Goal: Browse casually: Explore the website without a specific task or goal

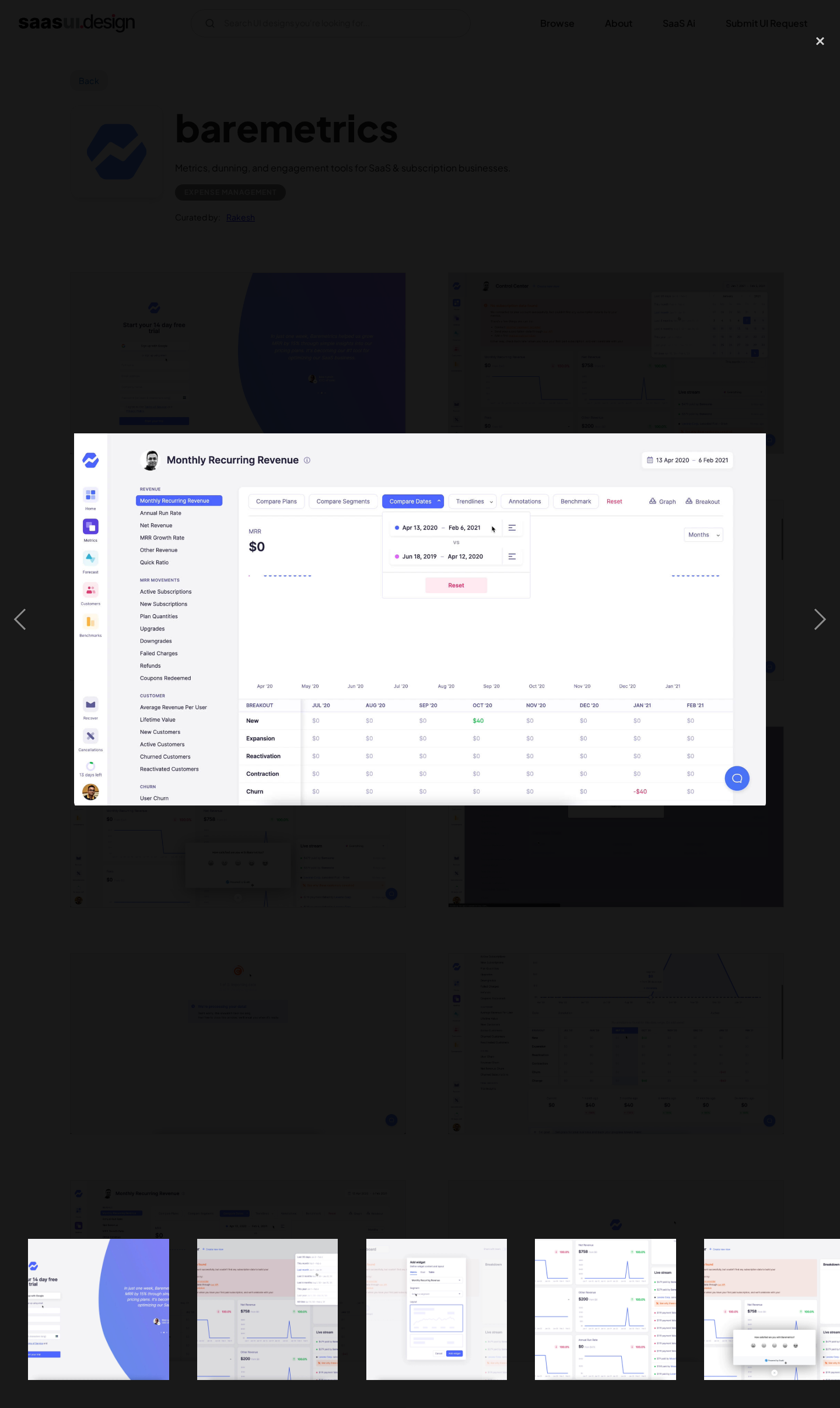
click at [631, 929] on div at bounding box center [420, 620] width 840 height 1183
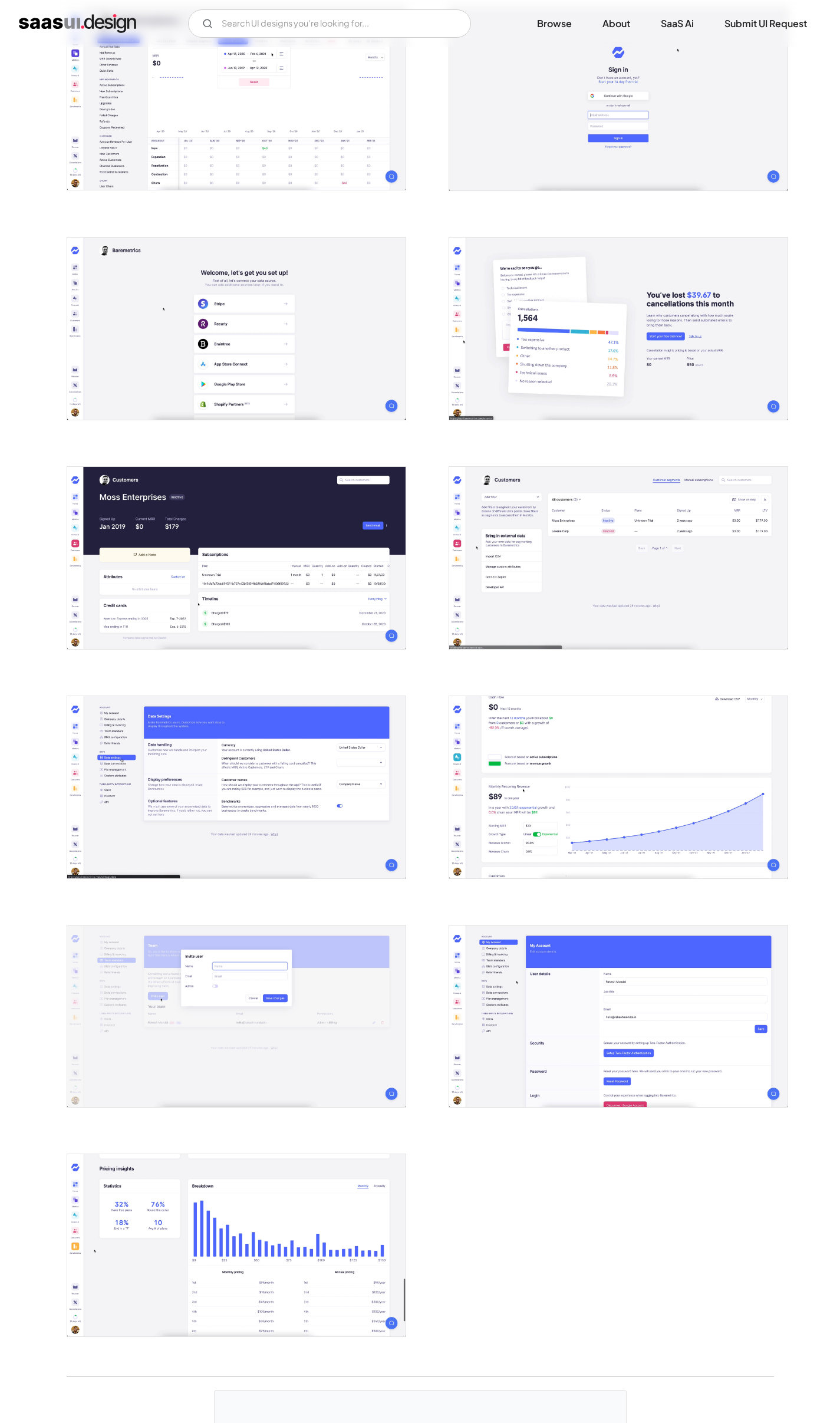
scroll to position [1524, 0]
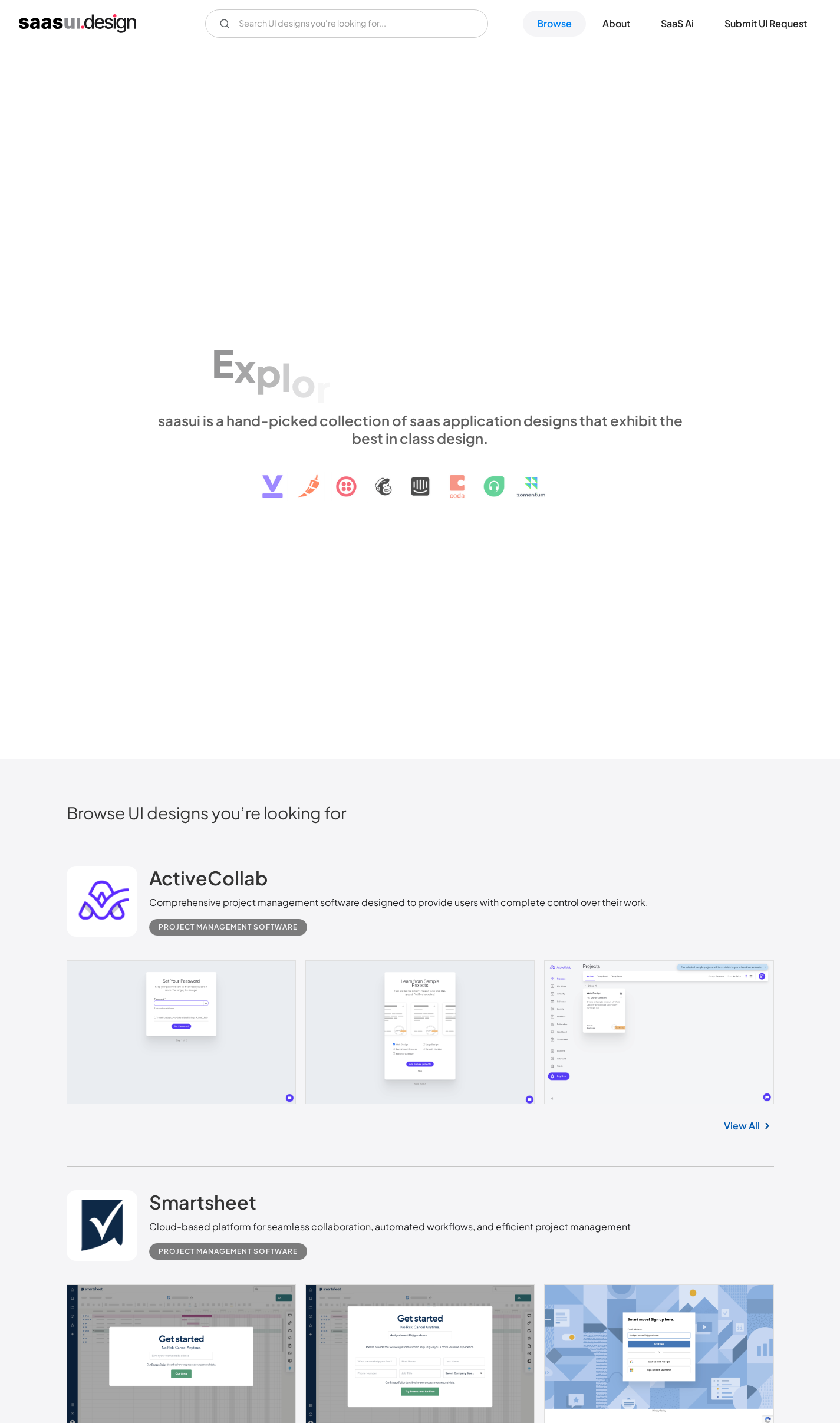
scroll to position [20377, 0]
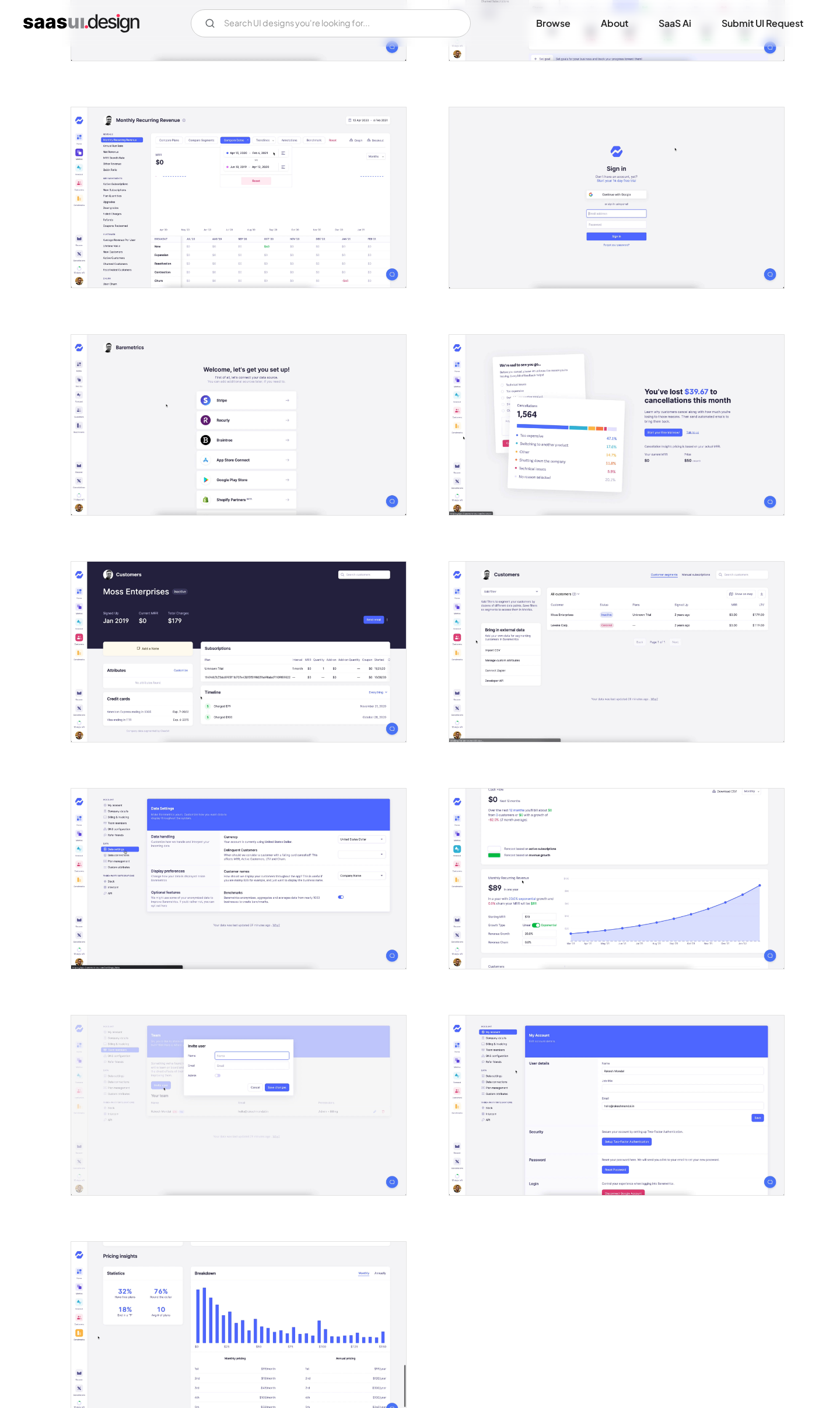
scroll to position [1267, 0]
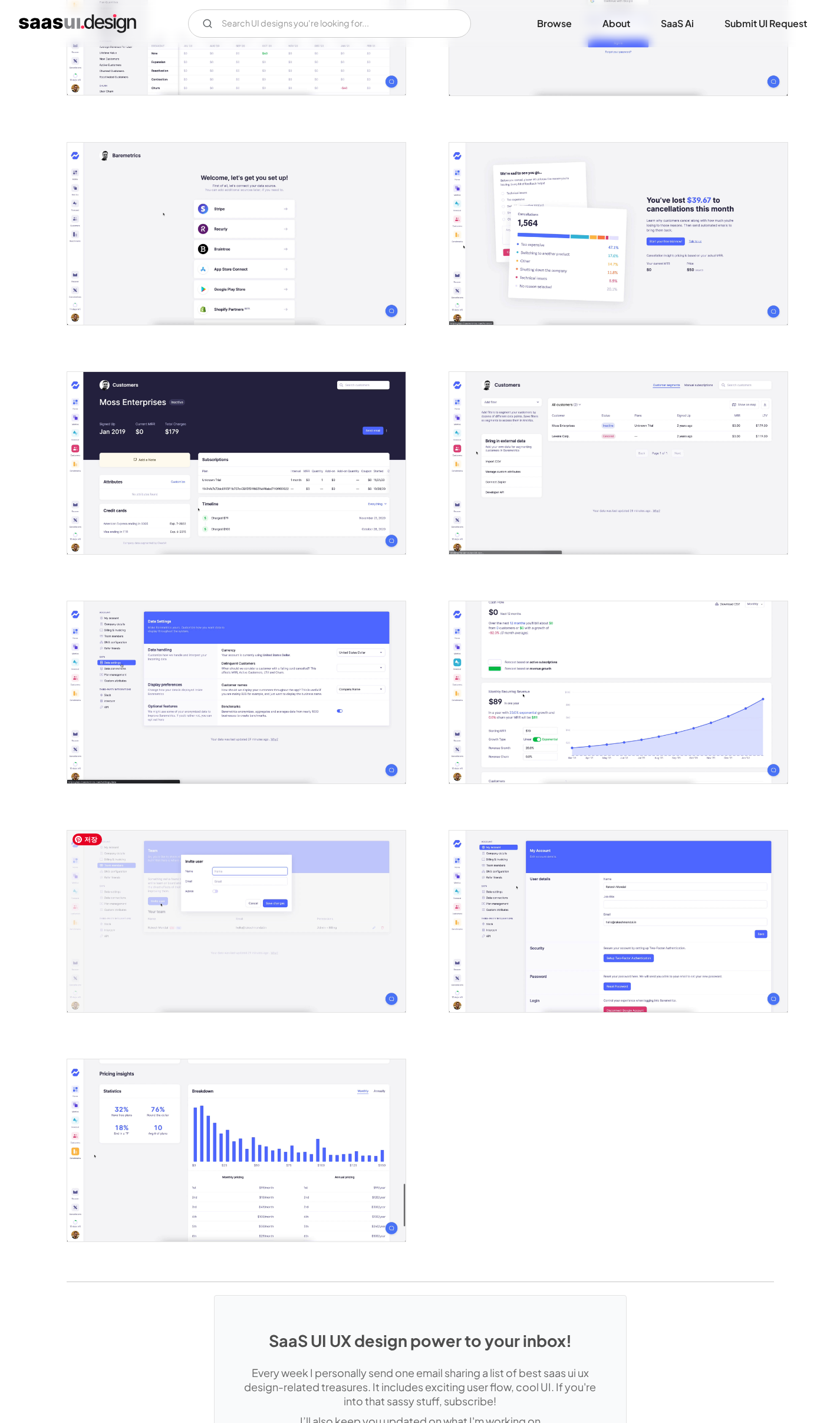
click at [277, 924] on img "open lightbox" at bounding box center [237, 922] width 338 height 183
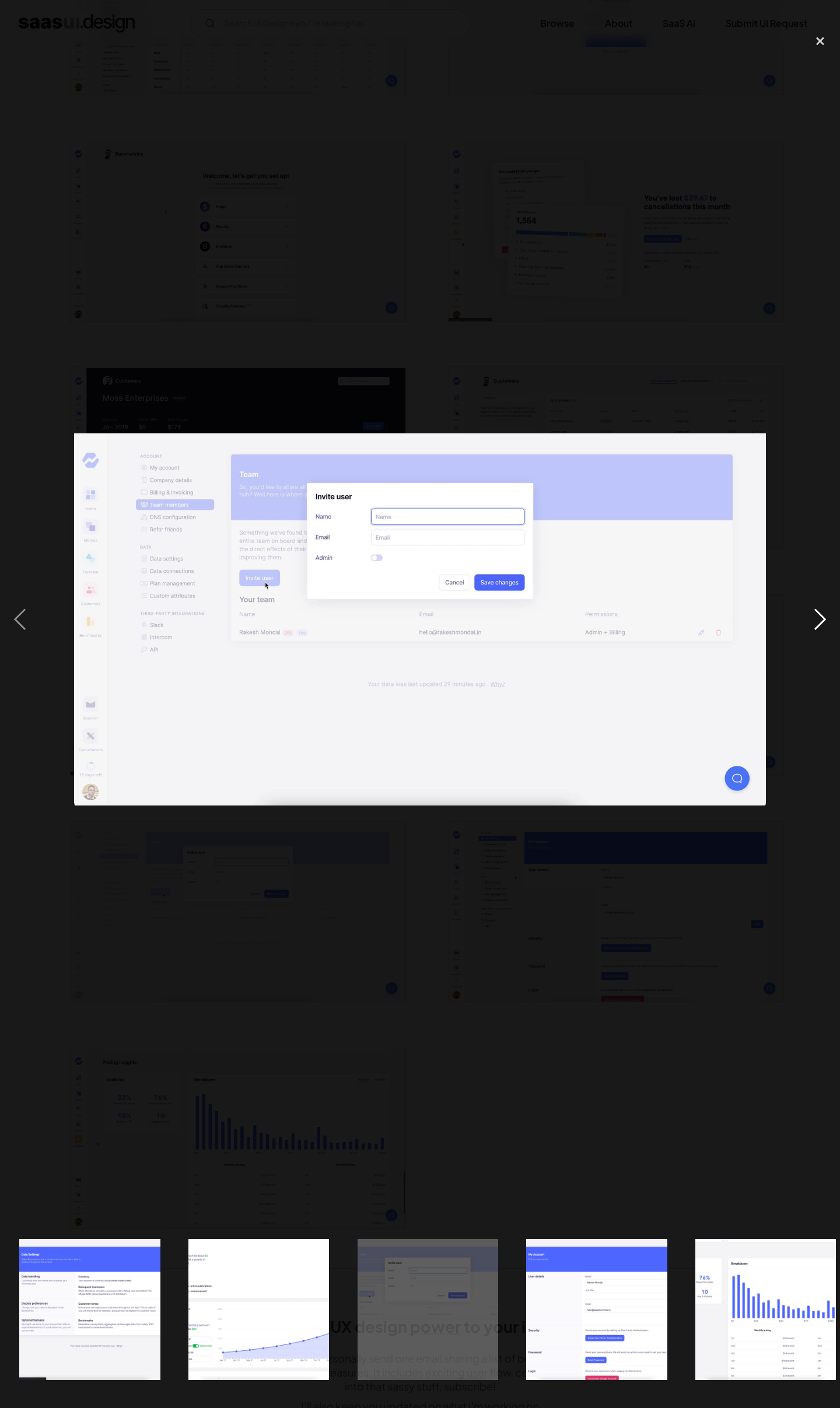
scroll to position [0, 2399]
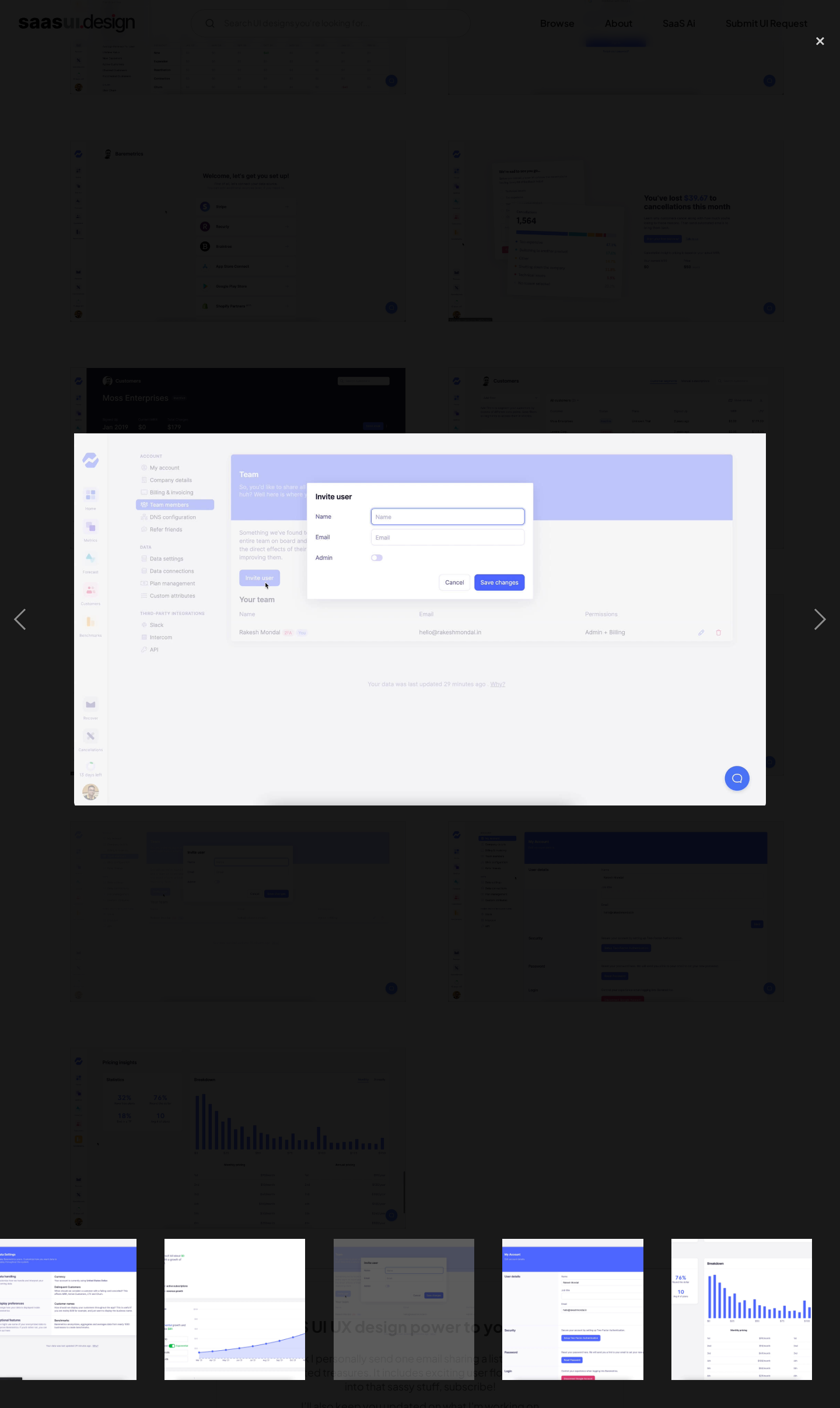
click at [722, 1038] on div at bounding box center [420, 620] width 840 height 1183
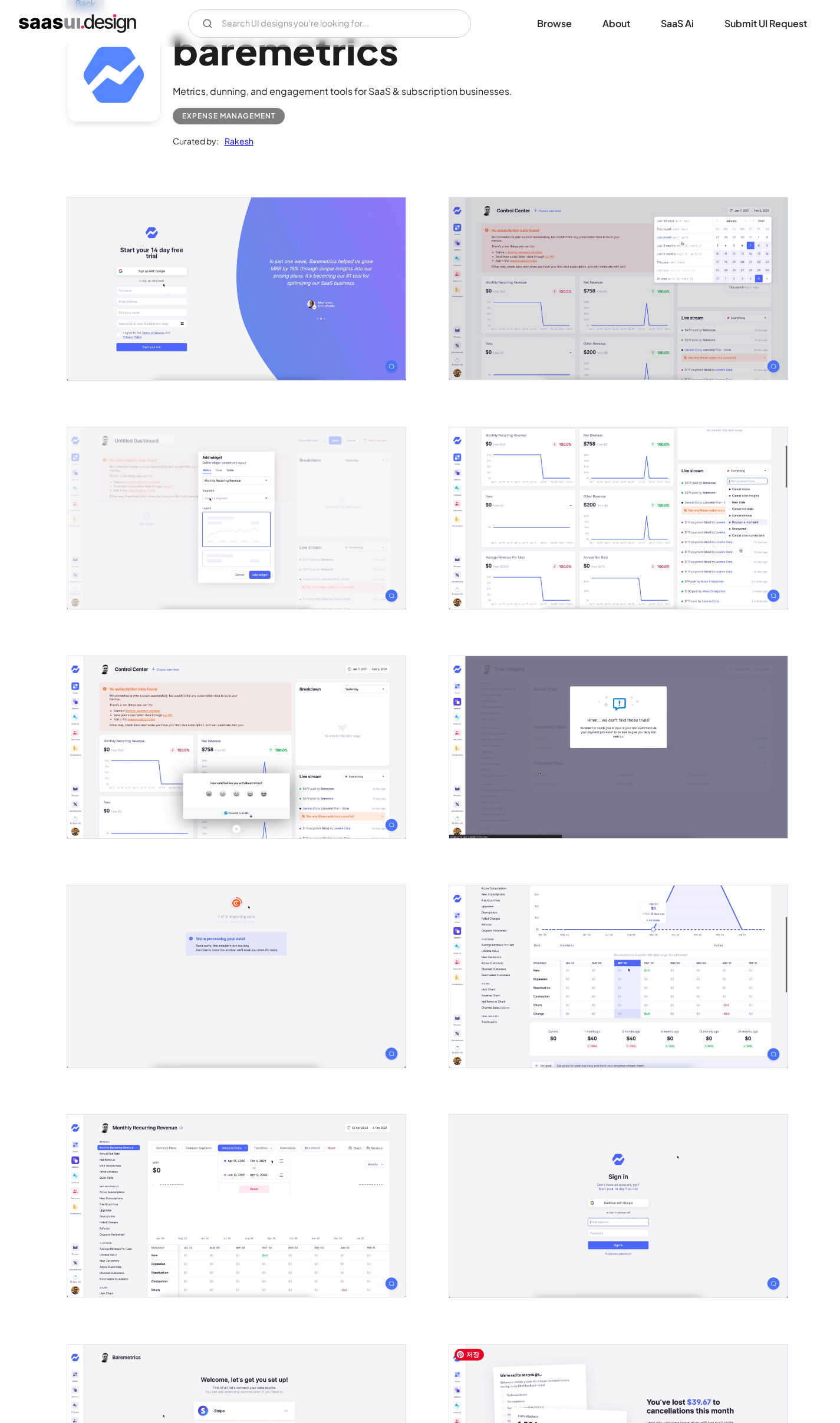
scroll to position [0, 0]
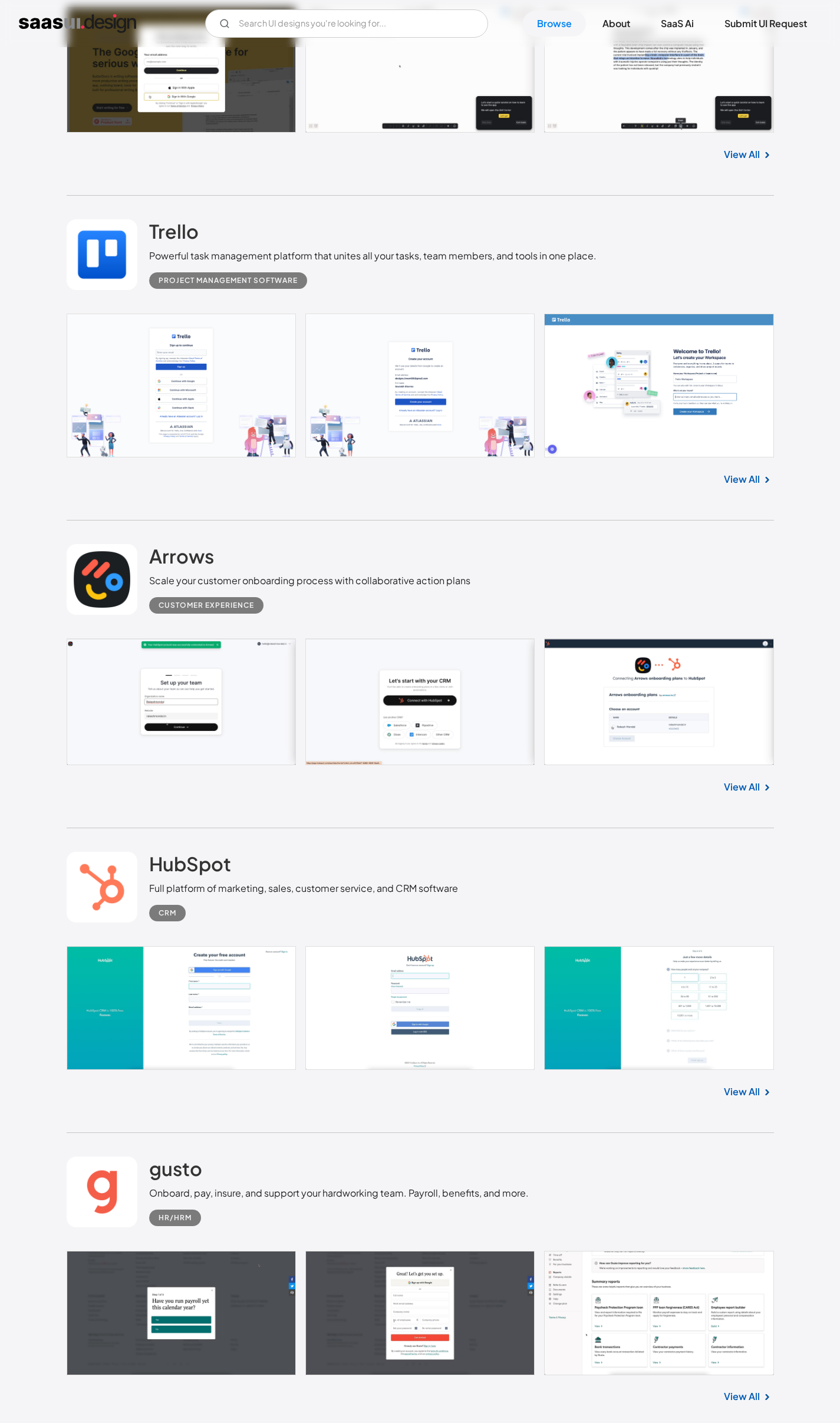
scroll to position [19550, 0]
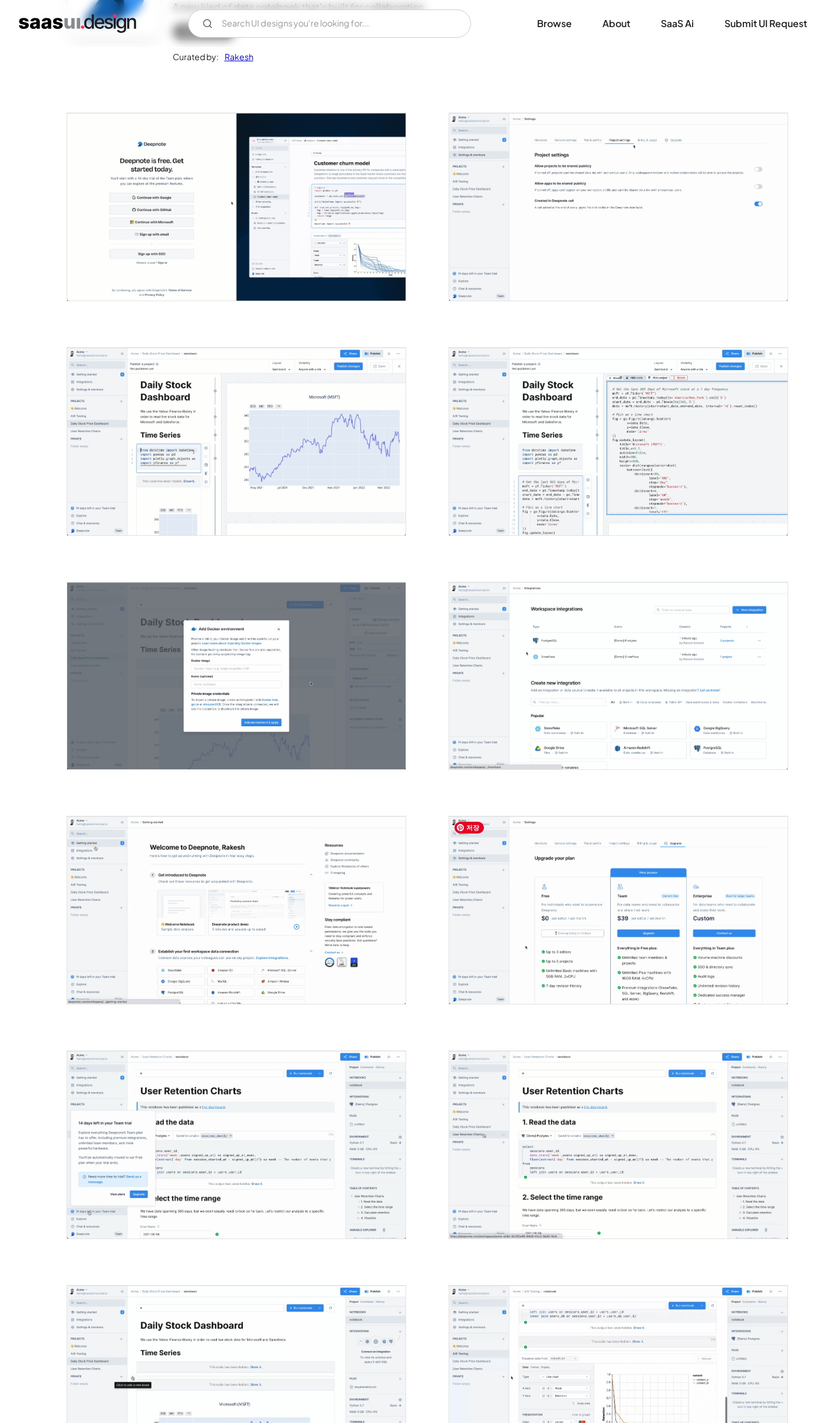
scroll to position [569, 0]
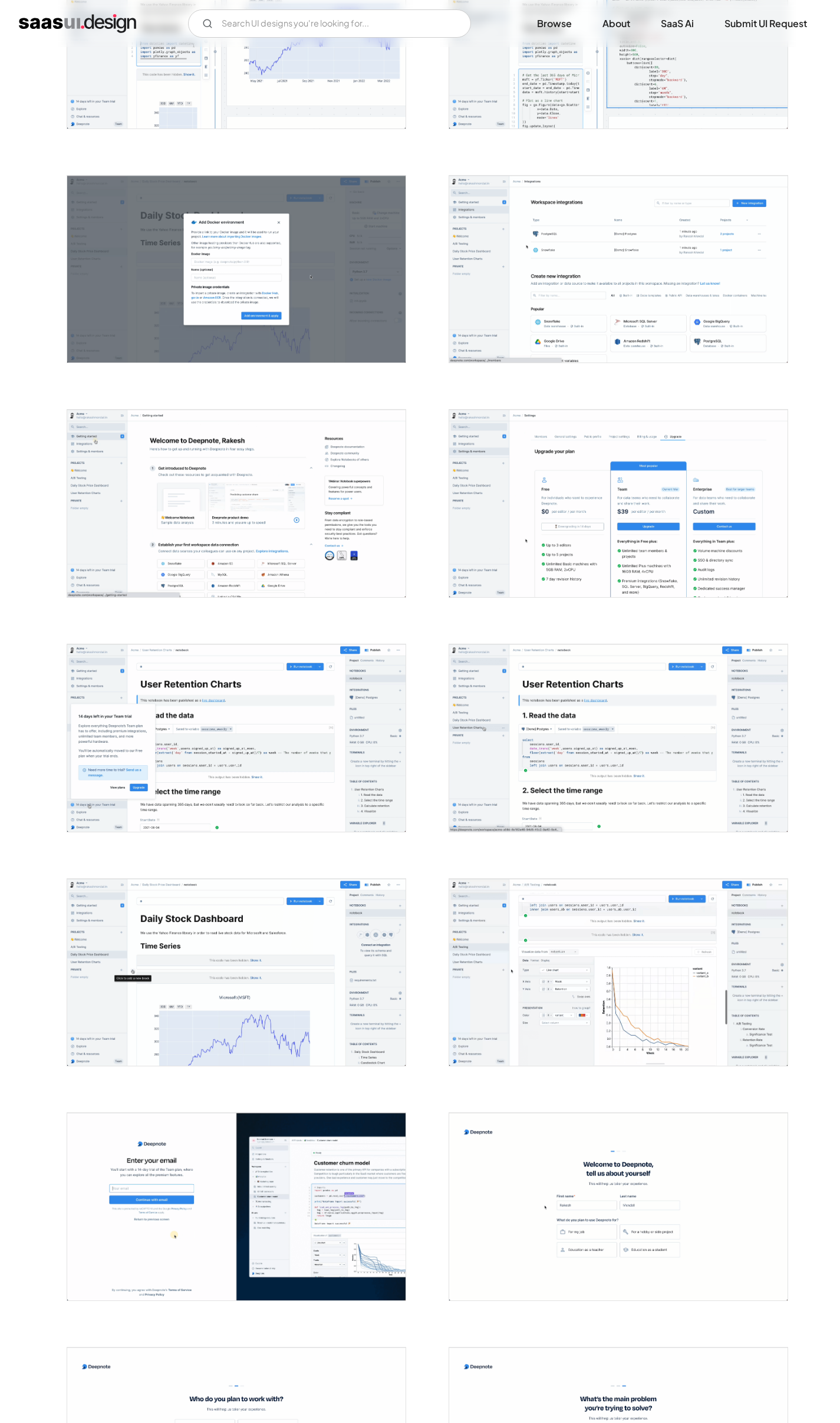
click at [821, 1122] on div "Back Deepnote A new kind of data notebook that’s built for collaboration. Analy…" at bounding box center [420, 1112] width 840 height 3270
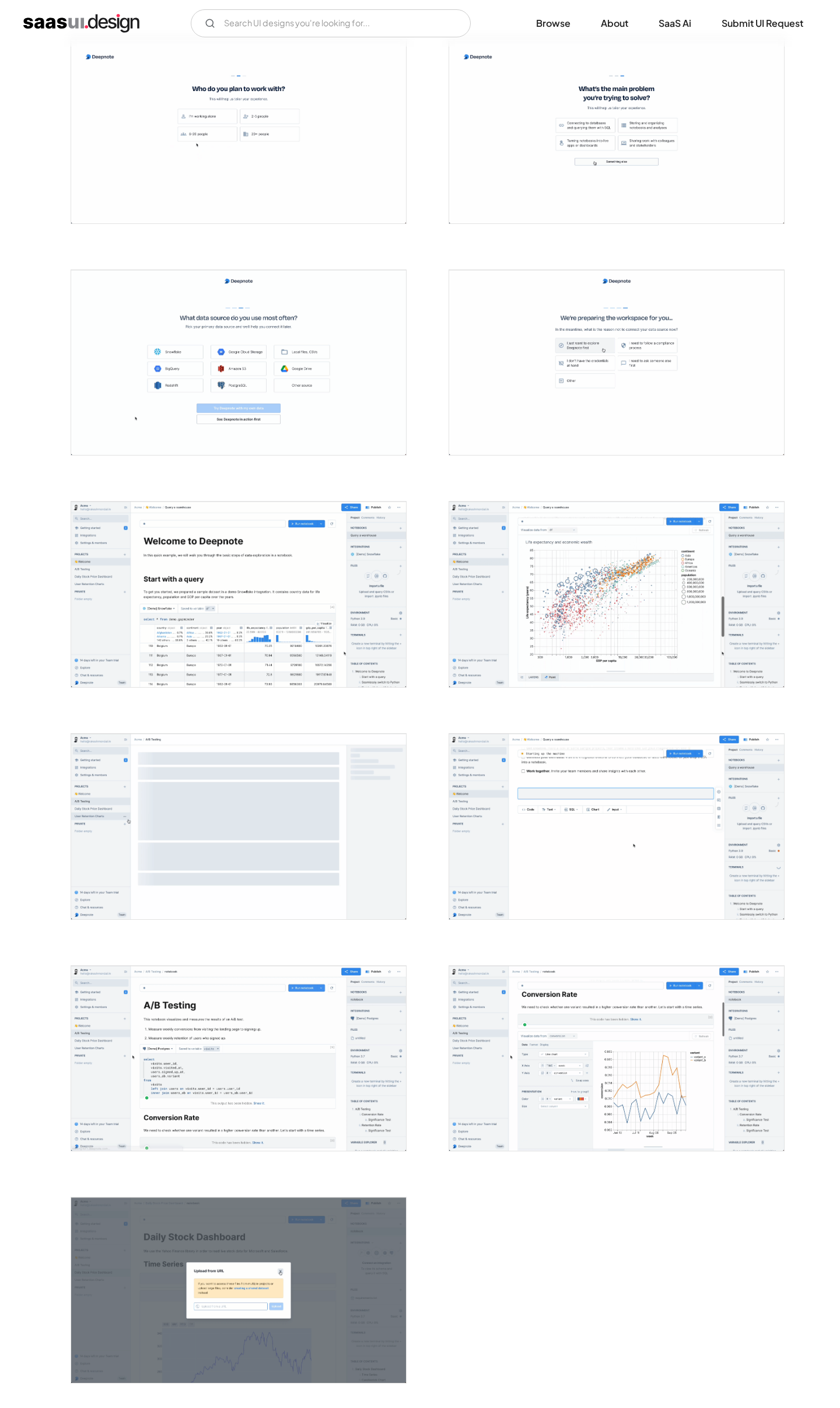
scroll to position [1943, 0]
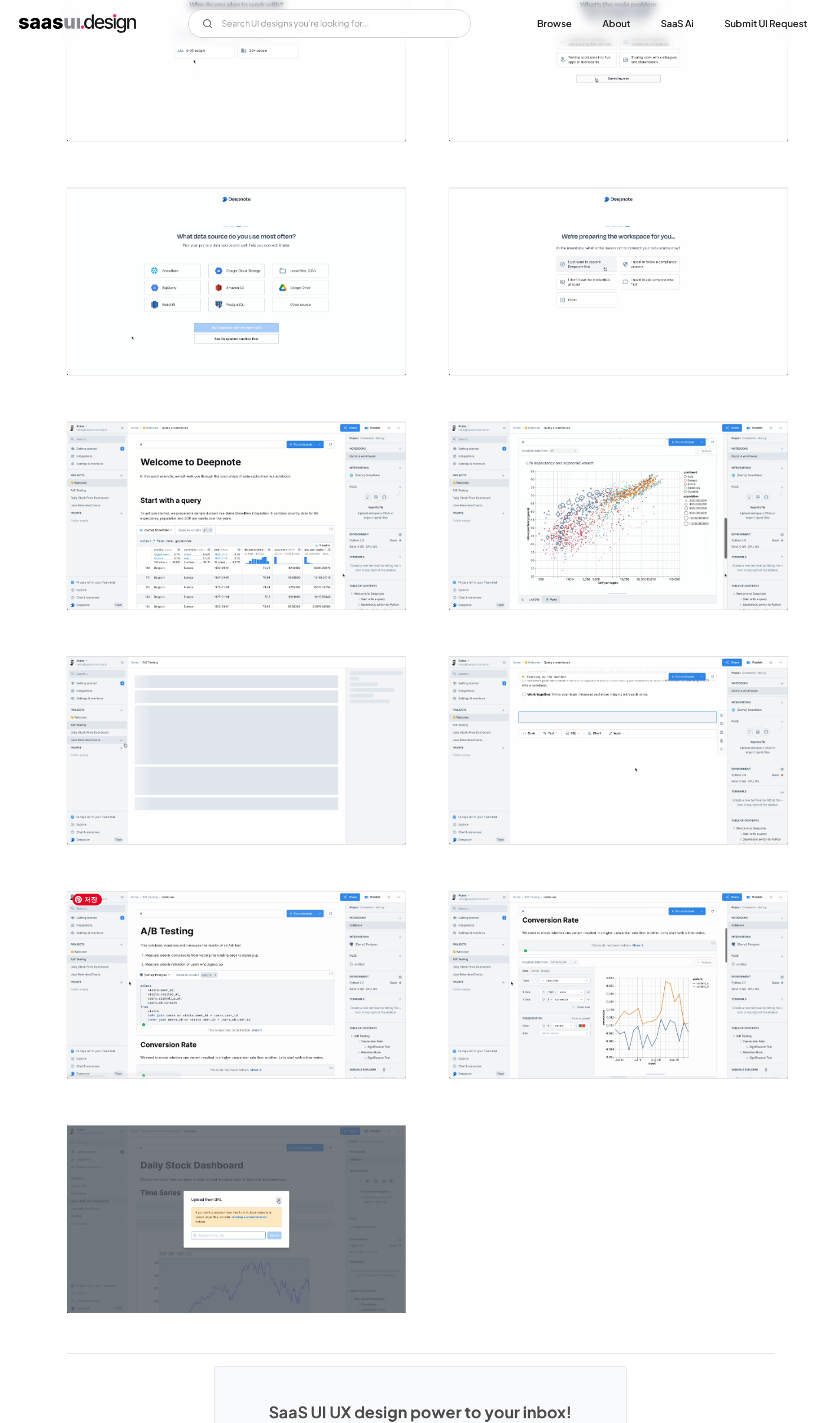
click at [273, 1046] on img "open lightbox" at bounding box center [237, 985] width 338 height 187
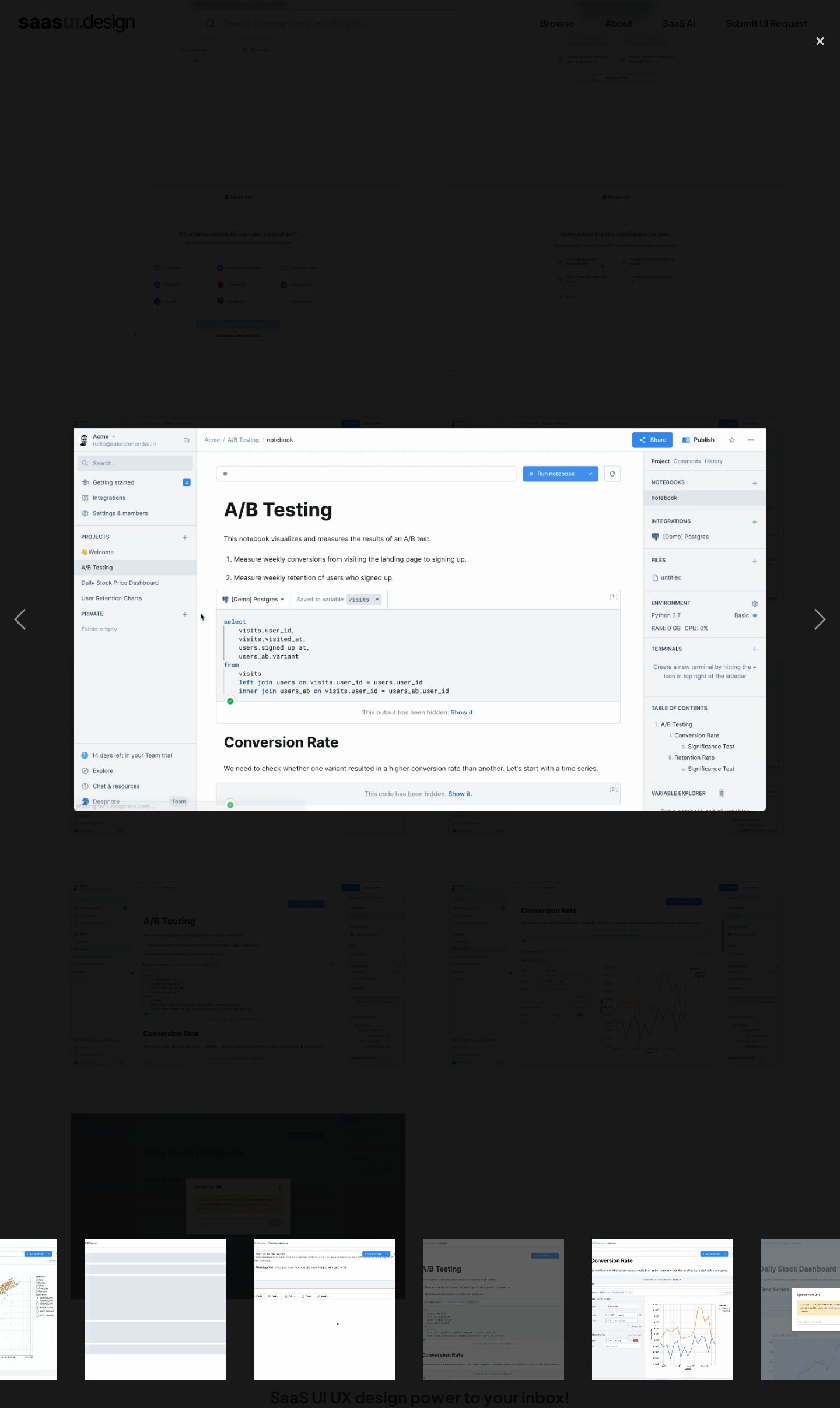
scroll to position [0, 3413]
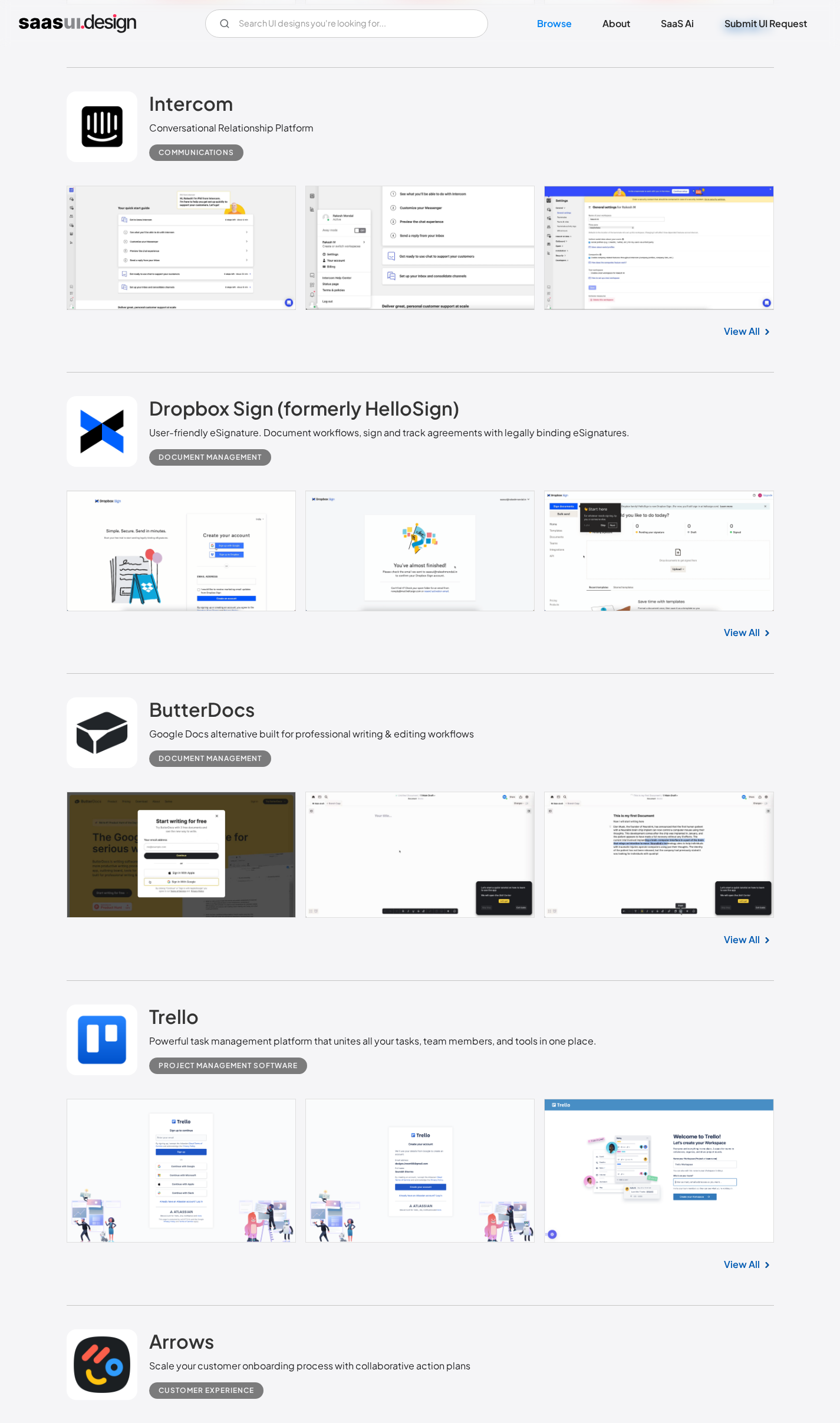
scroll to position [18795, 0]
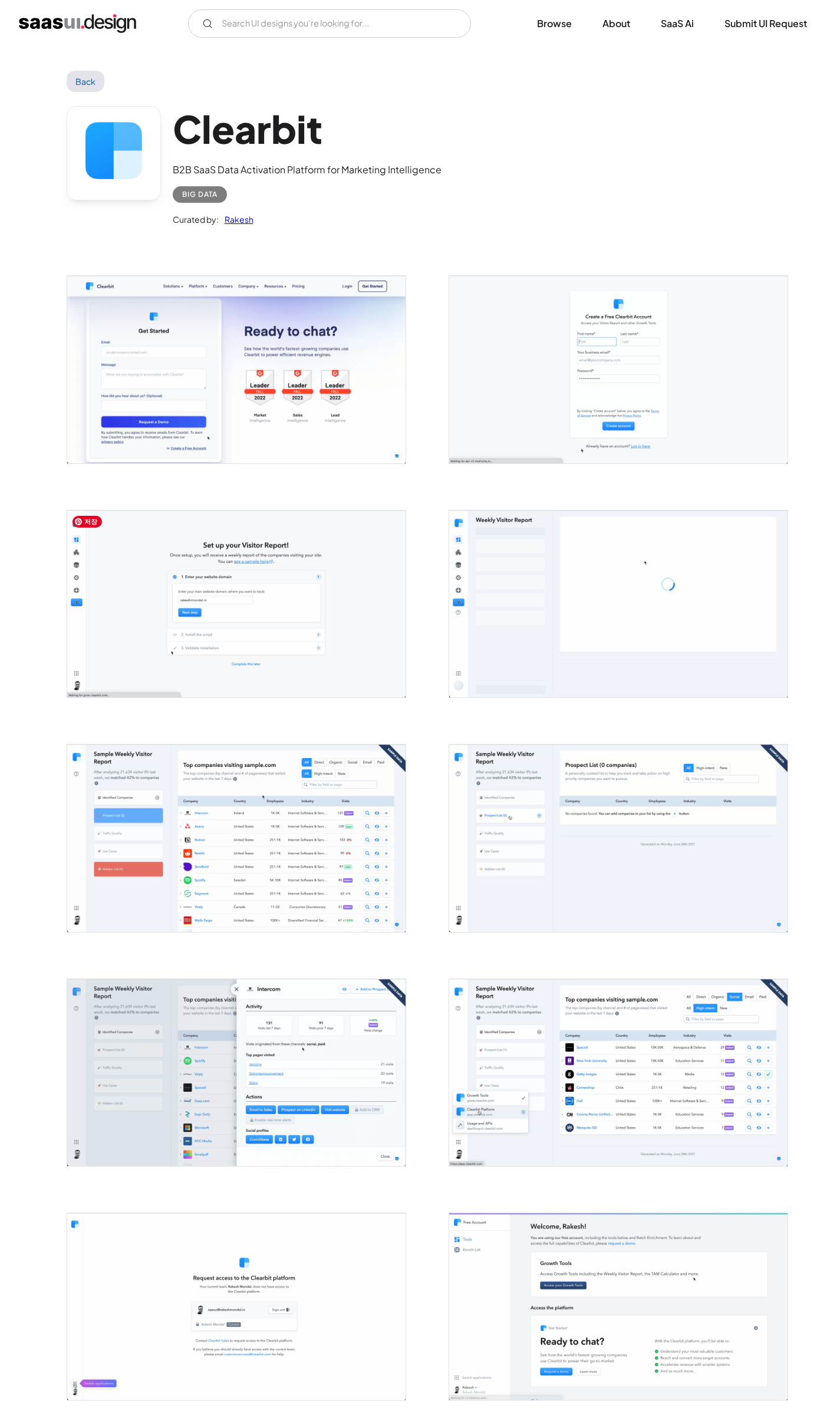
click at [329, 618] on img "open lightbox" at bounding box center [237, 604] width 338 height 187
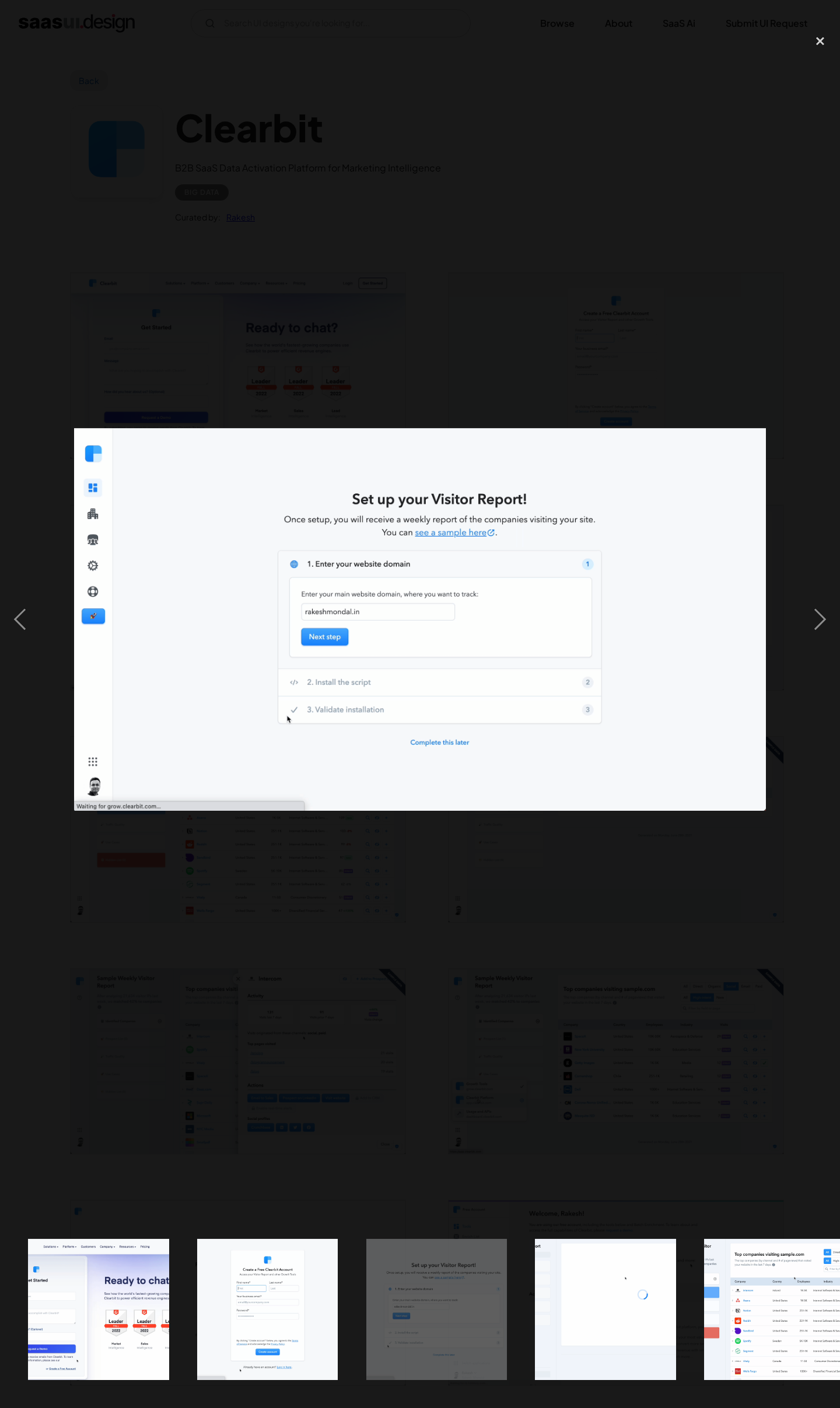
click at [509, 1023] on div at bounding box center [420, 620] width 840 height 1183
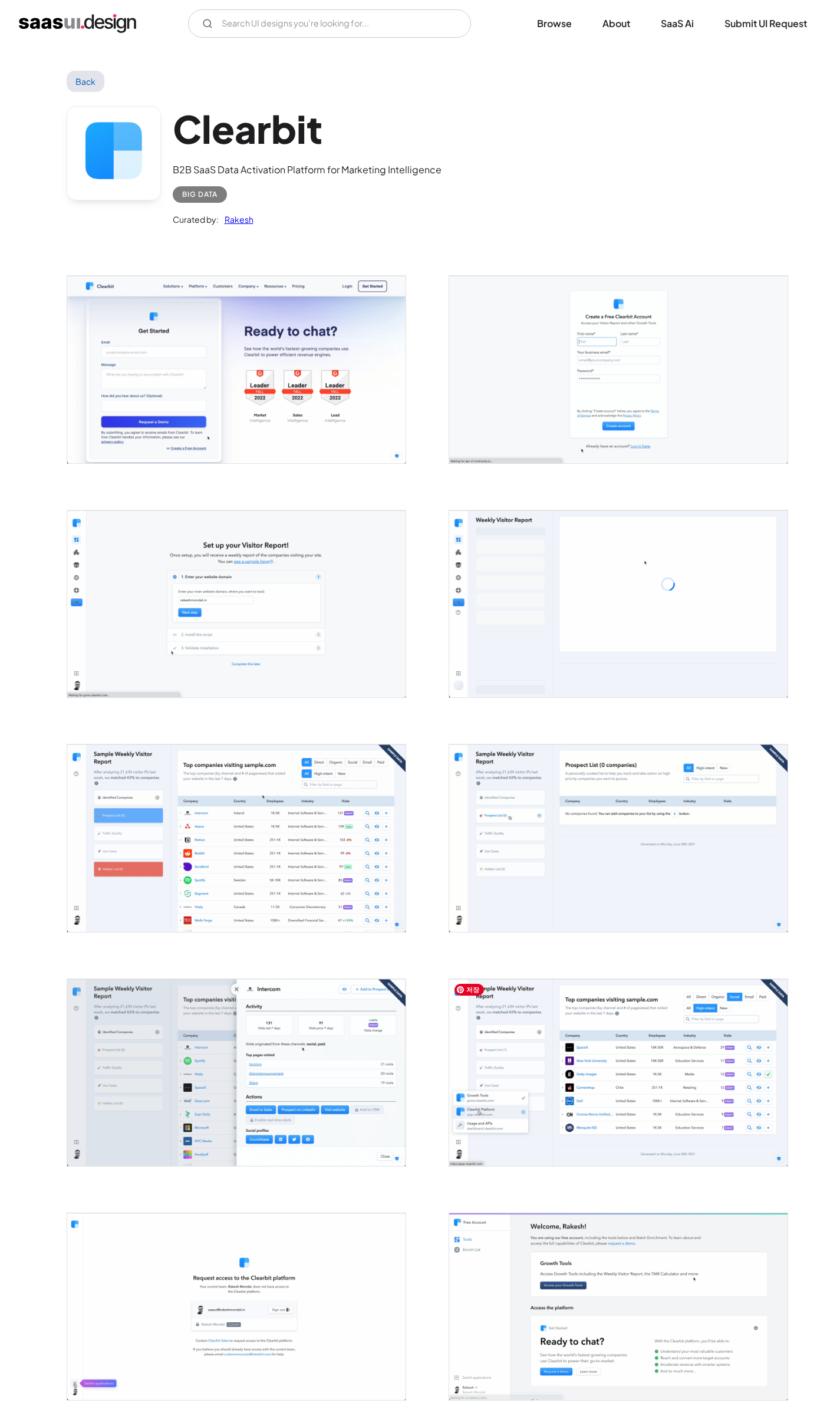
scroll to position [225, 0]
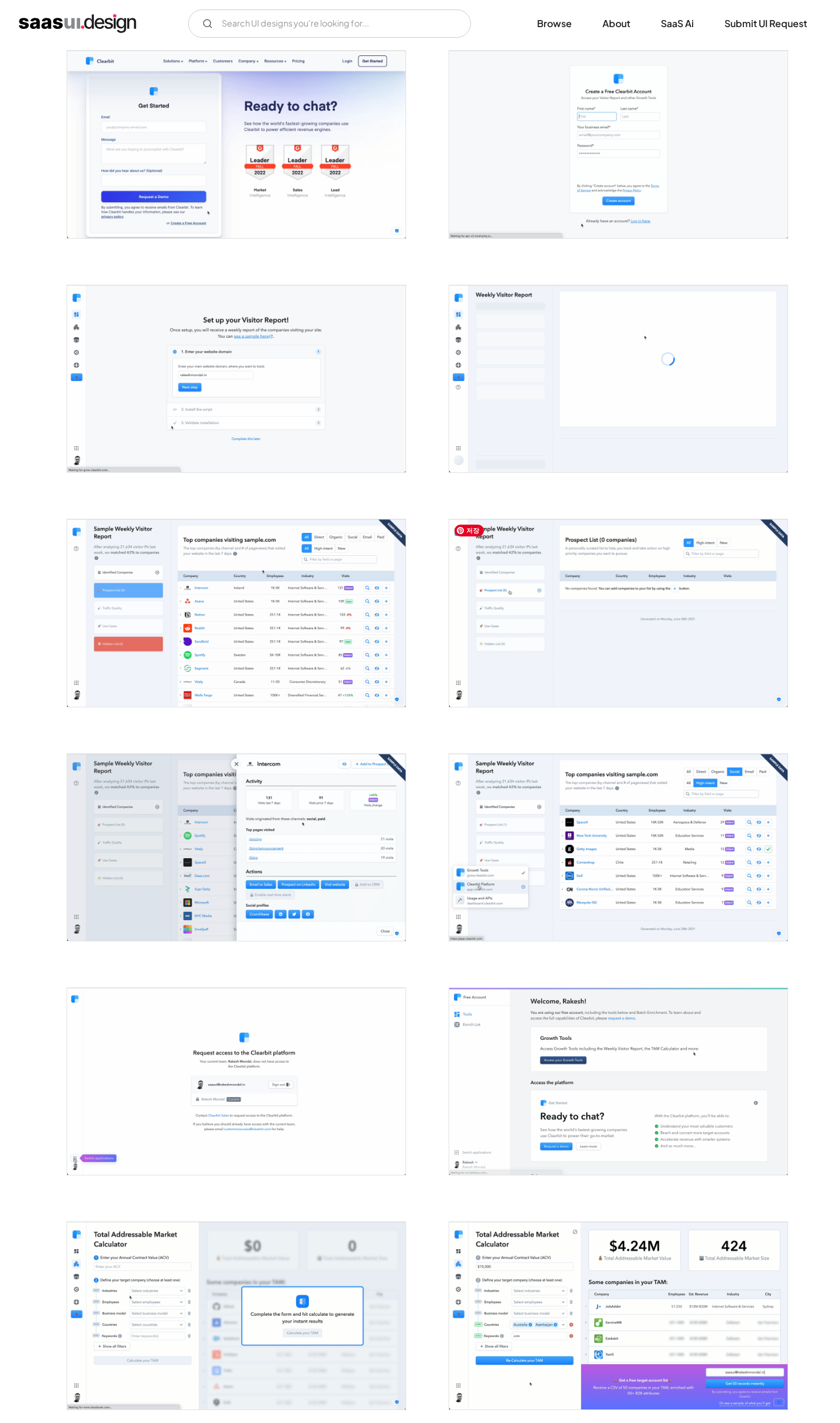
click at [605, 649] on img "open lightbox" at bounding box center [619, 612] width 338 height 187
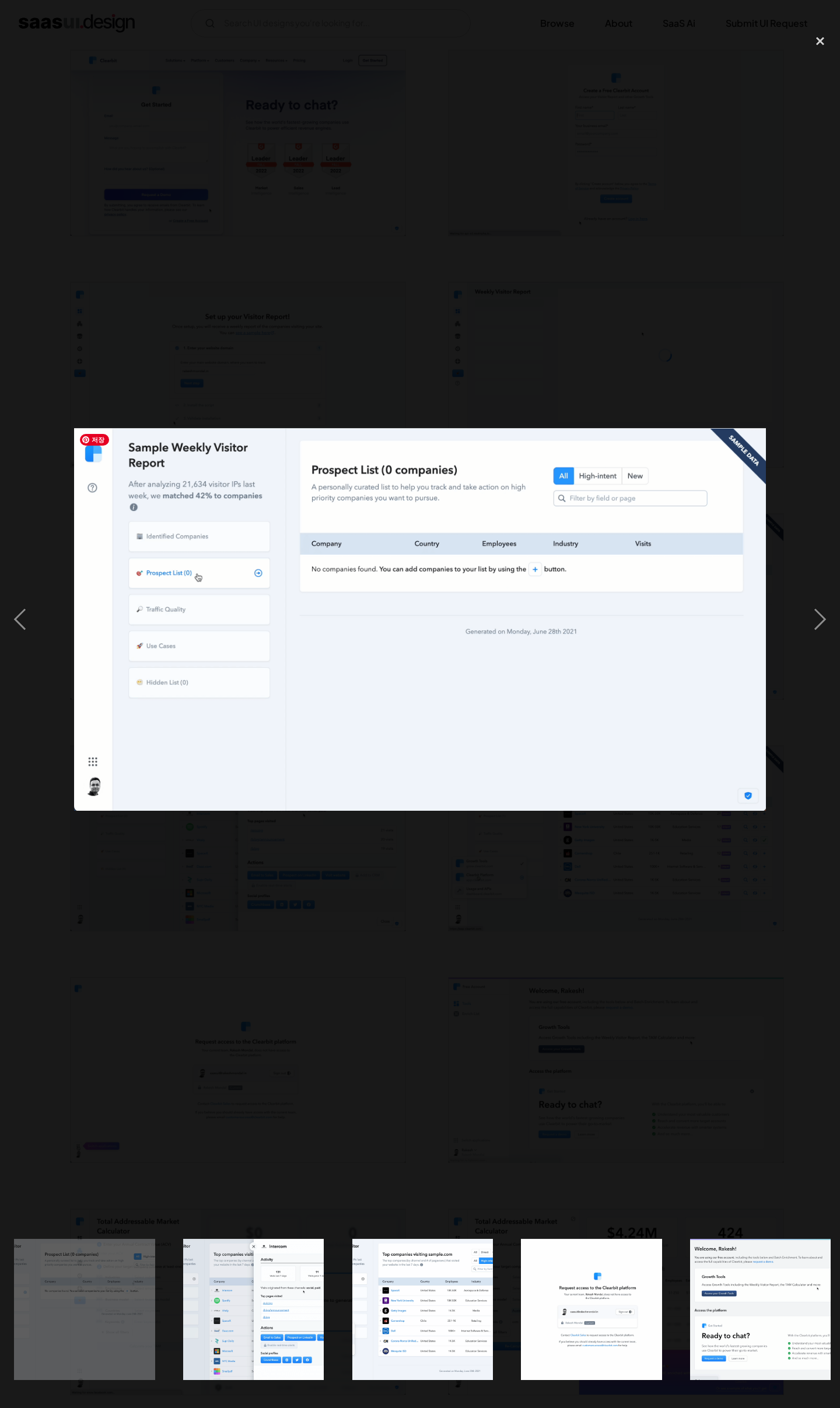
scroll to position [0, 859]
click at [516, 940] on div at bounding box center [420, 620] width 840 height 1183
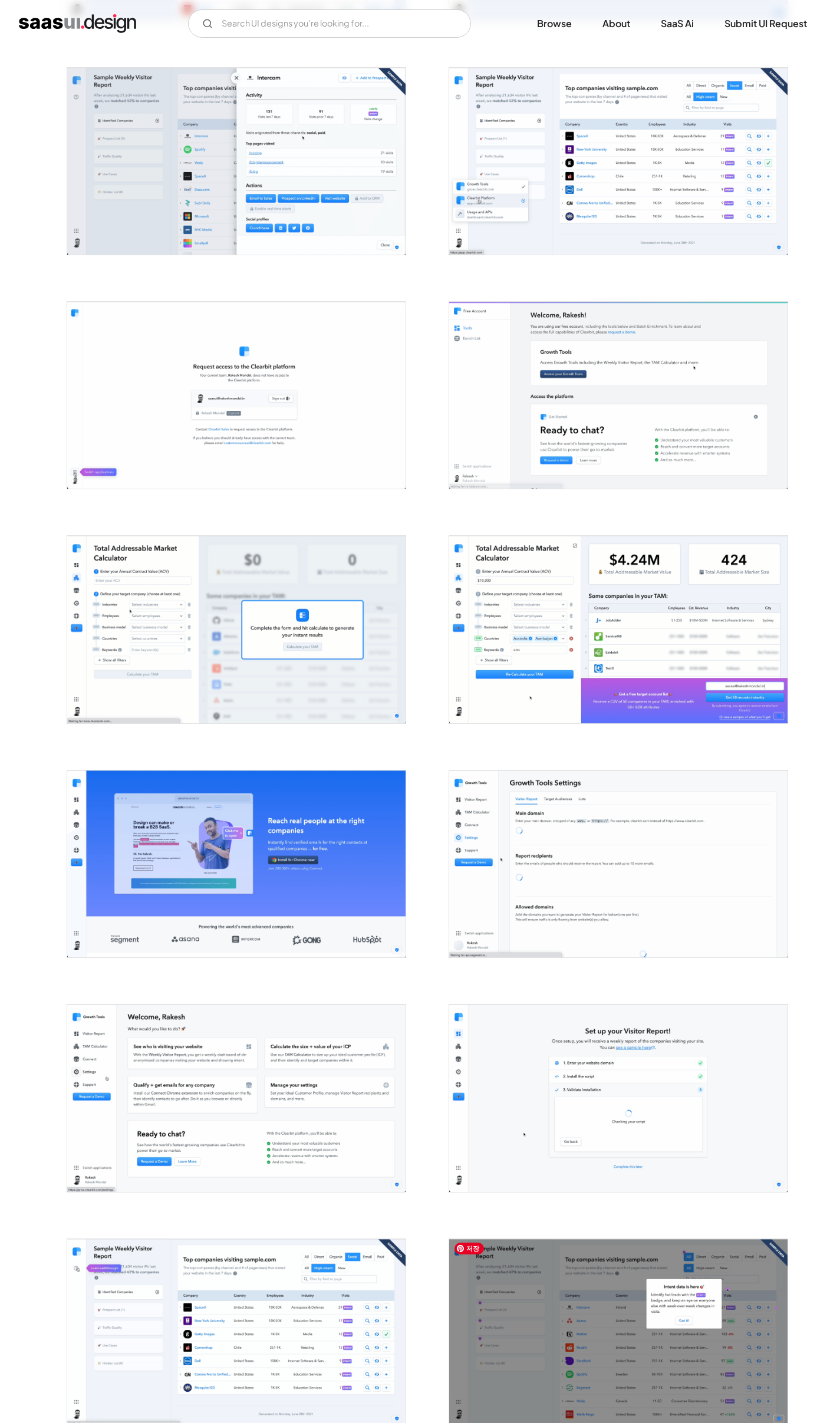
scroll to position [630, 0]
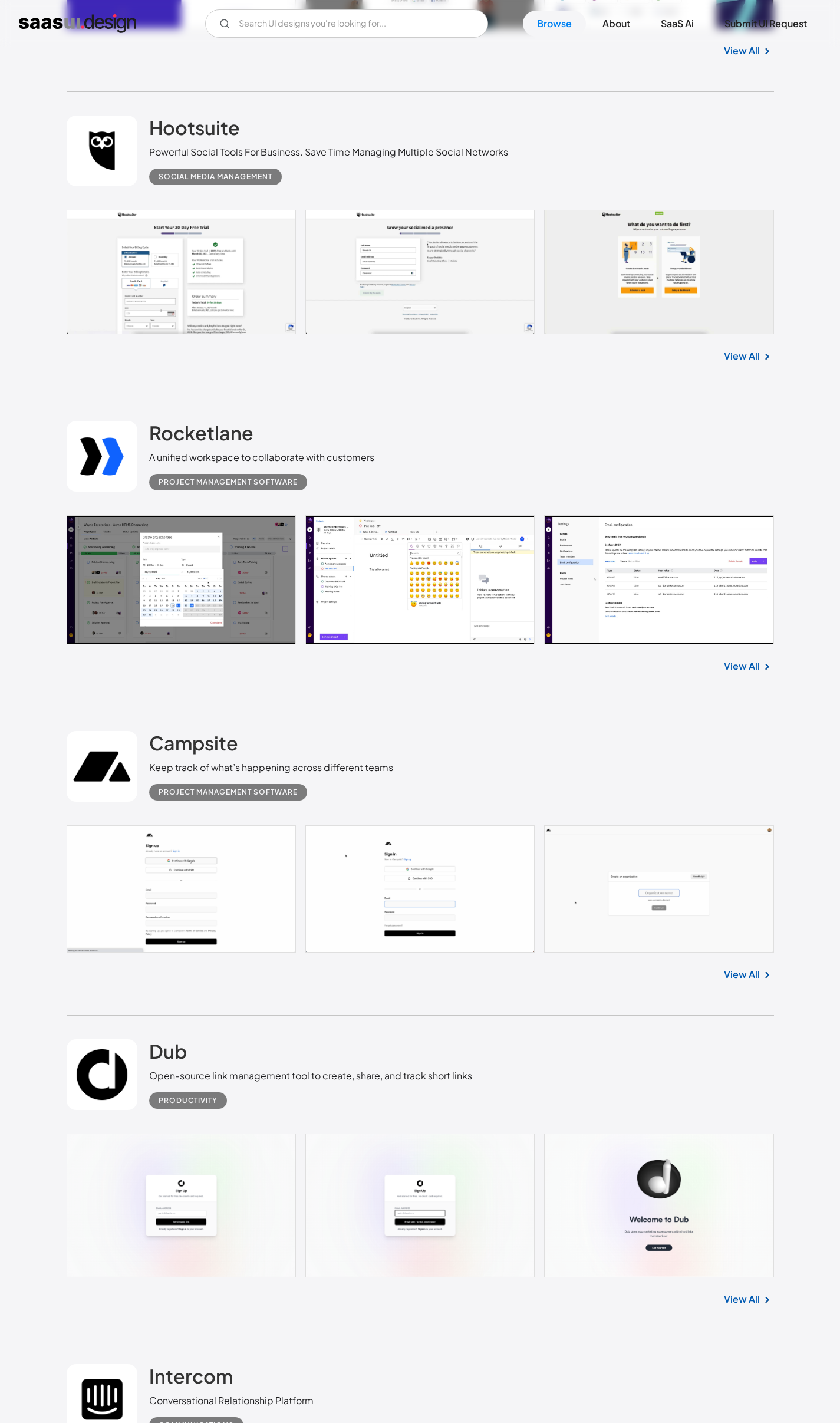
scroll to position [17124, 0]
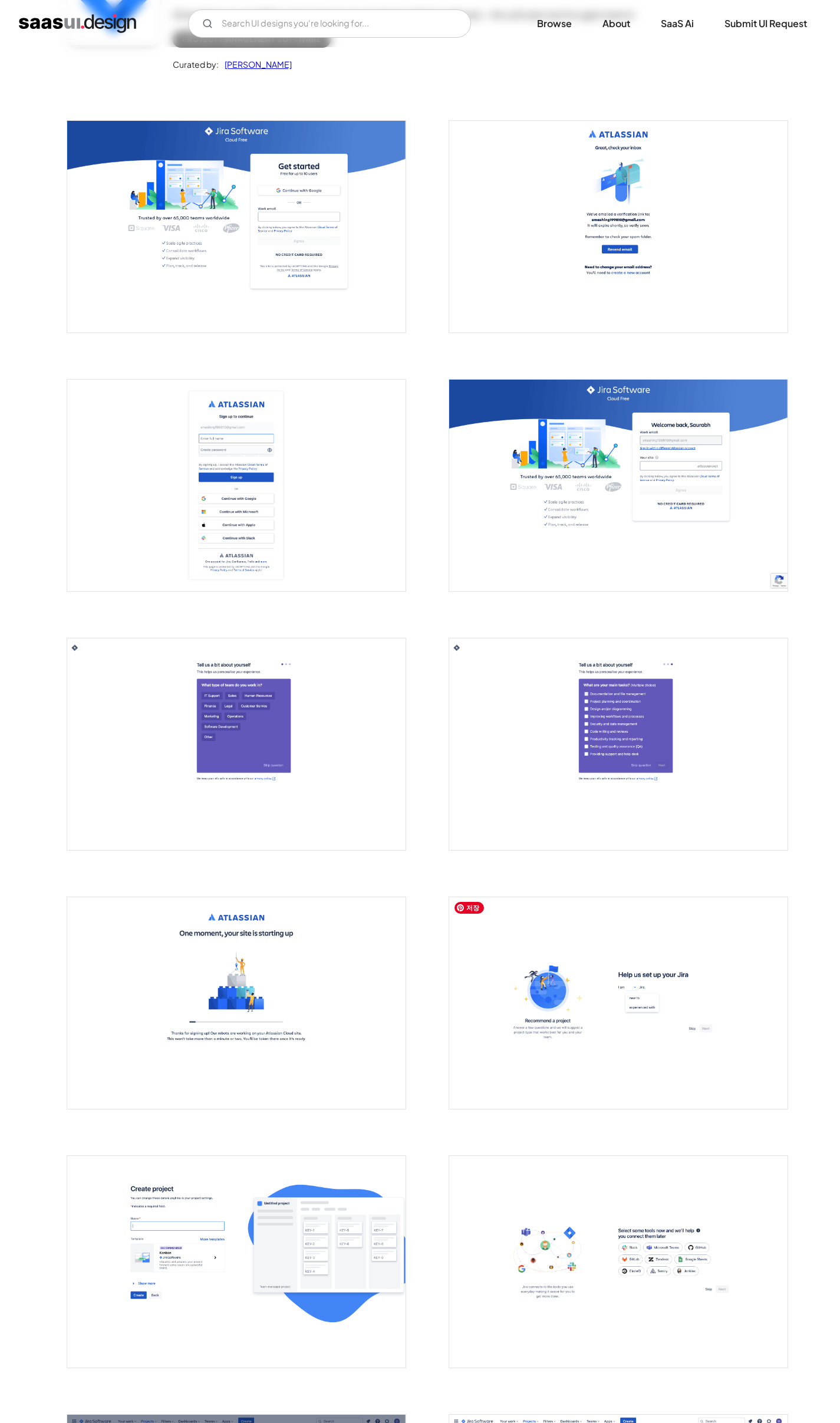
scroll to position [443, 0]
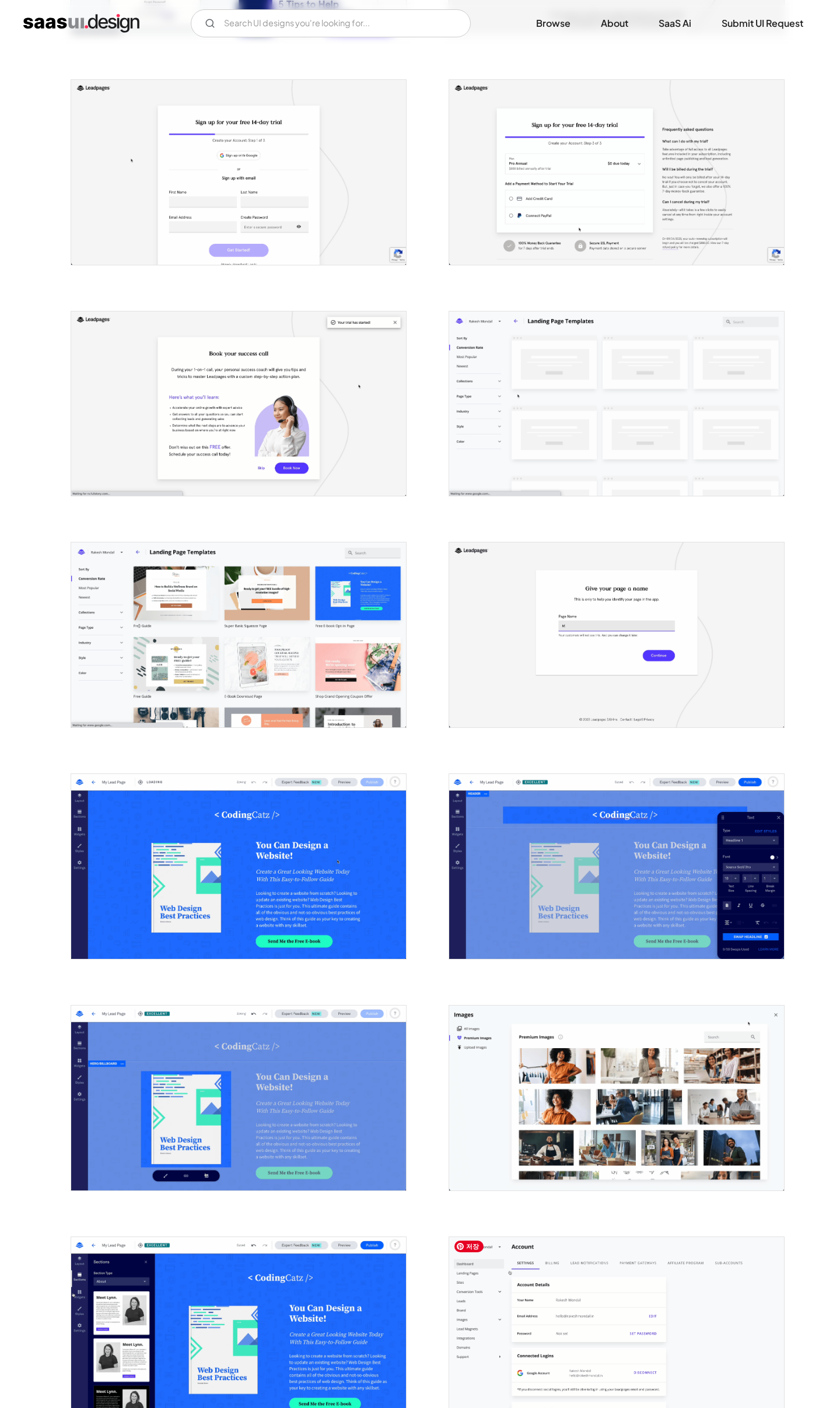
scroll to position [764, 0]
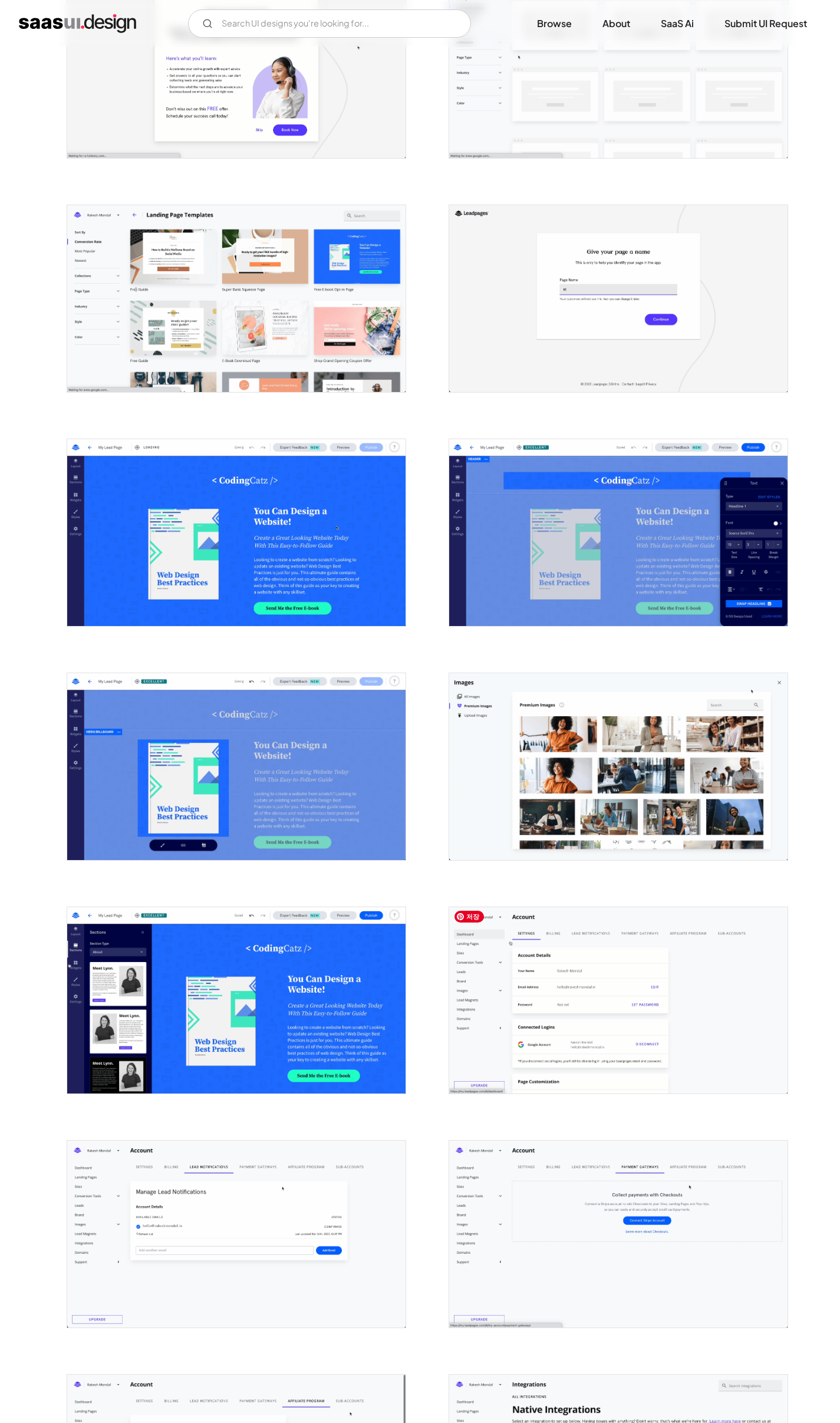
click at [568, 1043] on img "open lightbox" at bounding box center [619, 1001] width 338 height 187
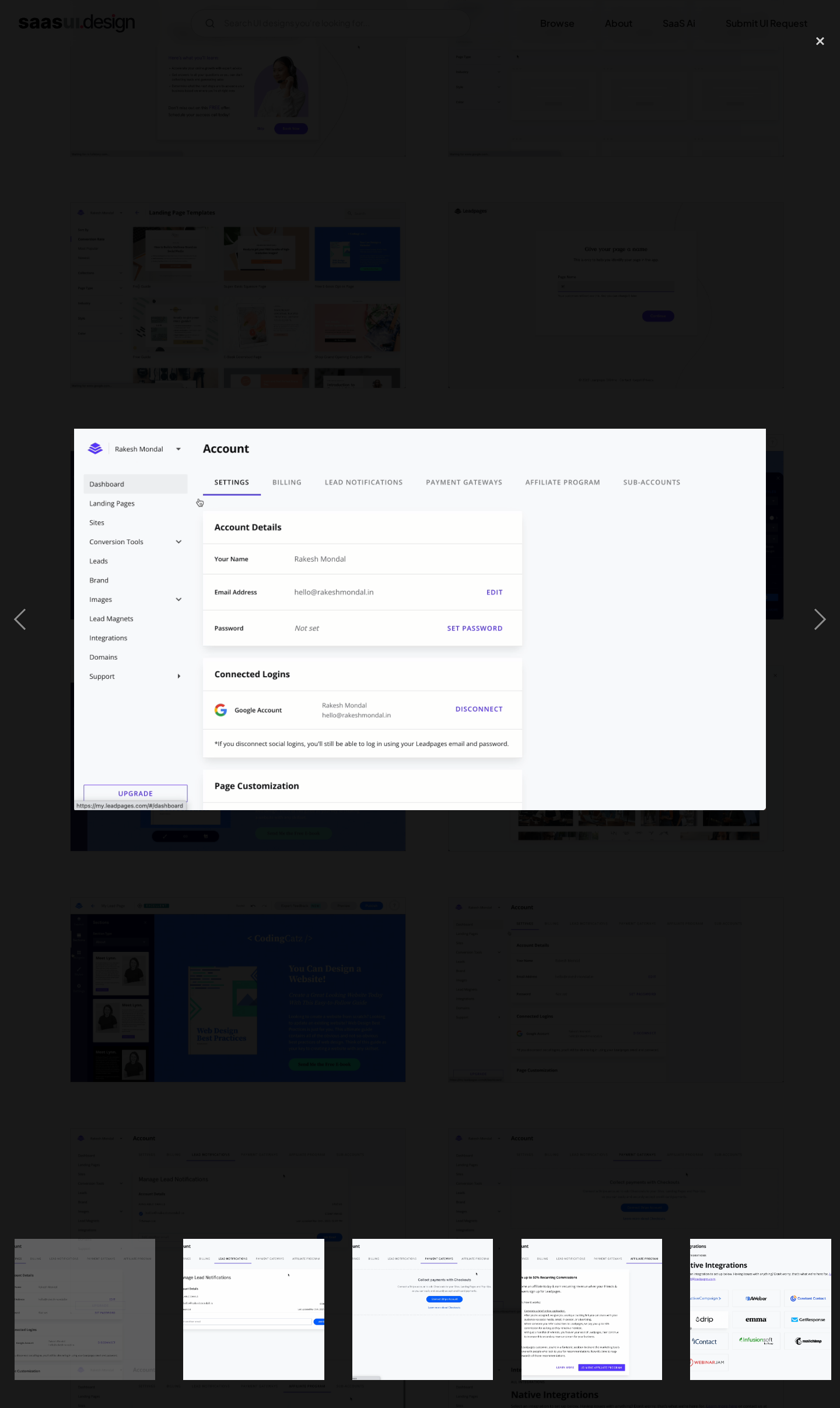
scroll to position [0, 2211]
click at [572, 1025] on div at bounding box center [420, 620] width 840 height 1183
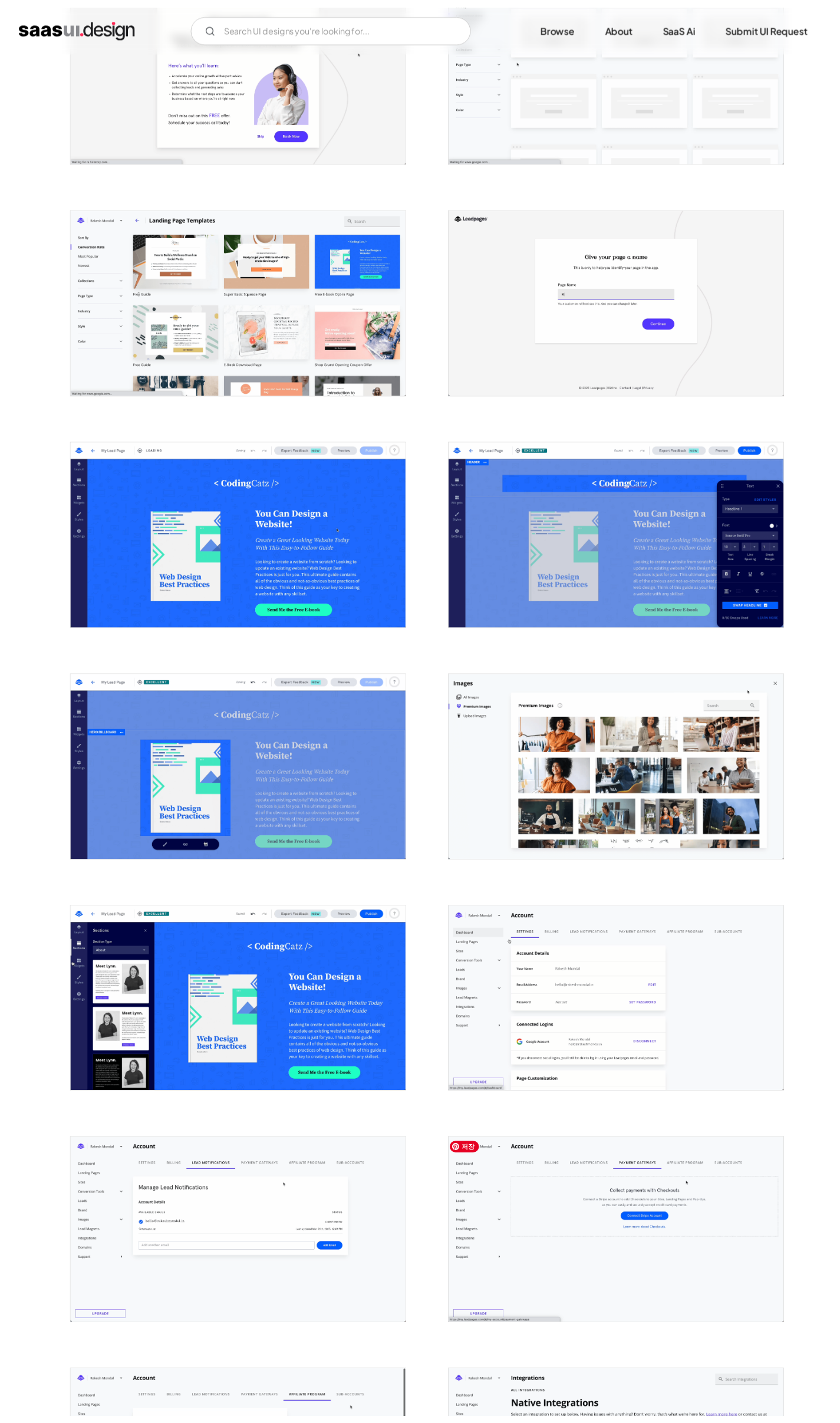
scroll to position [0, 0]
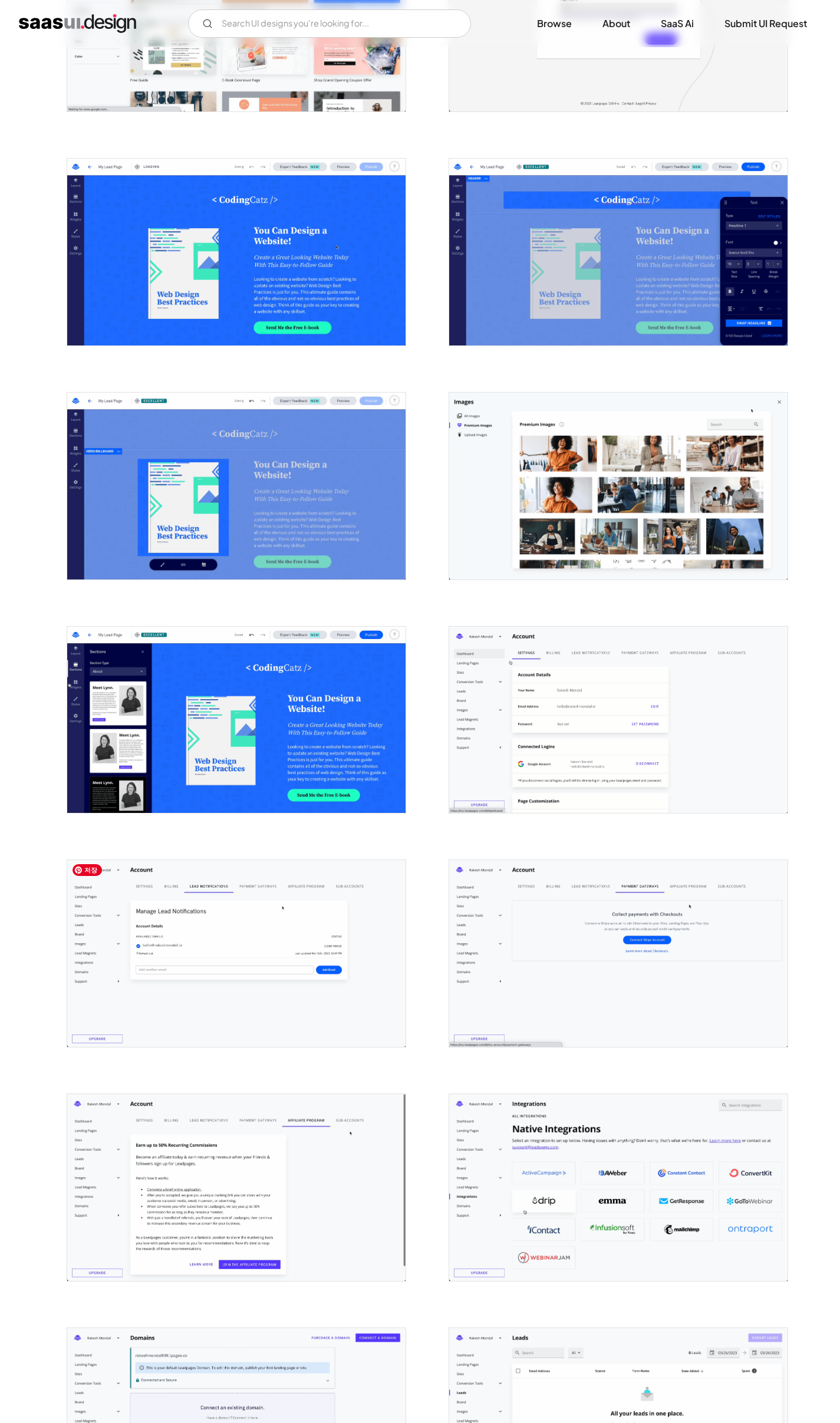
click at [243, 993] on img "open lightbox" at bounding box center [237, 953] width 338 height 187
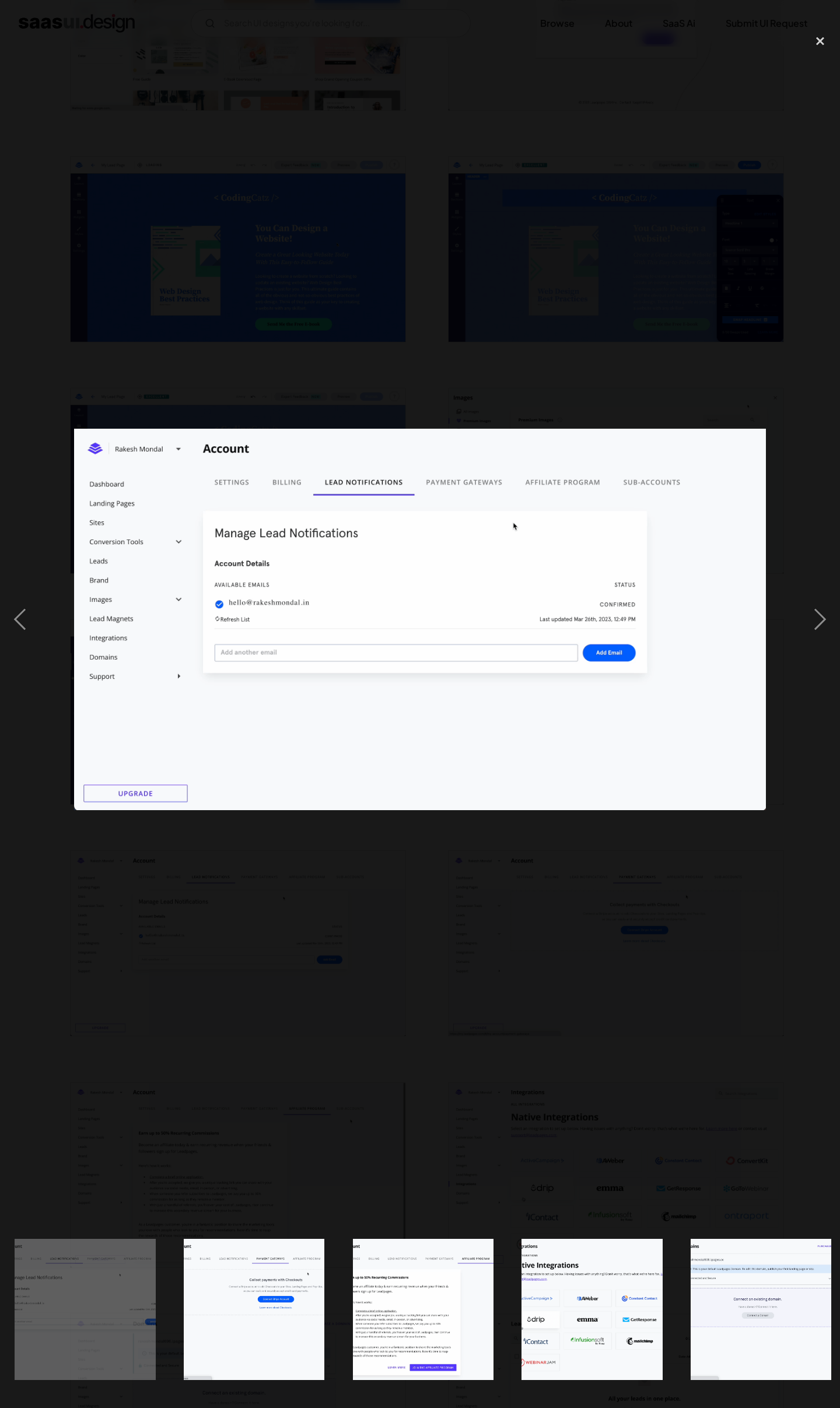
scroll to position [0, 2380]
click at [241, 984] on div at bounding box center [420, 620] width 840 height 1183
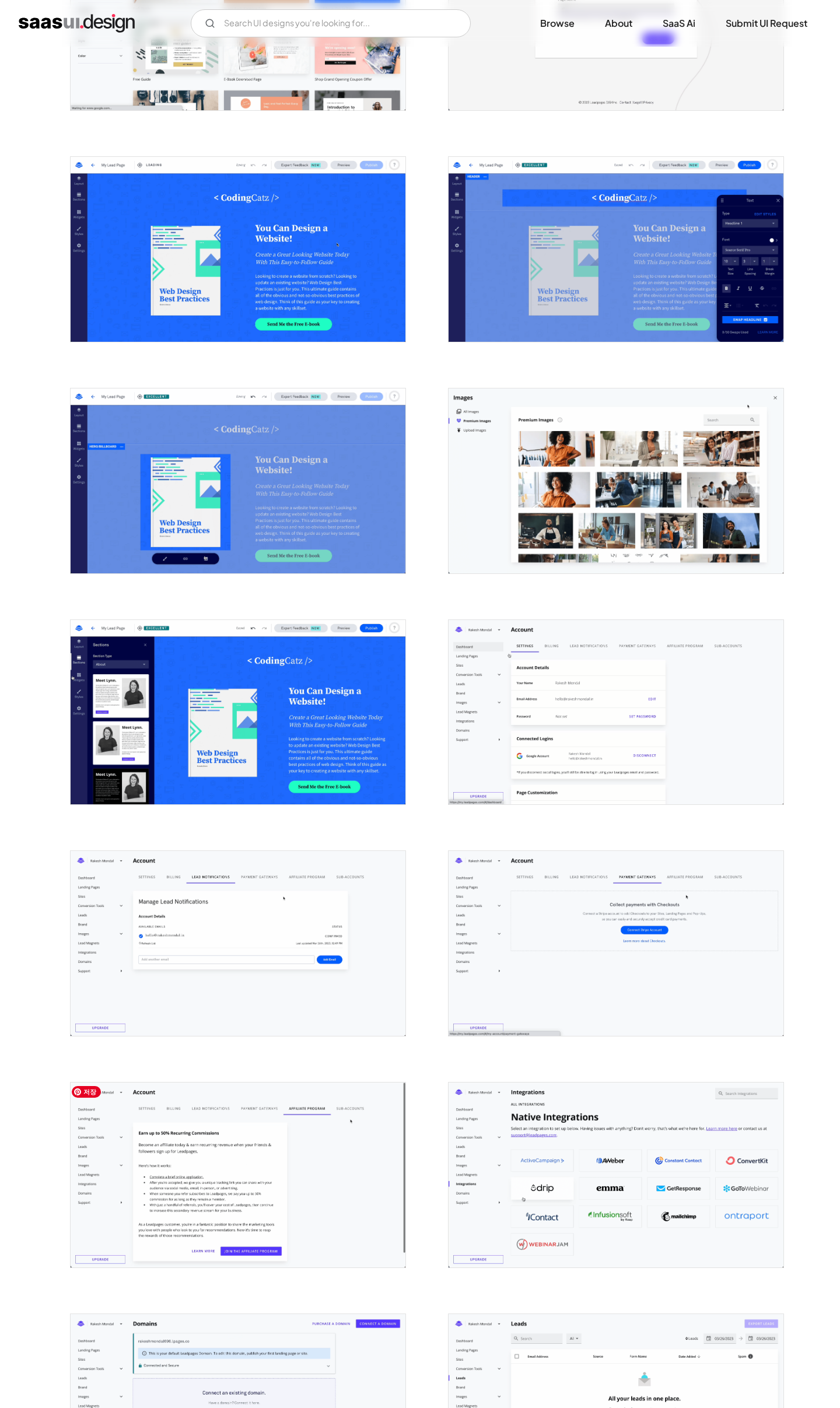
scroll to position [0, 0]
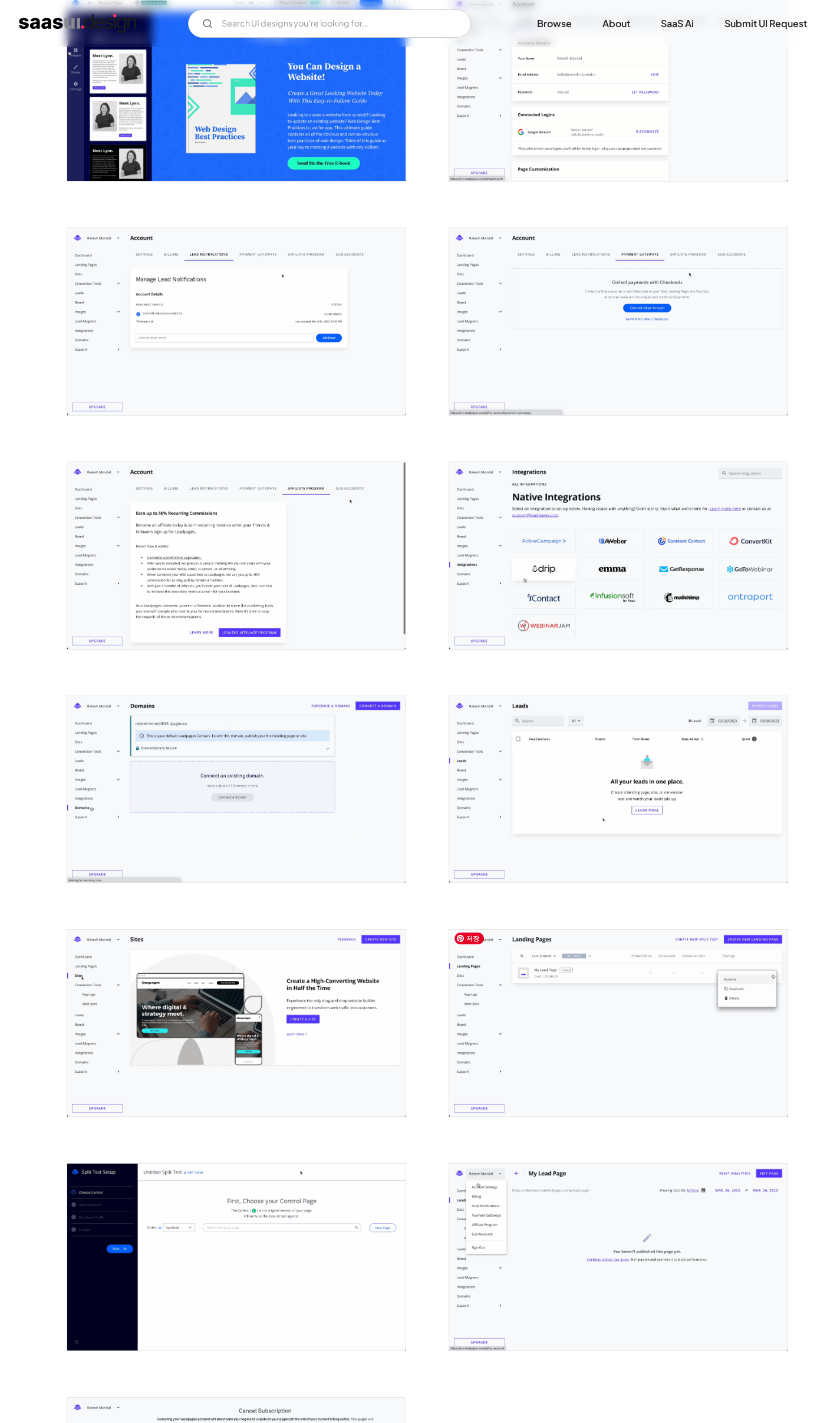
click at [591, 1078] on img "open lightbox" at bounding box center [619, 1023] width 338 height 187
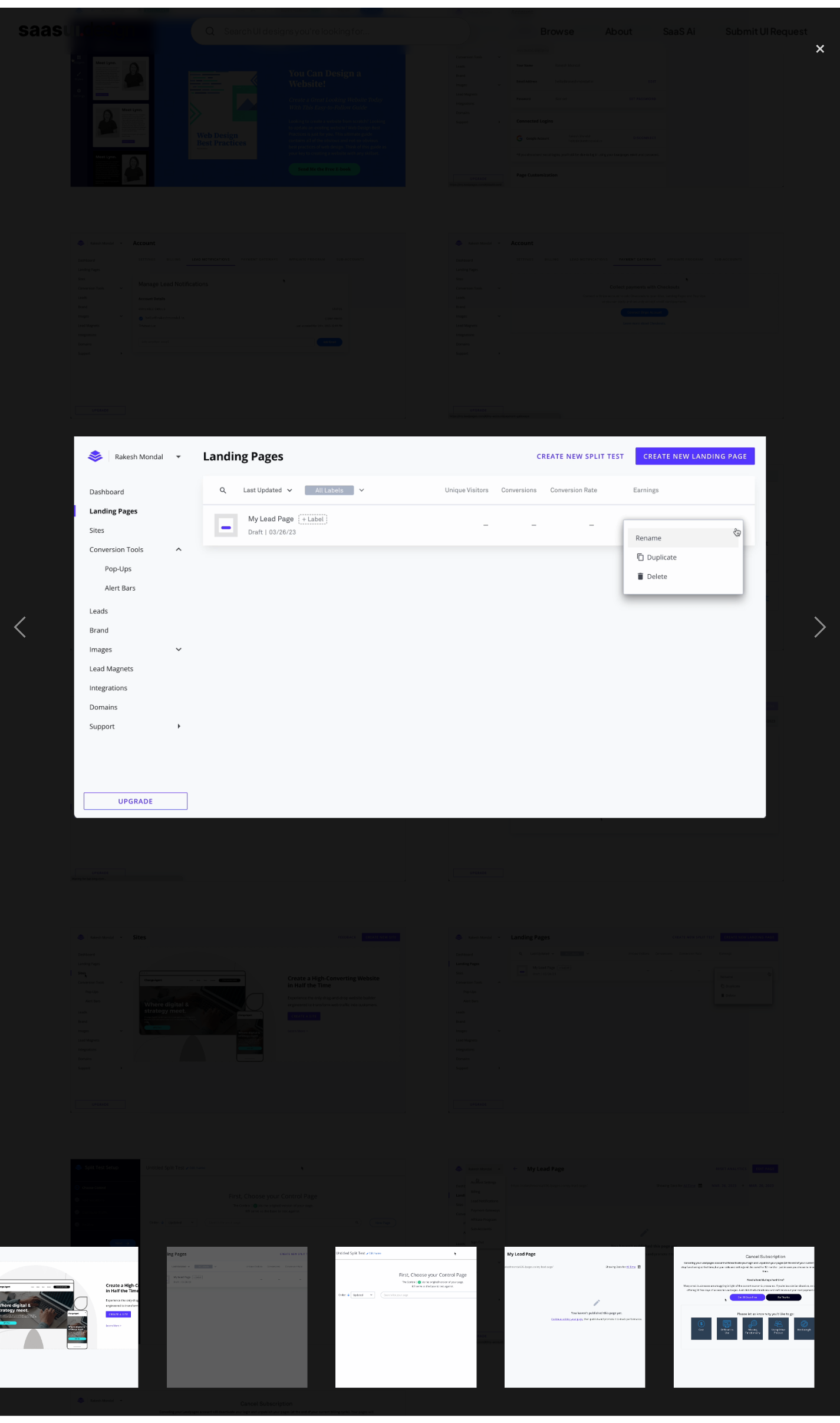
scroll to position [0, 3447]
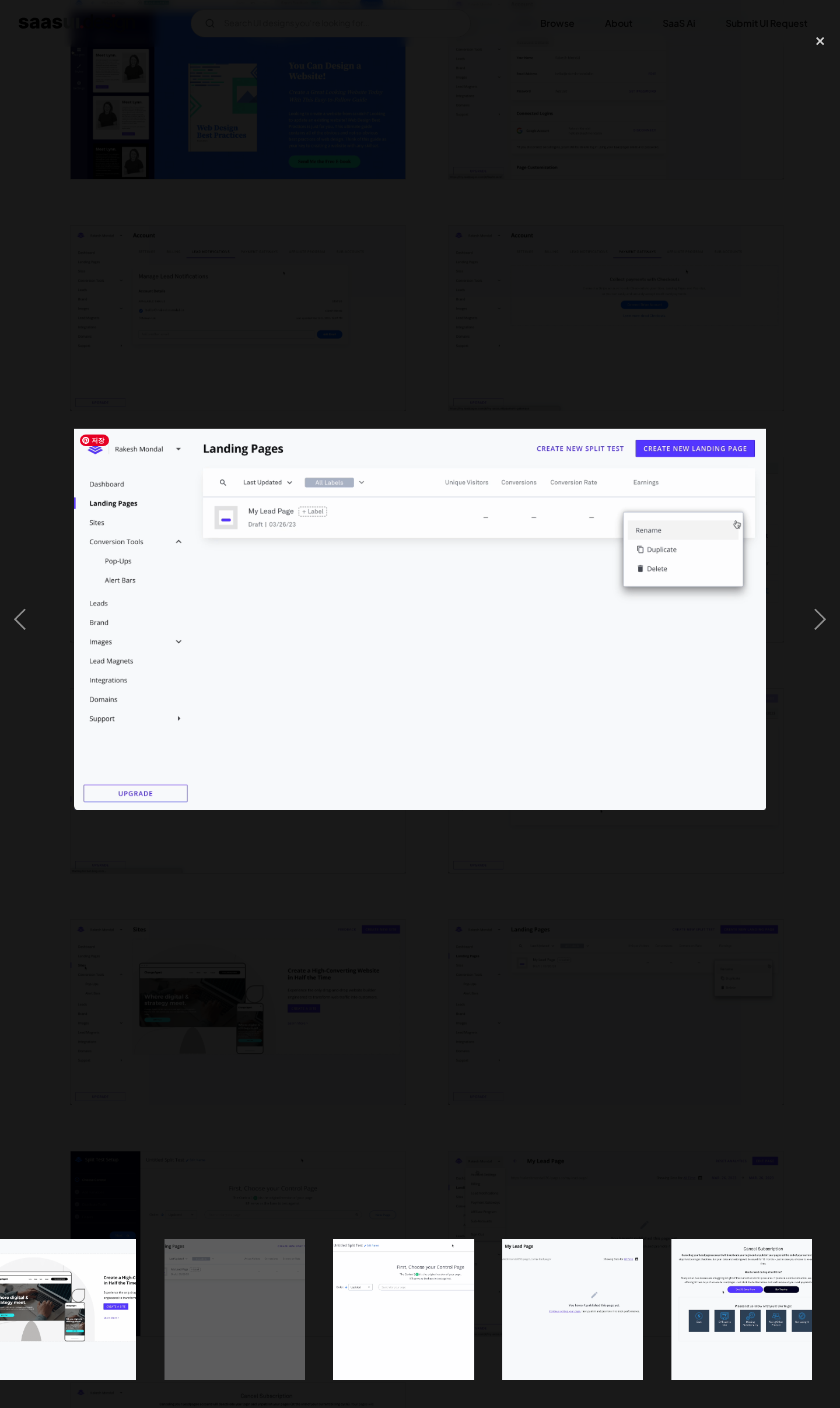
click at [709, 847] on div at bounding box center [420, 620] width 840 height 1183
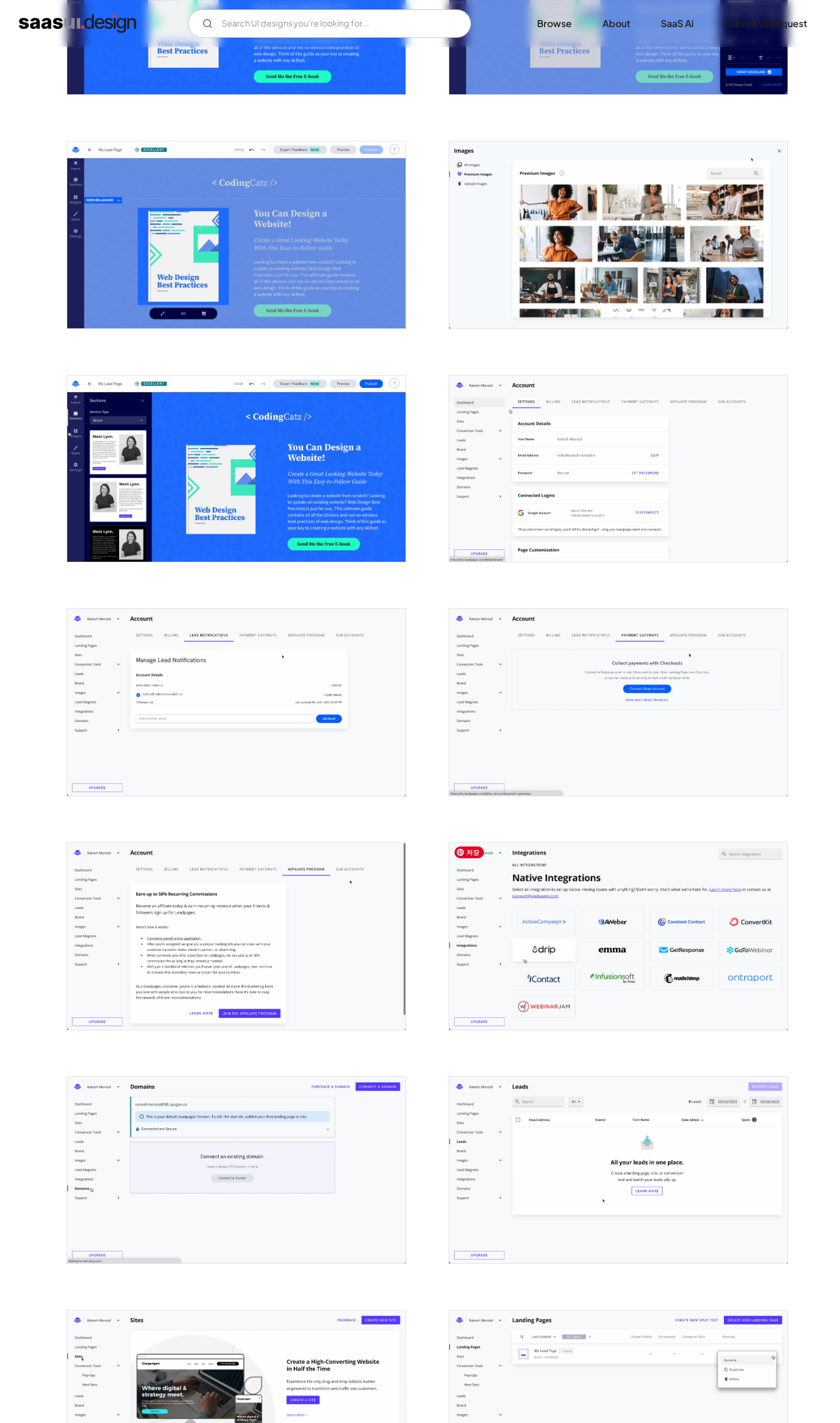
scroll to position [1016, 0]
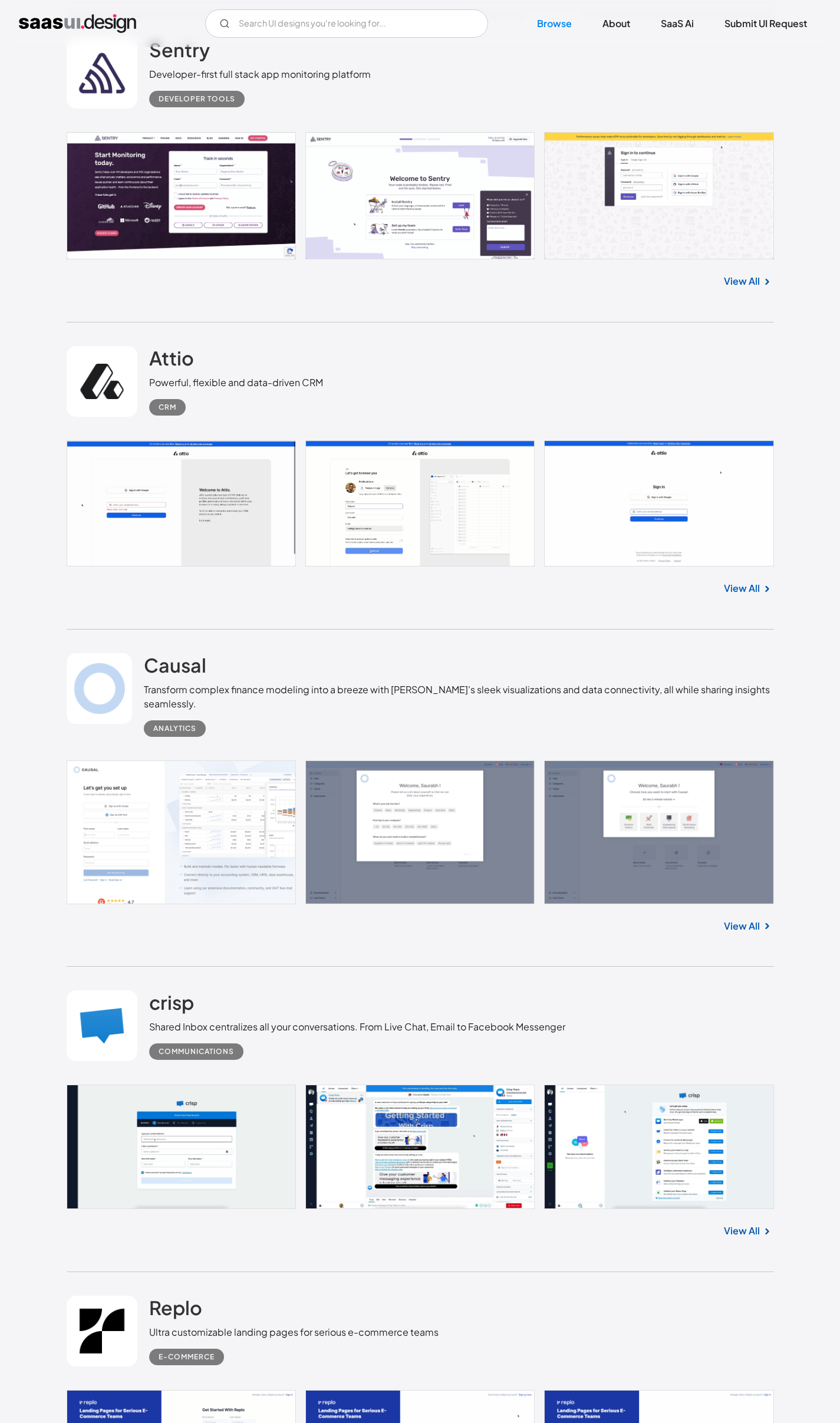
scroll to position [15257, 0]
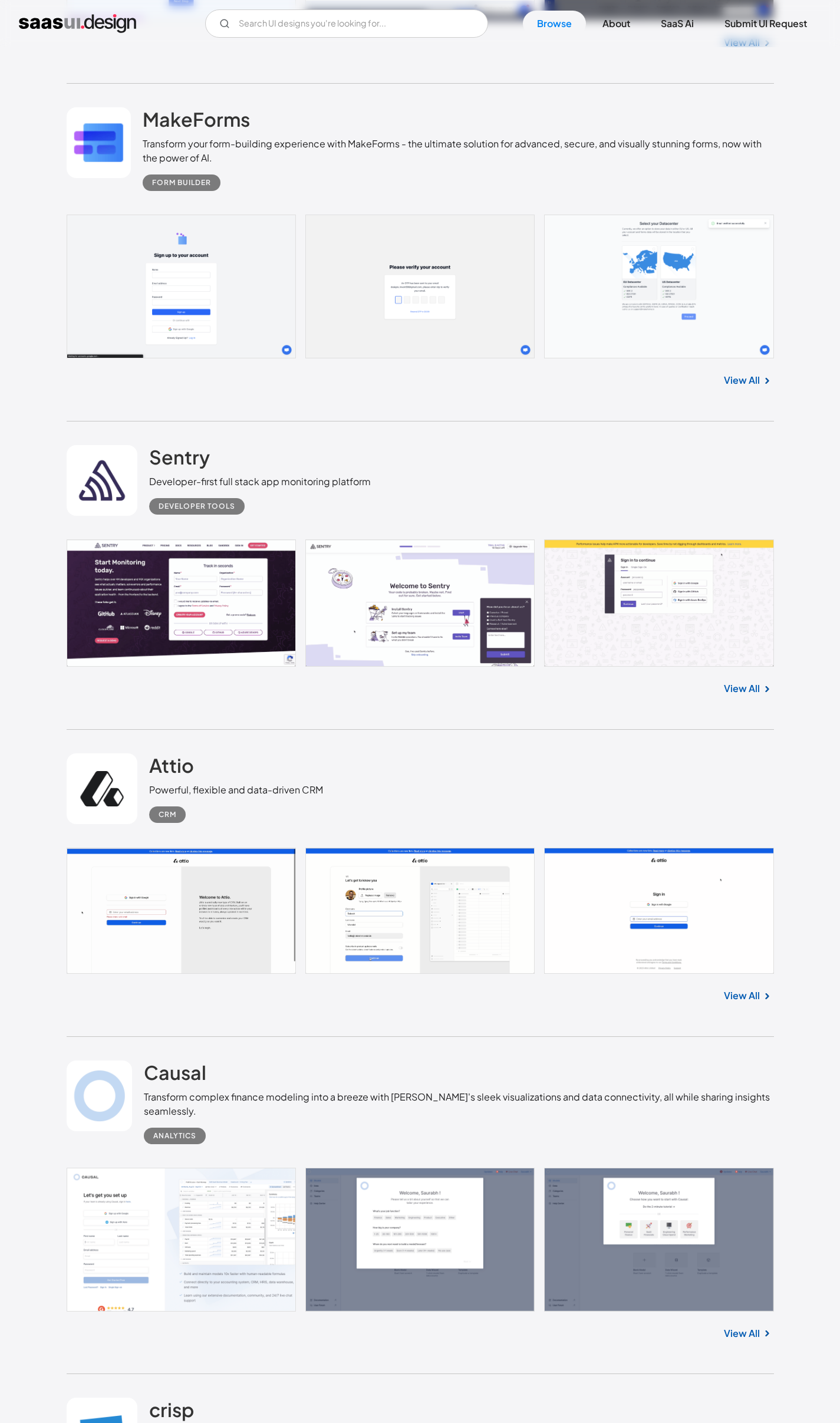
scroll to position [14842, 0]
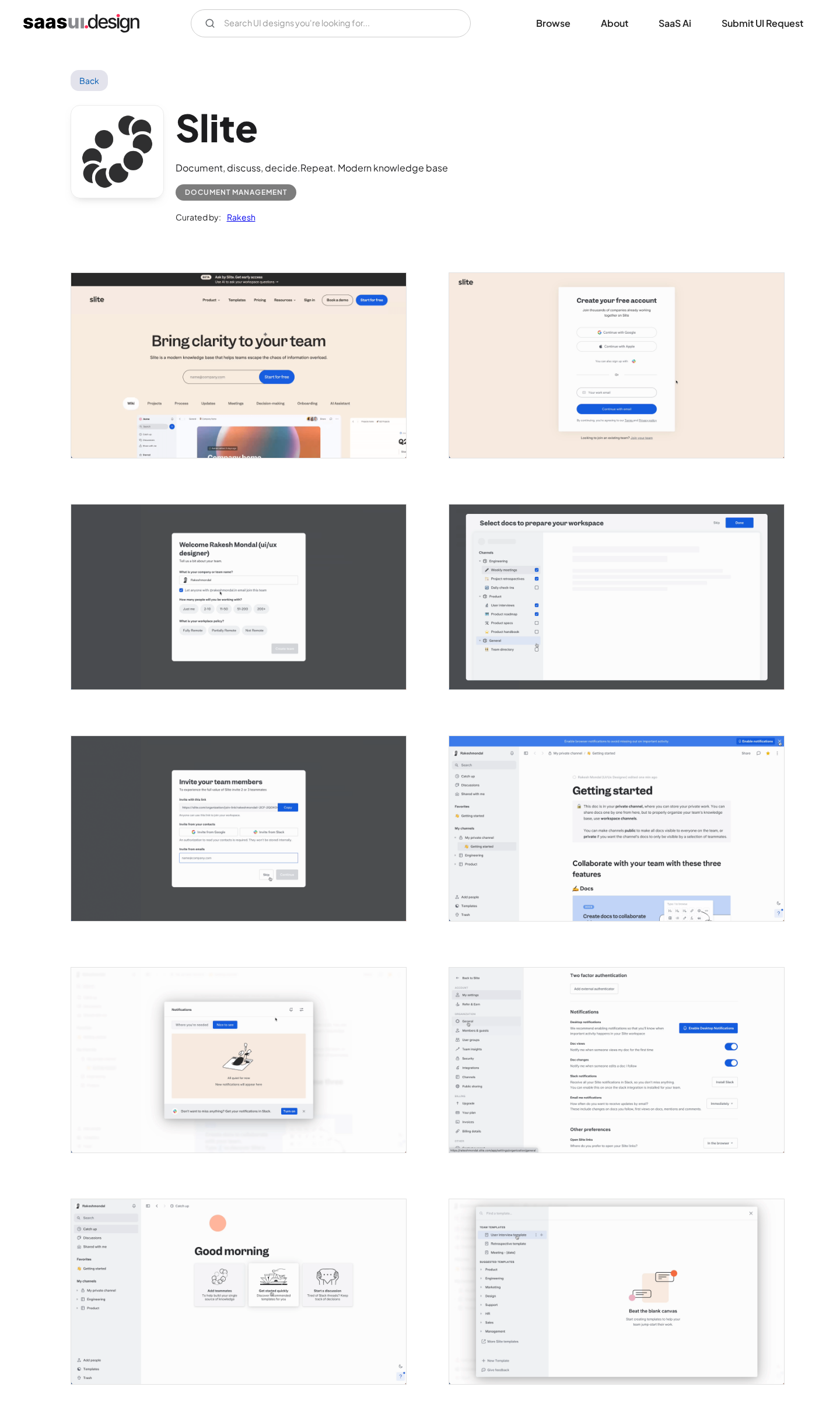
scroll to position [409, 0]
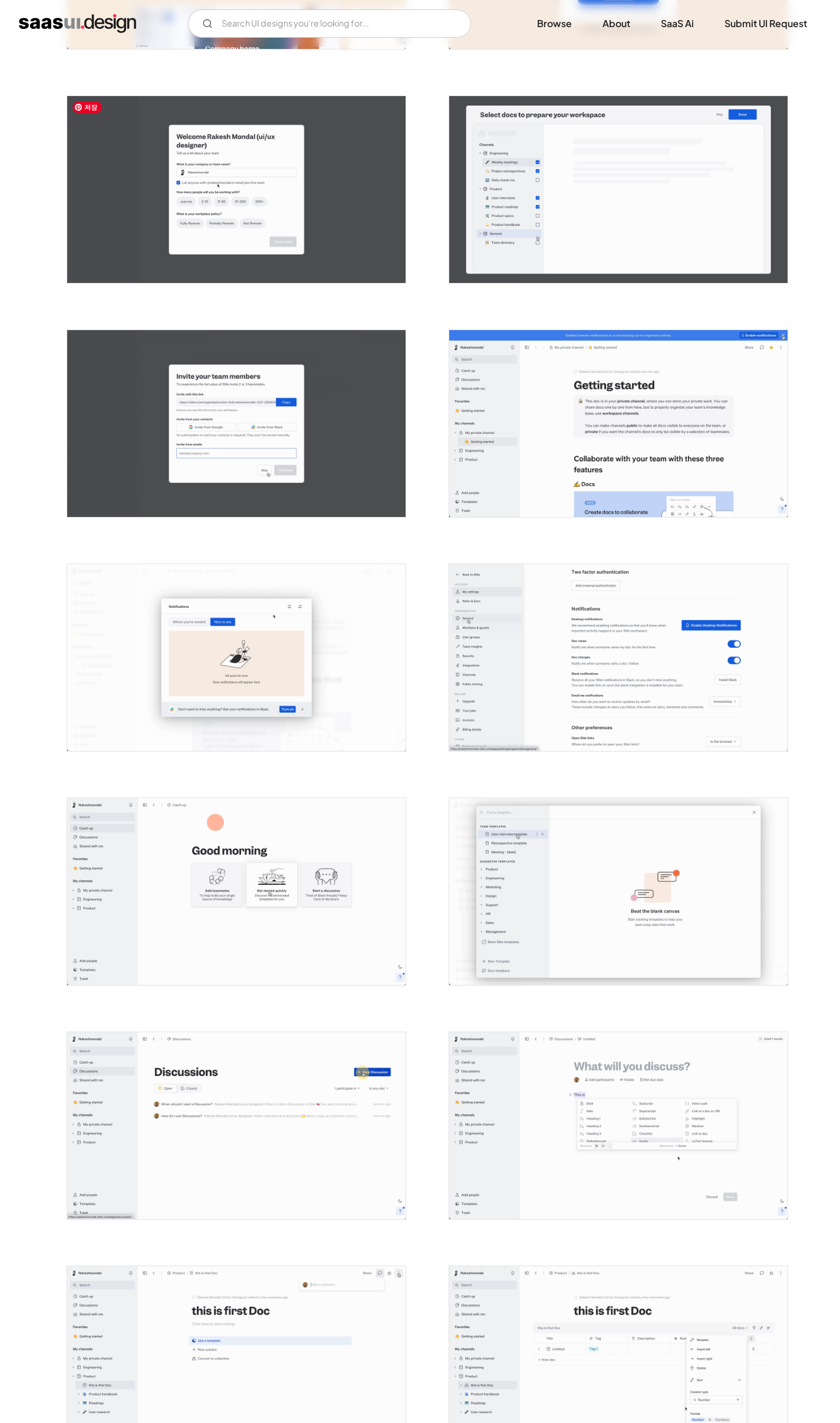
click at [240, 230] on img "open lightbox" at bounding box center [237, 189] width 338 height 187
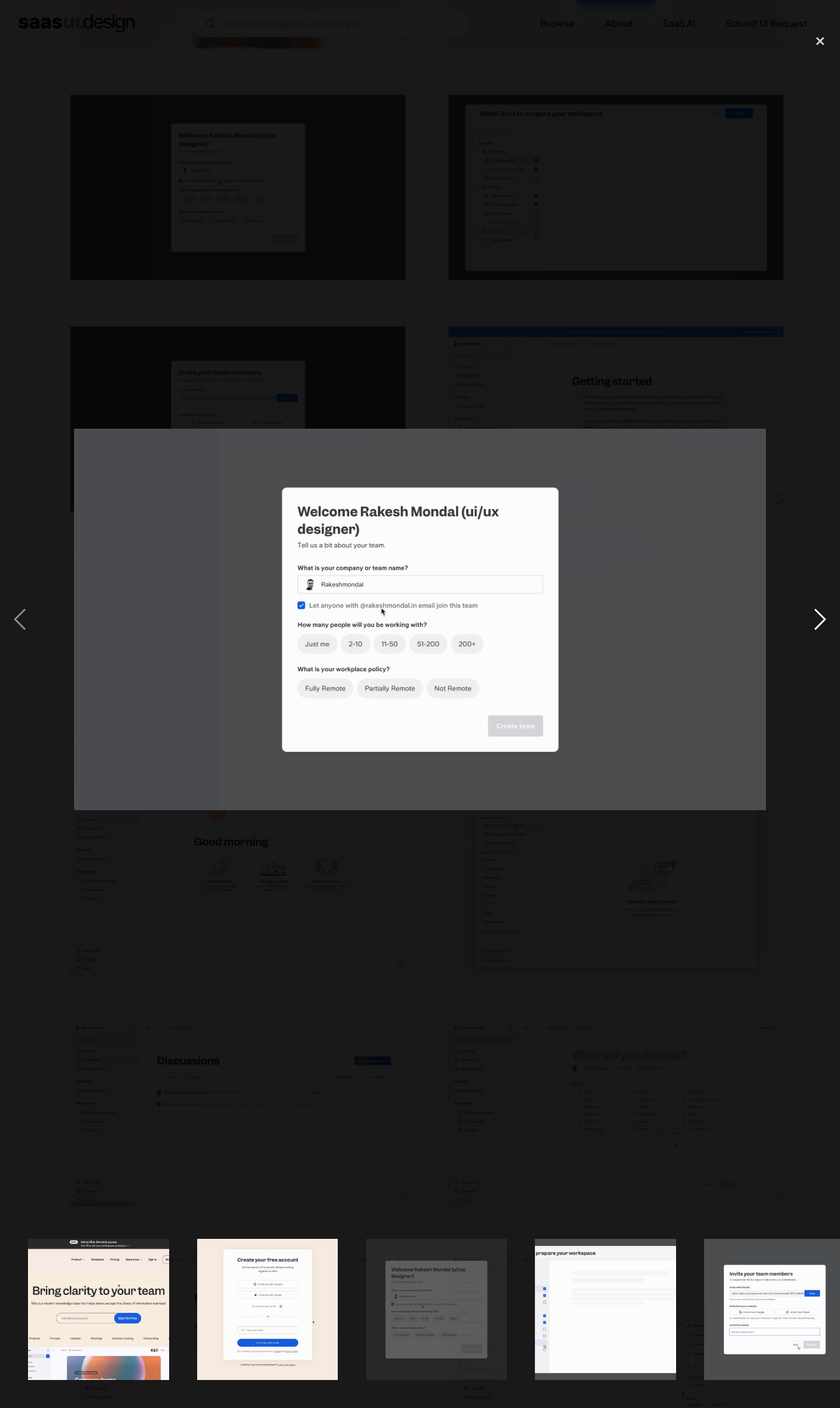
click at [809, 627] on div "next image" at bounding box center [820, 620] width 40 height 1183
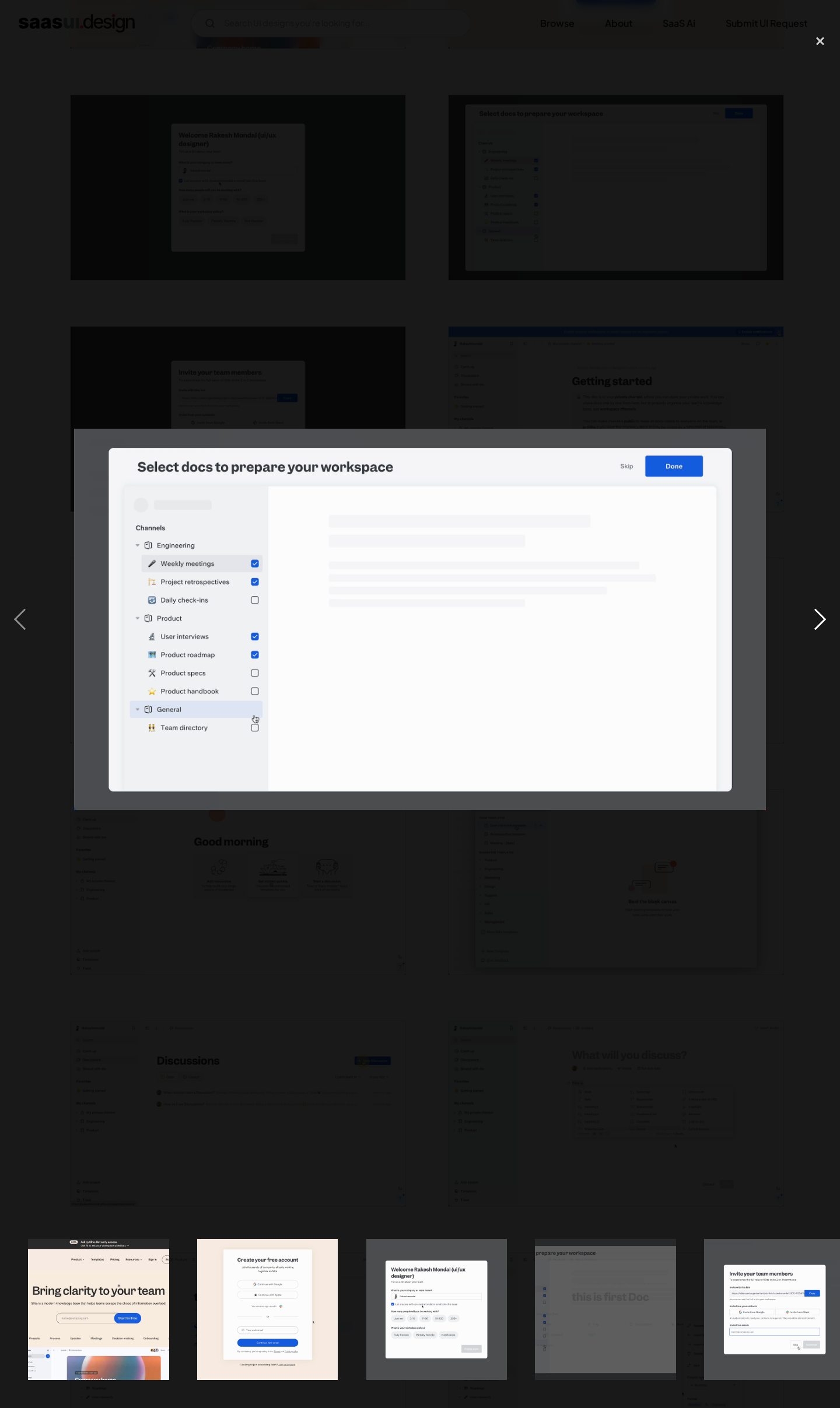
click at [809, 627] on div "next image" at bounding box center [820, 620] width 40 height 1183
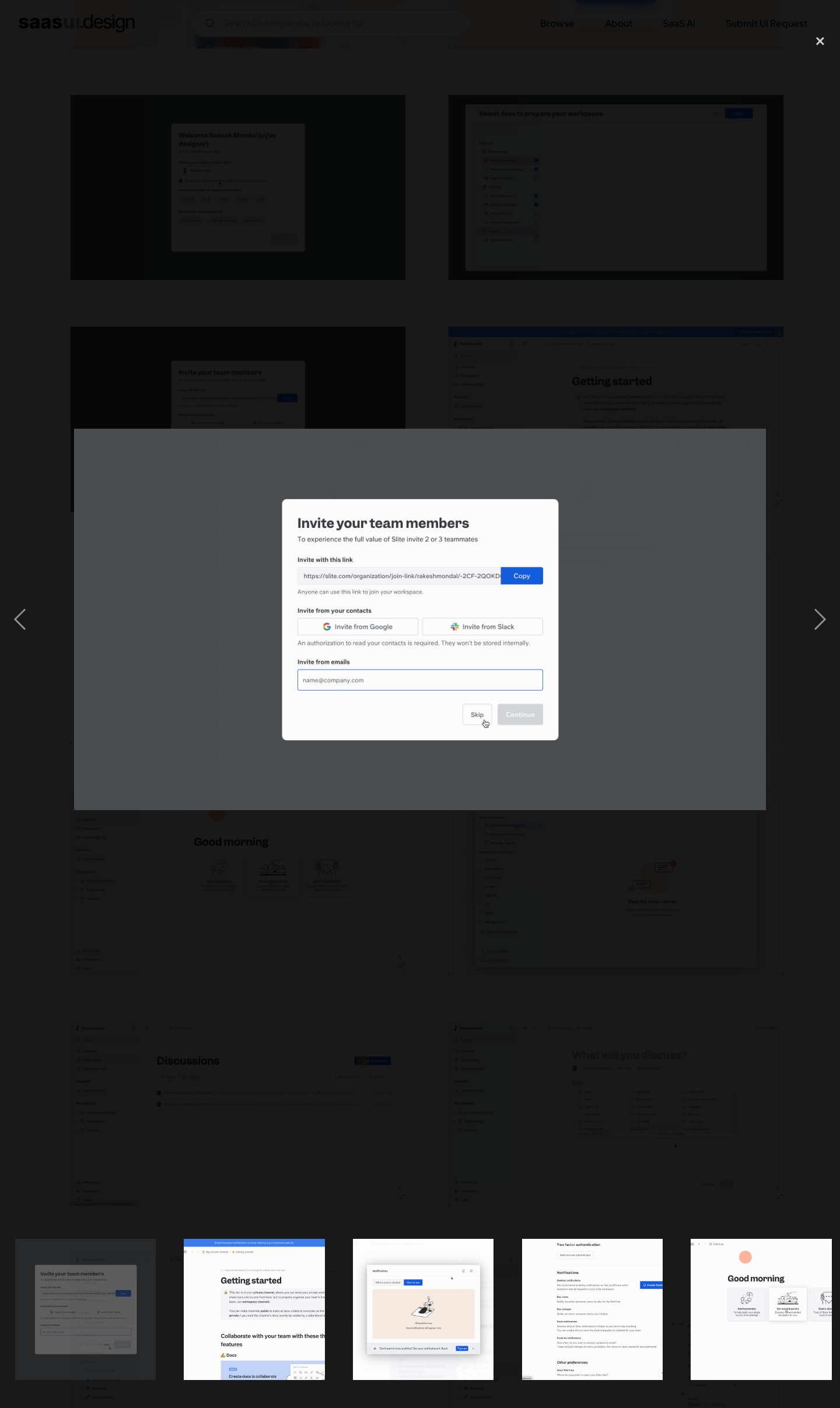
scroll to position [0, 690]
click at [501, 942] on div at bounding box center [420, 620] width 840 height 1183
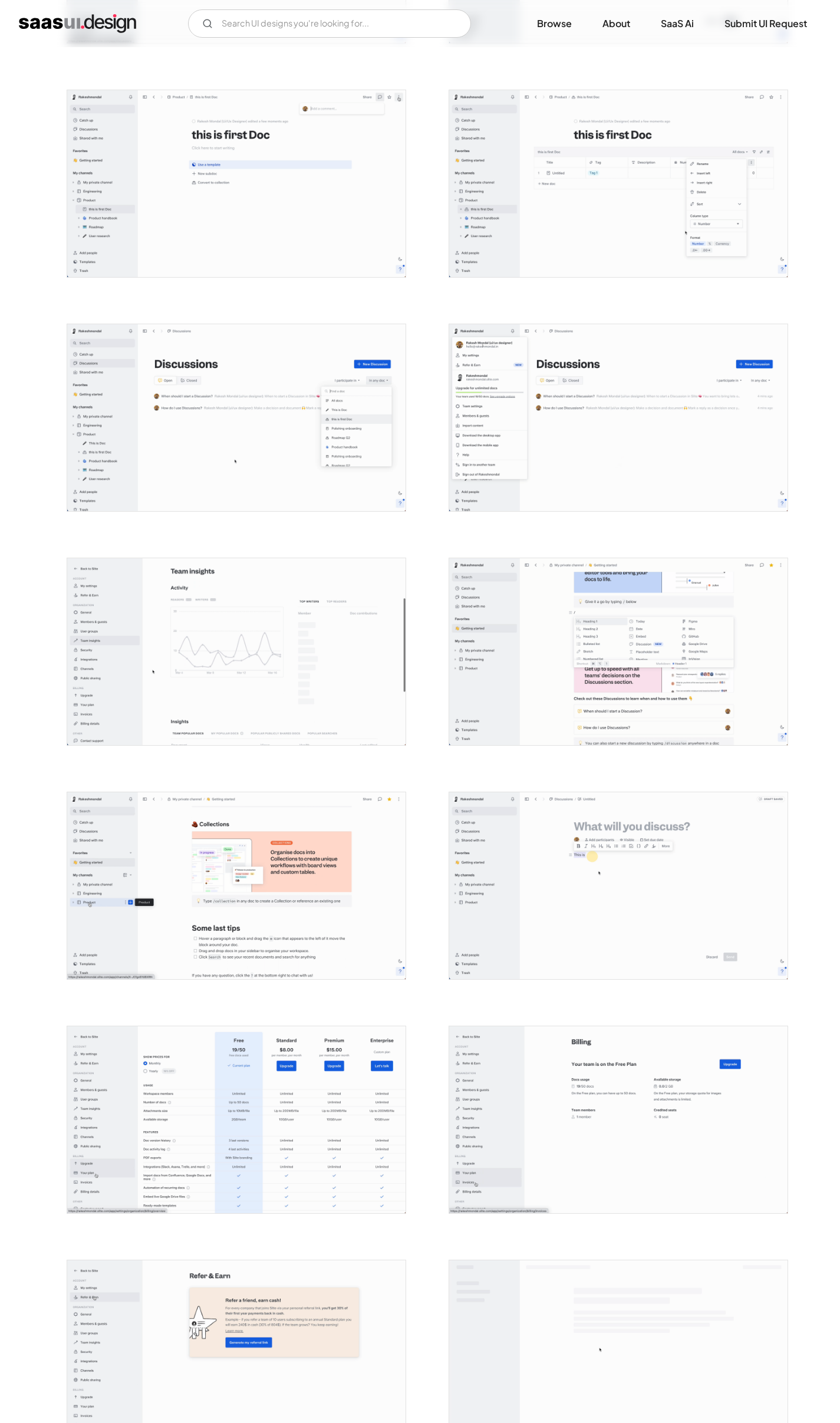
scroll to position [2172, 0]
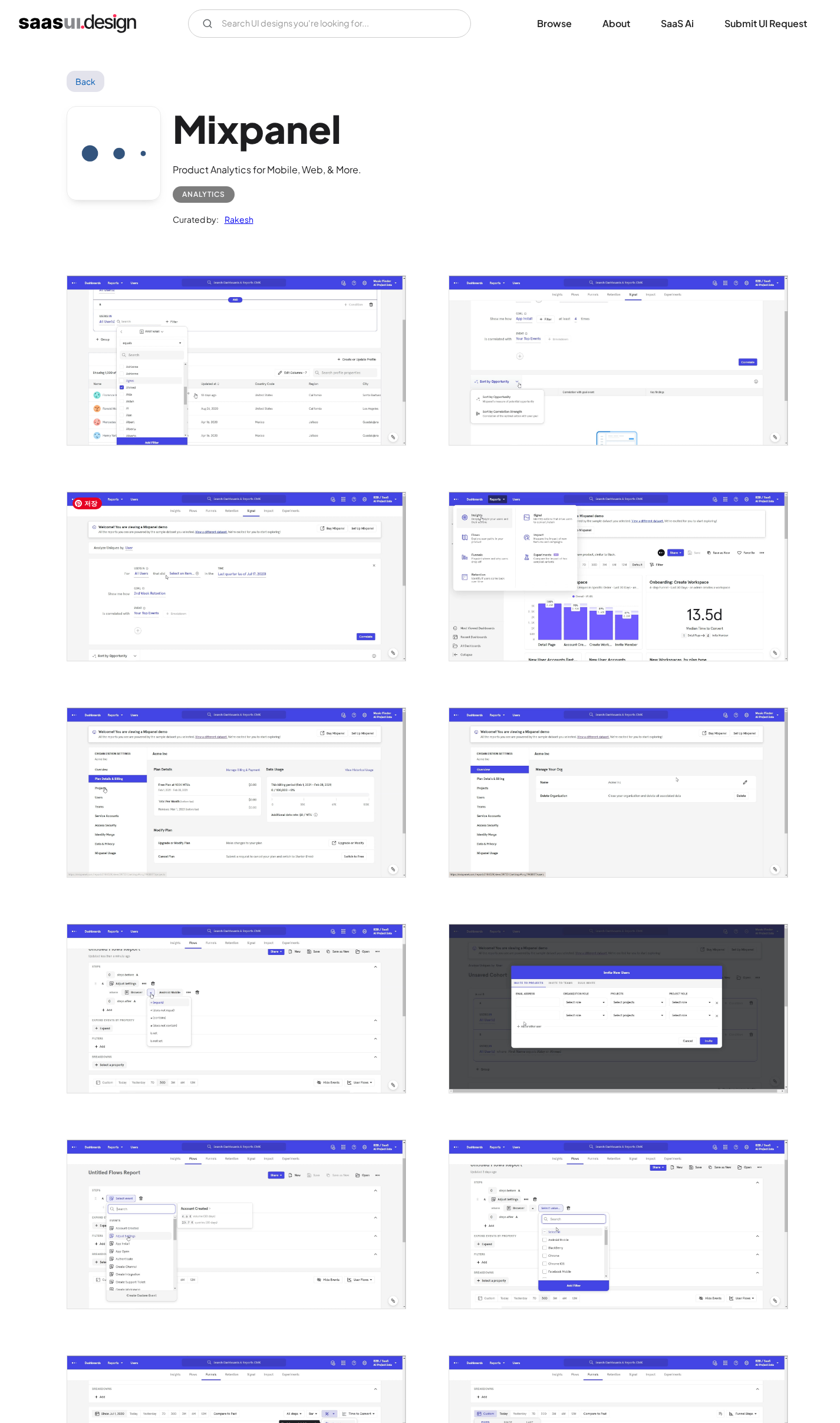
click at [269, 617] on img "open lightbox" at bounding box center [237, 576] width 338 height 168
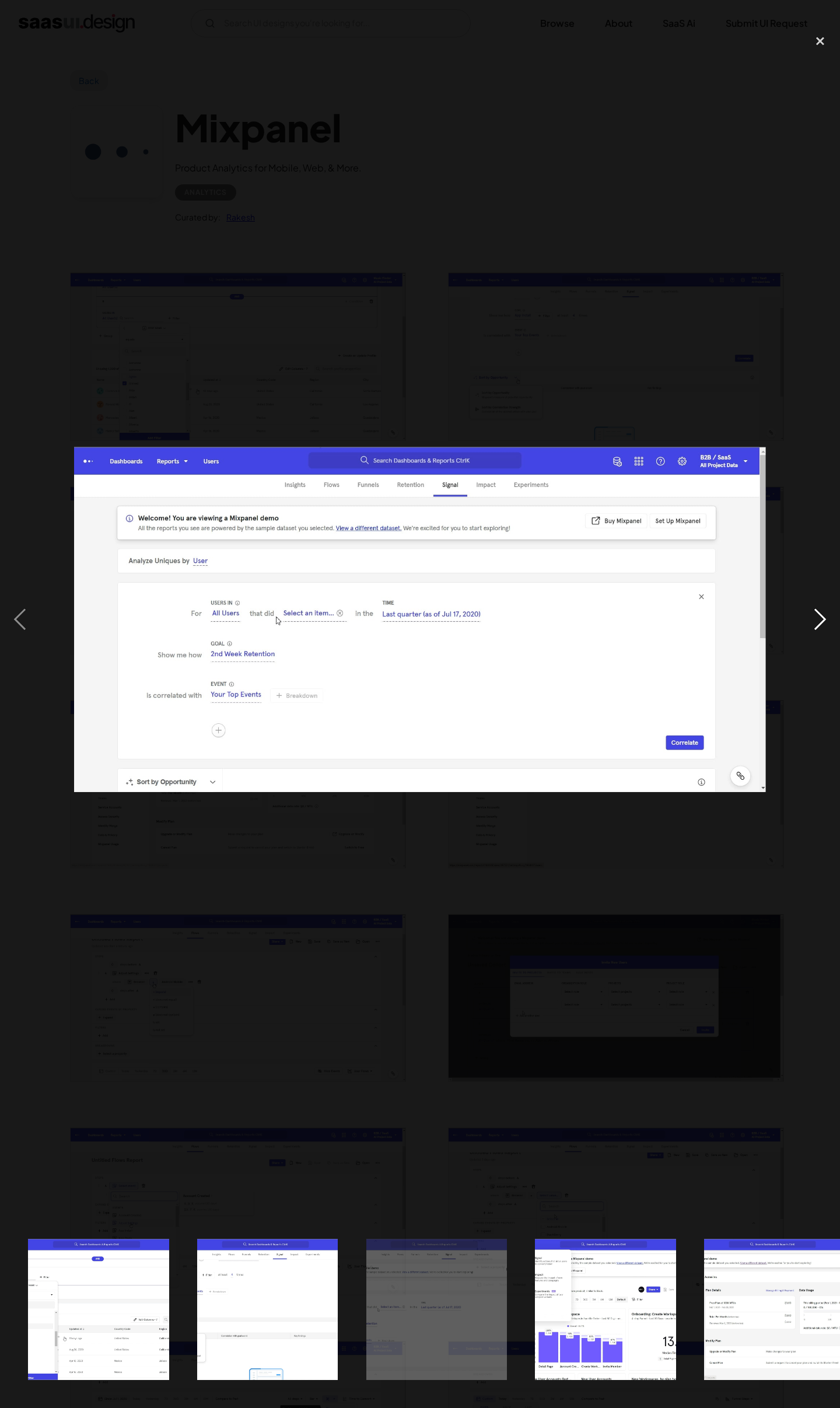
click at [827, 635] on div "next image" at bounding box center [820, 620] width 40 height 1183
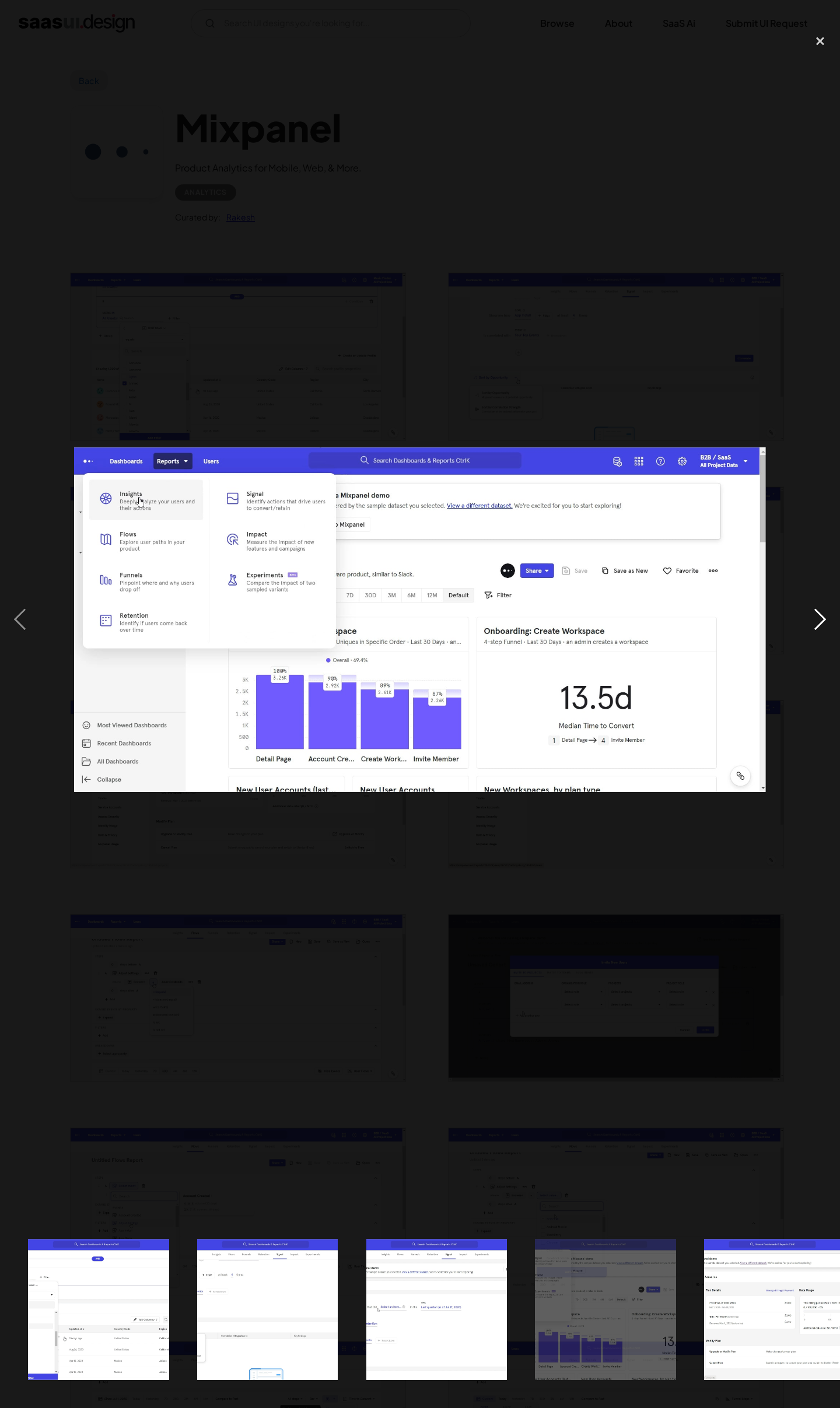
click at [827, 635] on div "next image" at bounding box center [820, 620] width 40 height 1183
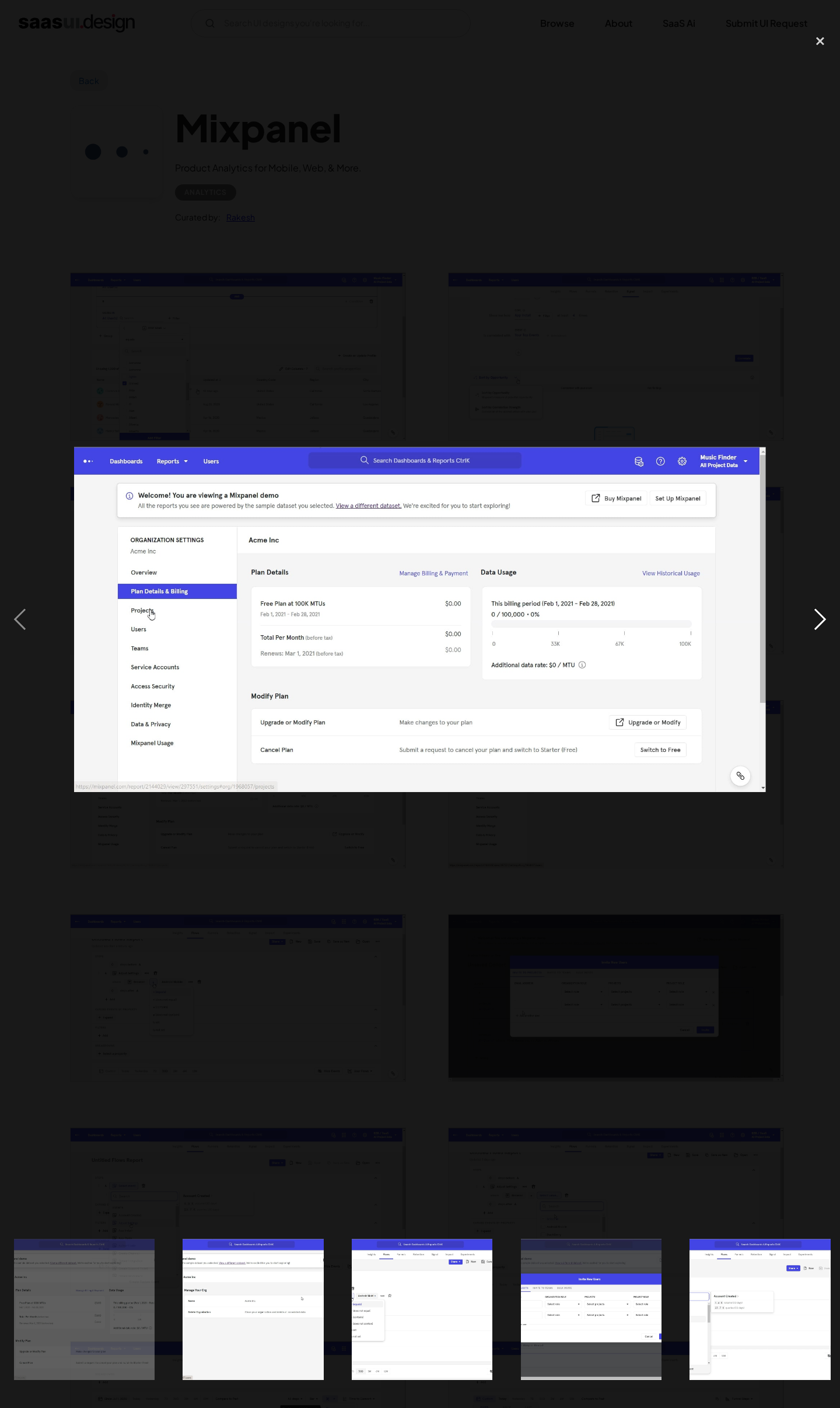
click at [827, 635] on div "next image" at bounding box center [820, 620] width 40 height 1183
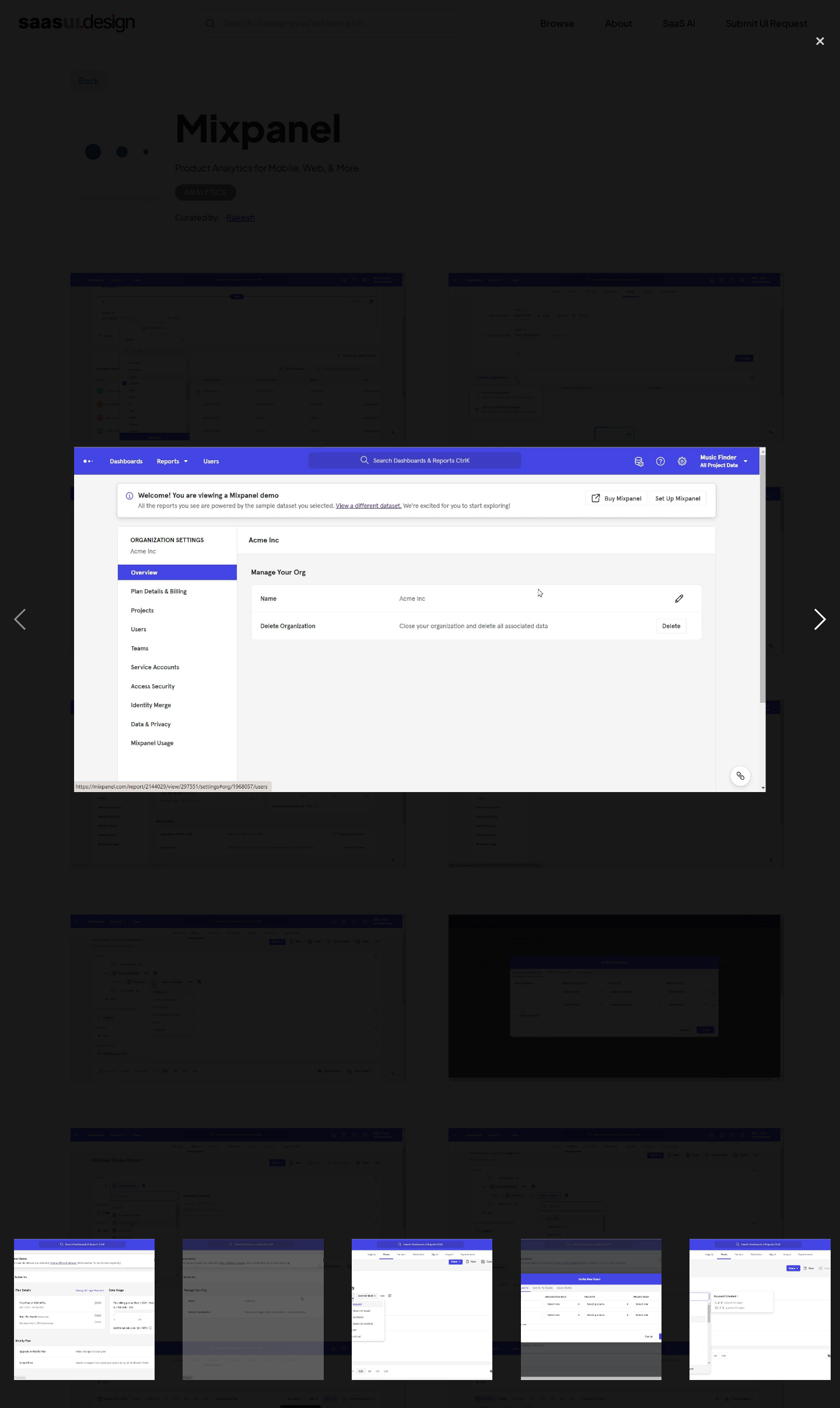
click at [827, 635] on div "next image" at bounding box center [820, 620] width 40 height 1183
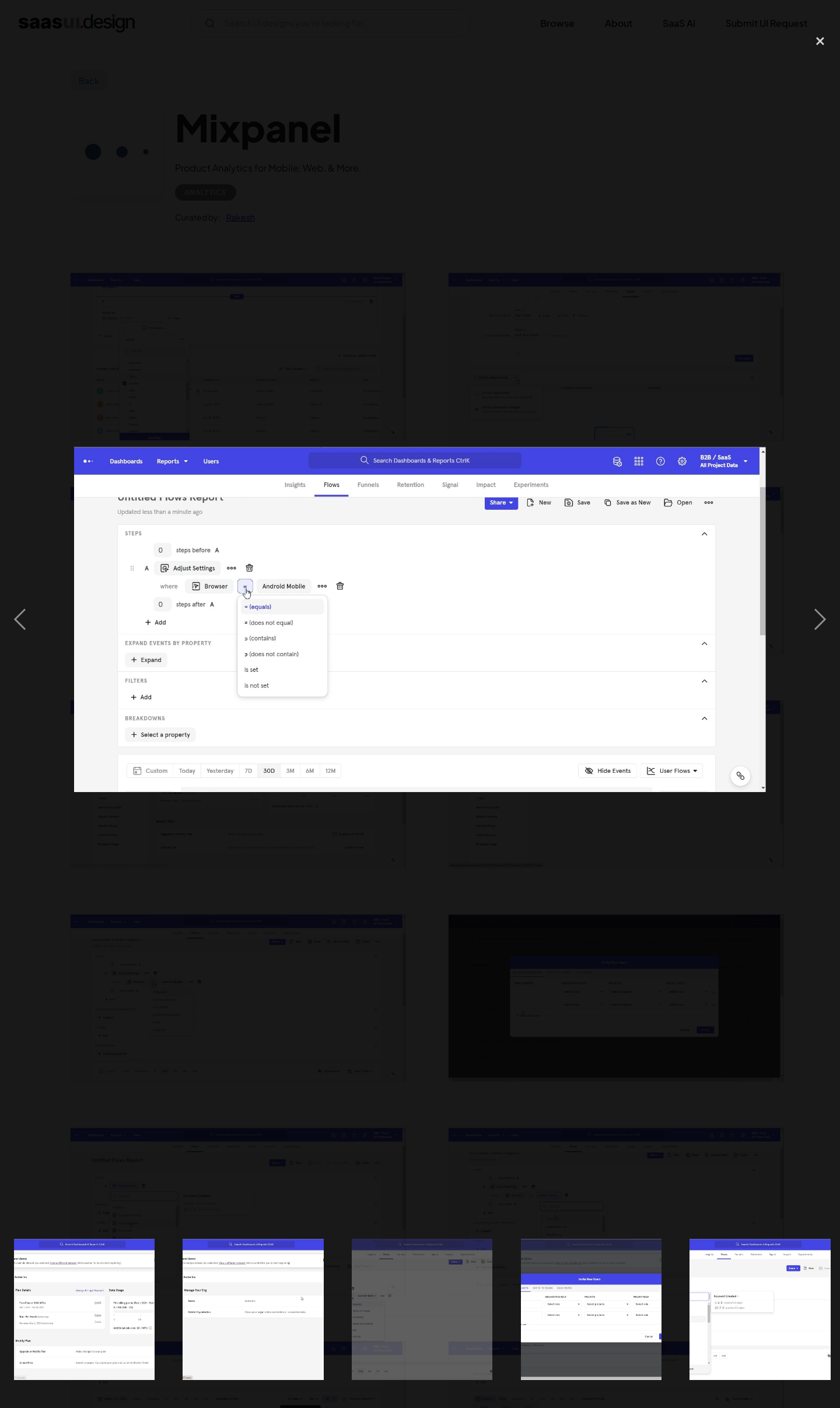
click at [678, 872] on div at bounding box center [420, 620] width 840 height 1183
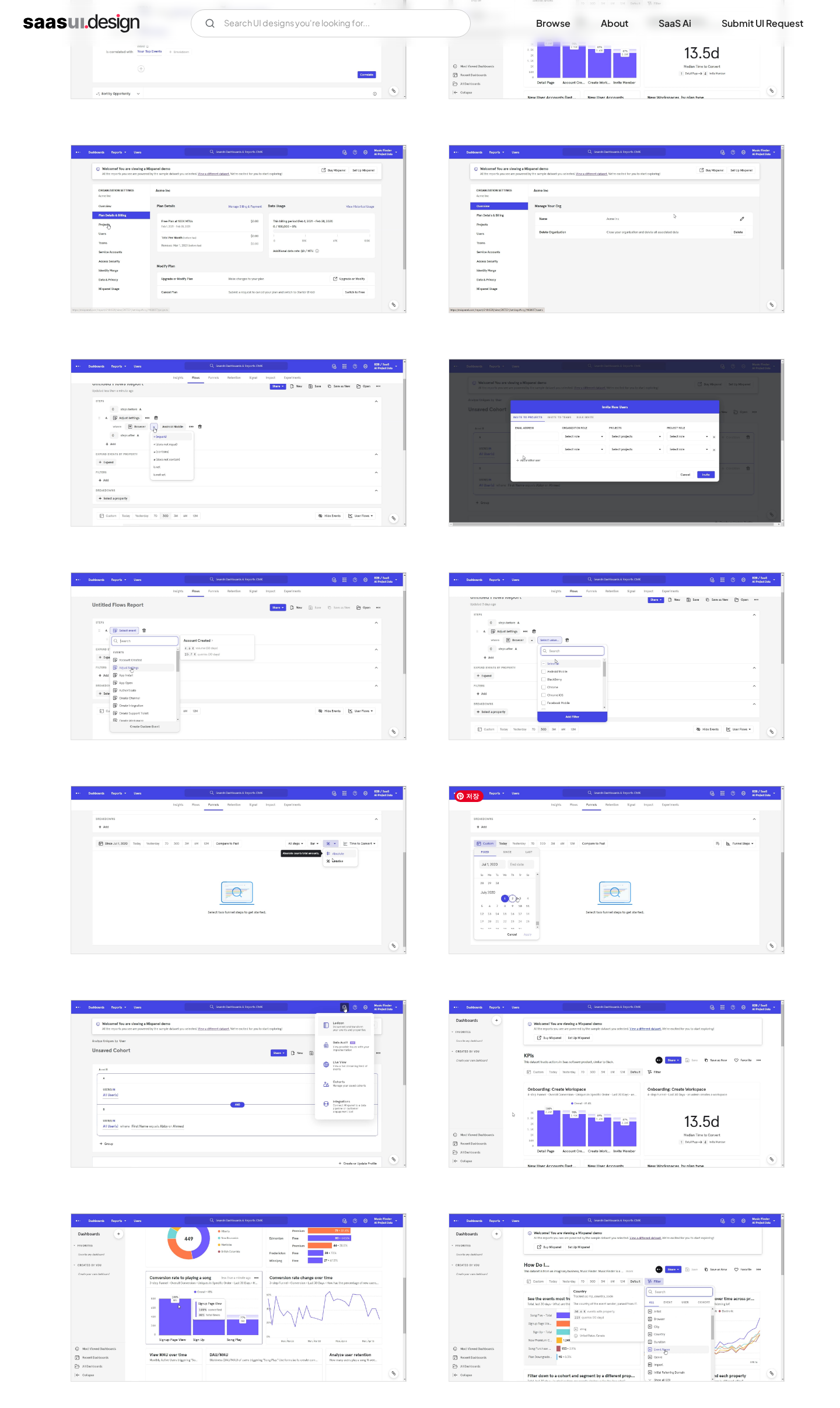
scroll to position [797, 0]
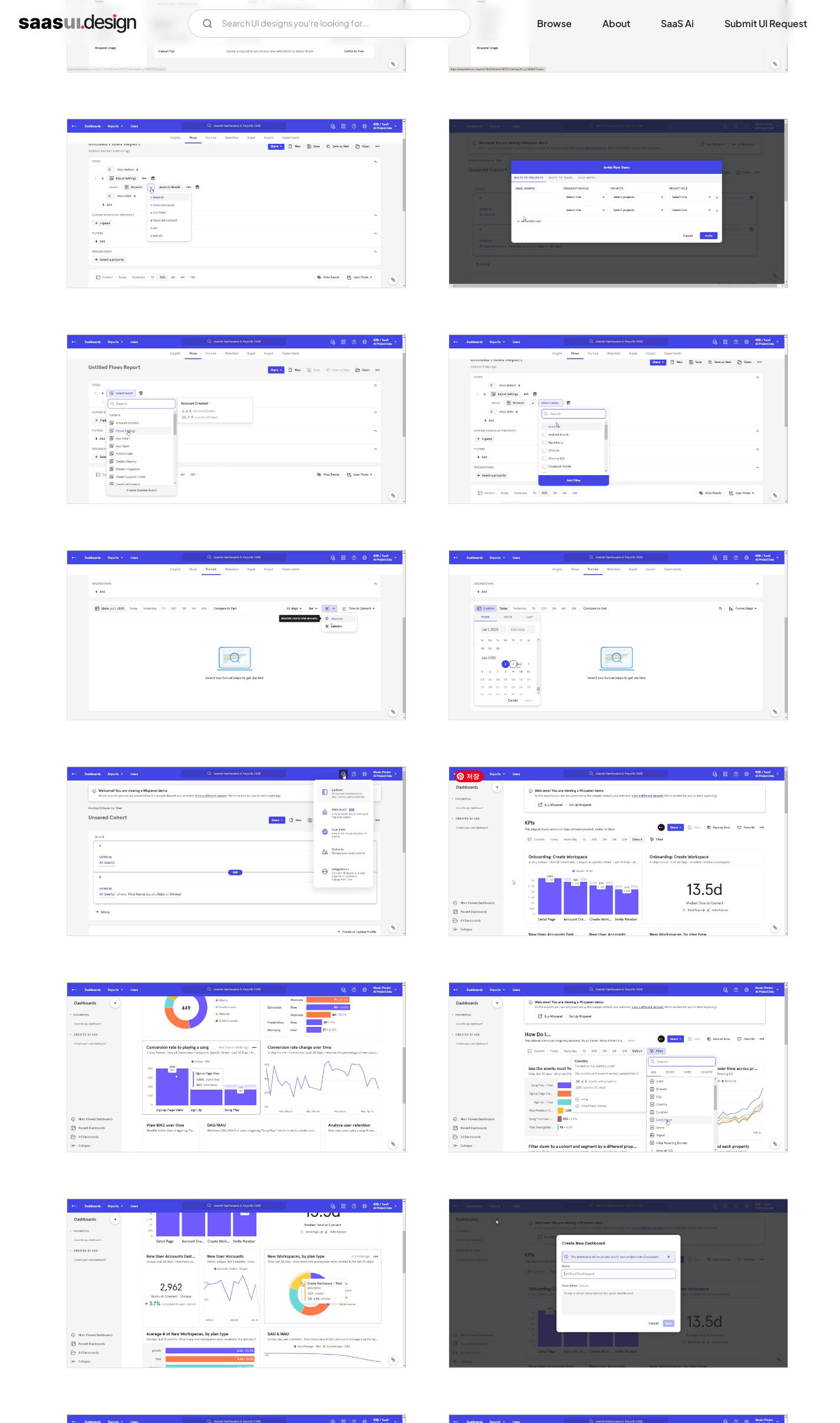
click at [613, 624] on img "open lightbox" at bounding box center [619, 634] width 338 height 168
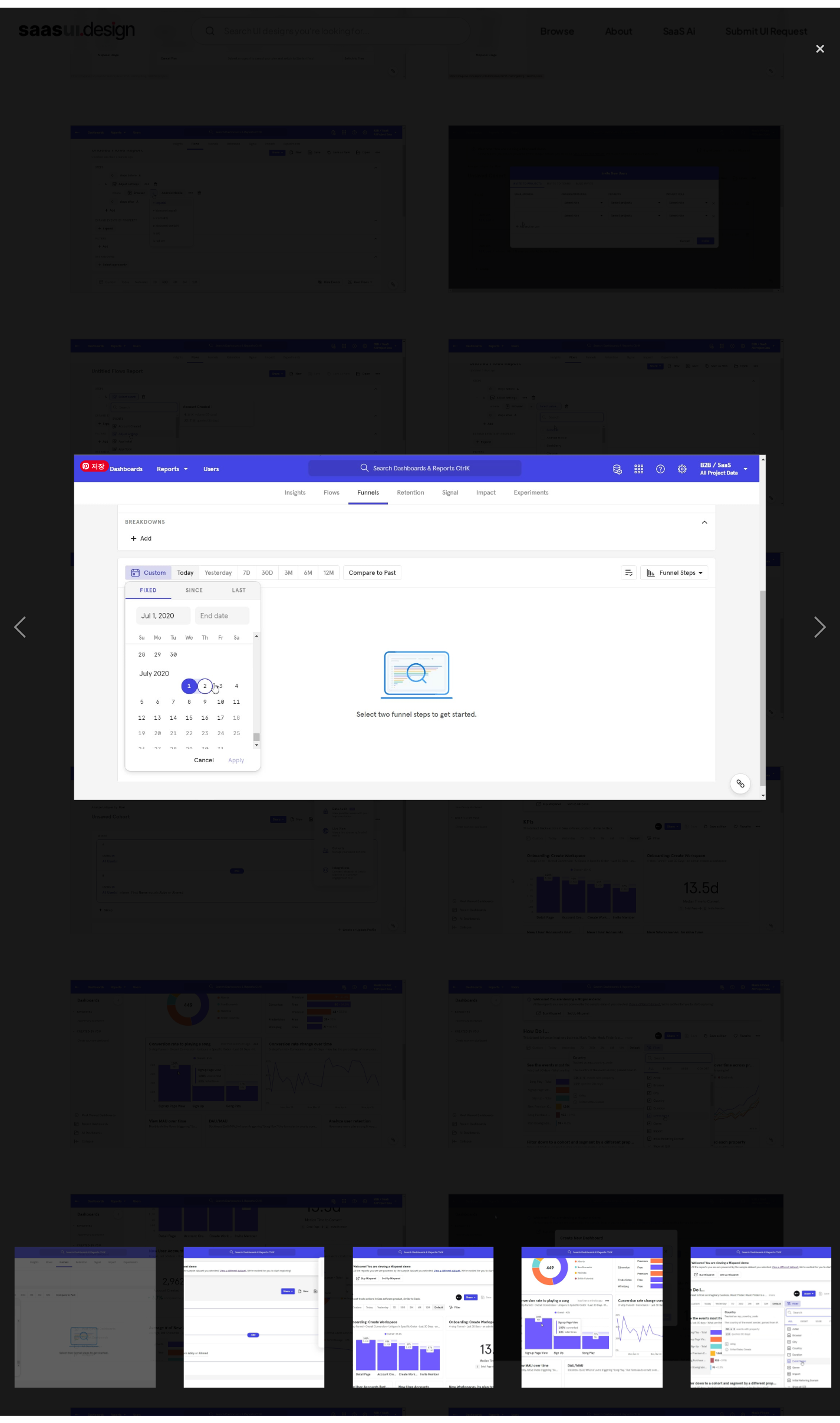
scroll to position [0, 1892]
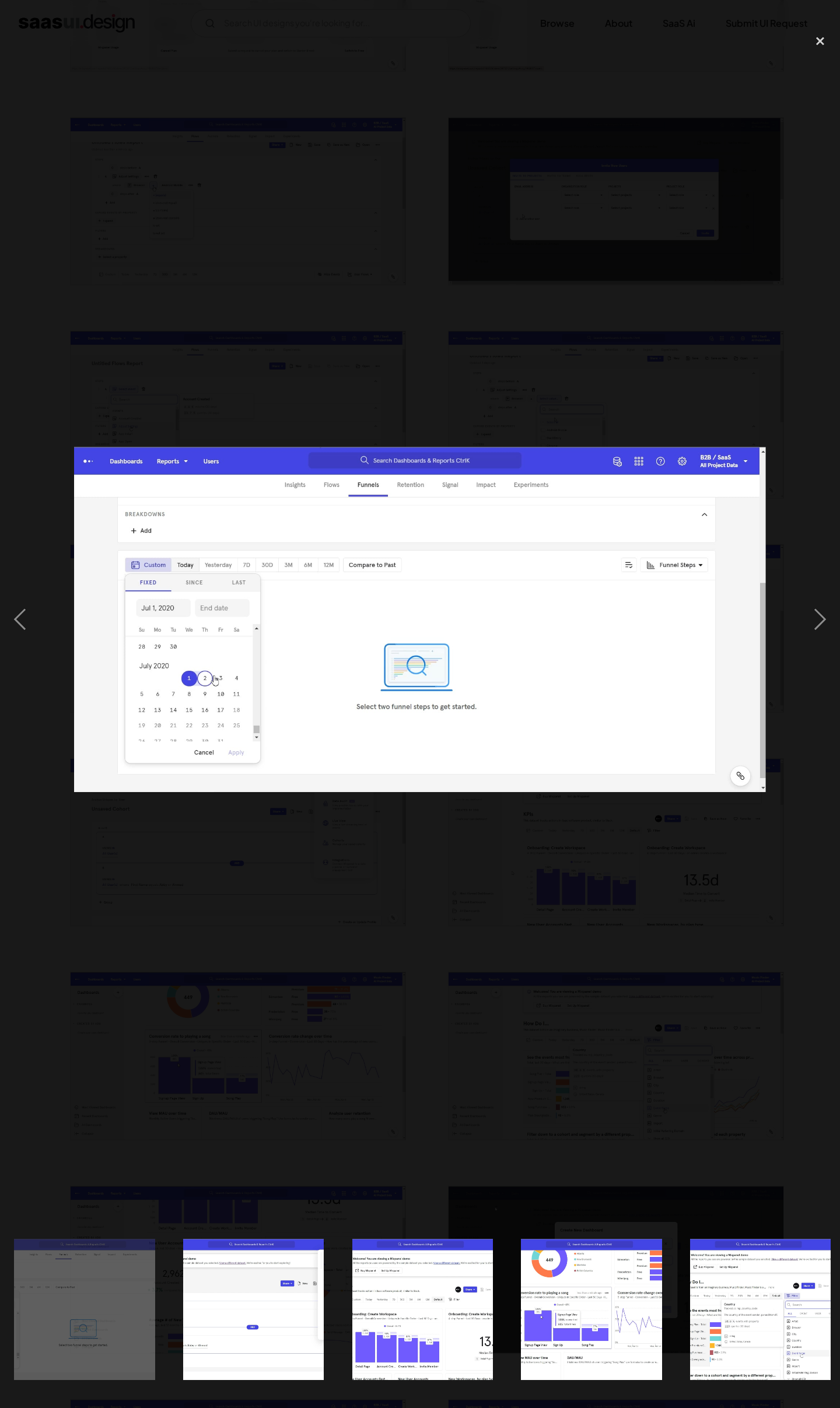
click at [455, 850] on div at bounding box center [420, 620] width 840 height 1183
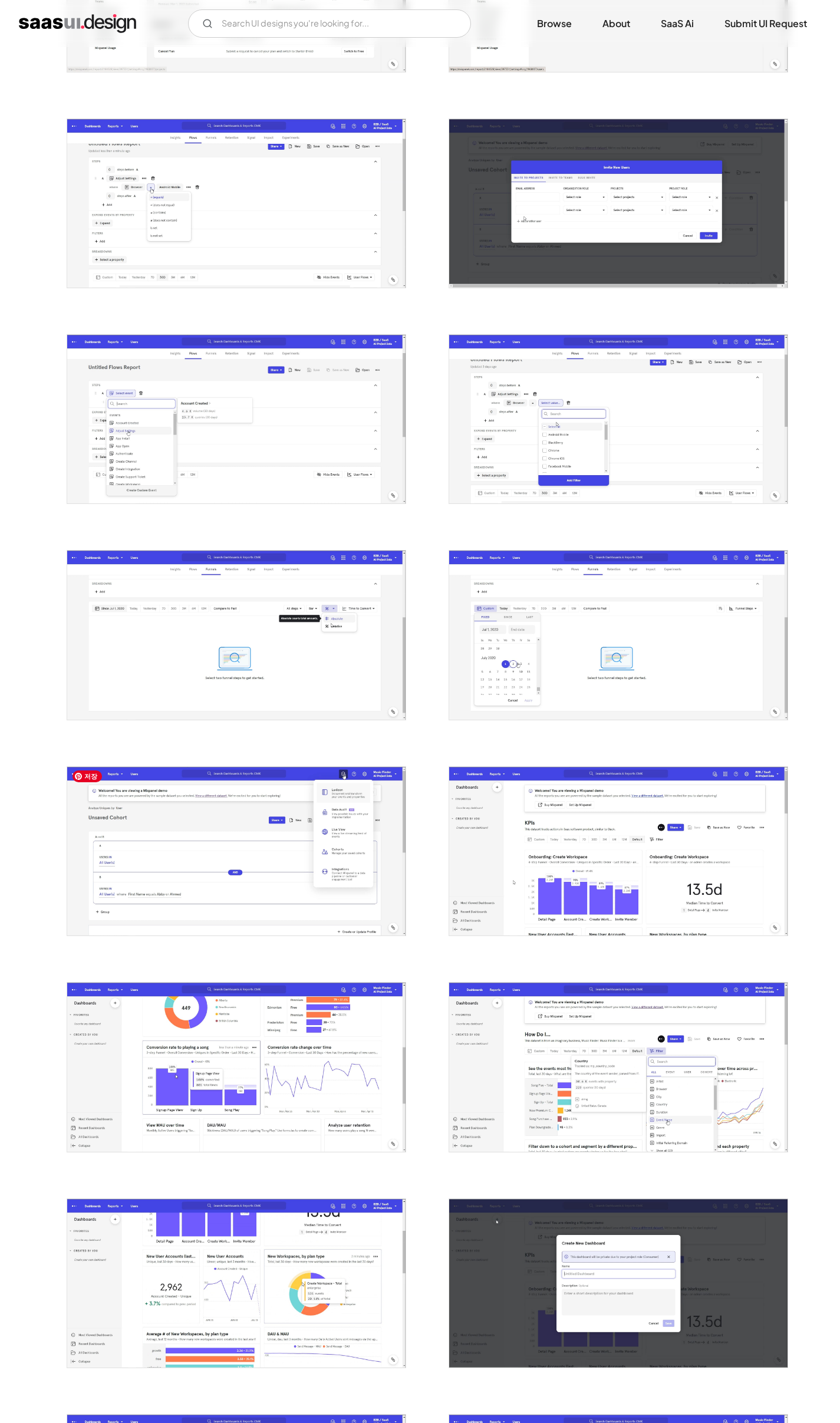
scroll to position [1016, 0]
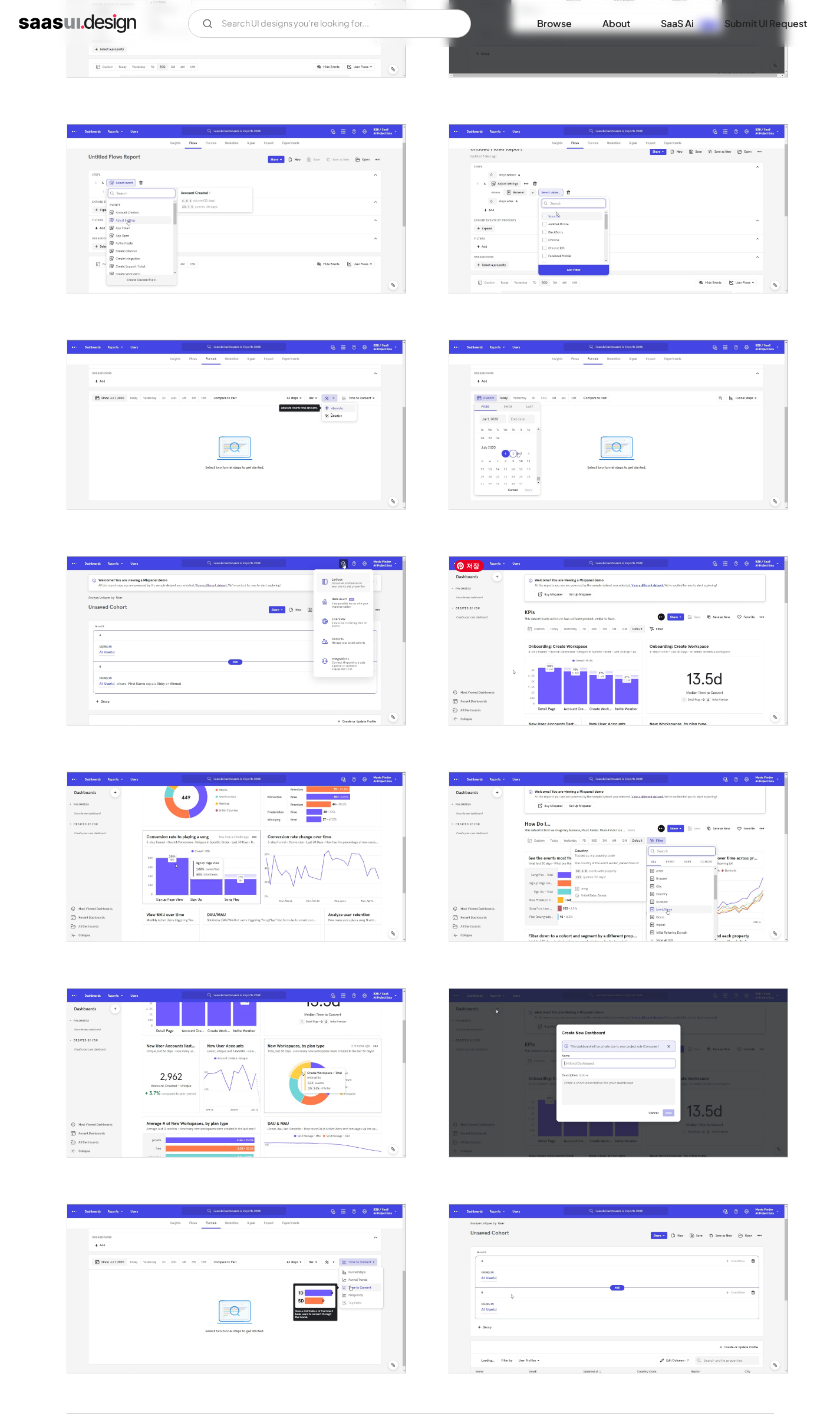
click at [525, 717] on img "open lightbox" at bounding box center [619, 640] width 338 height 168
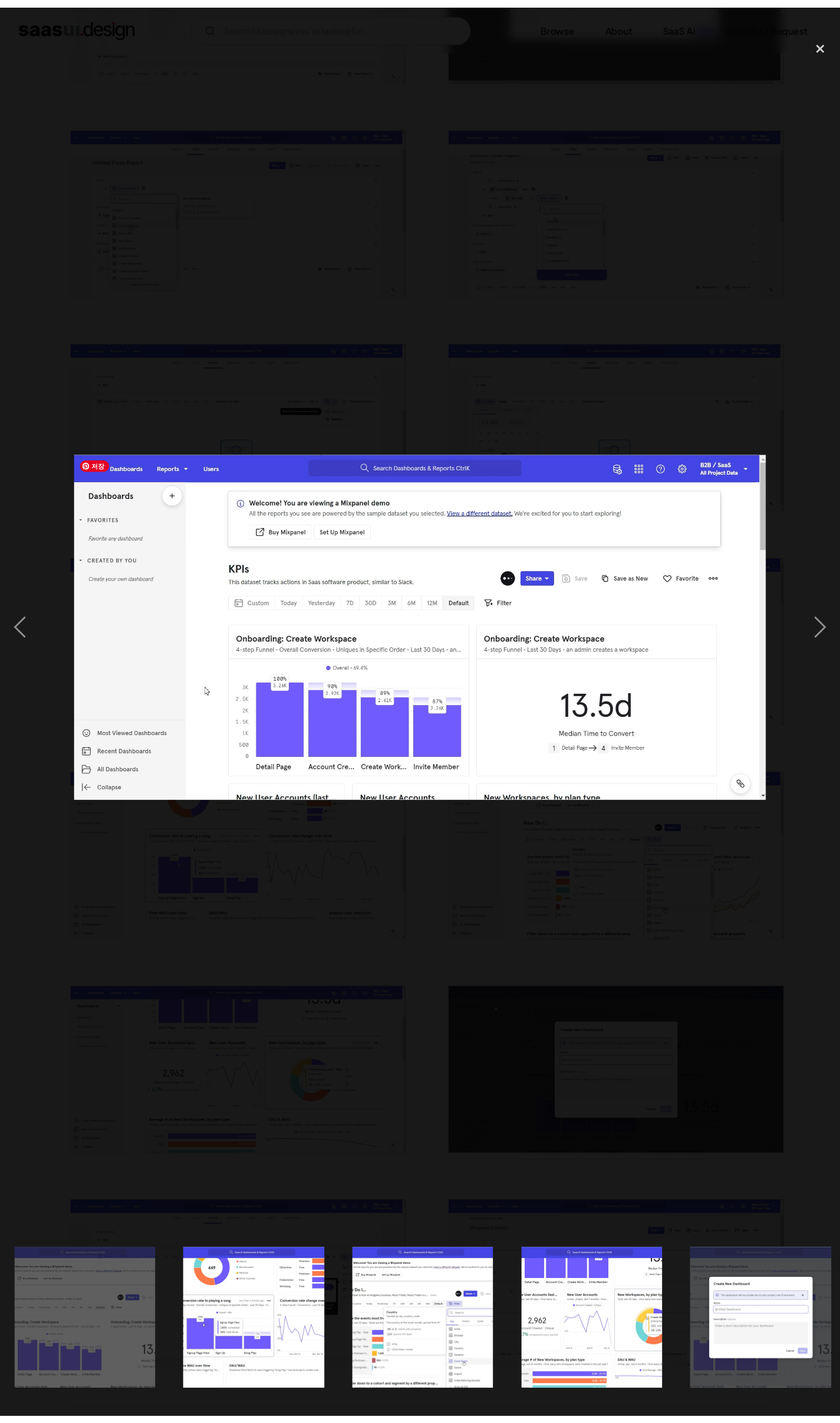
scroll to position [0, 2234]
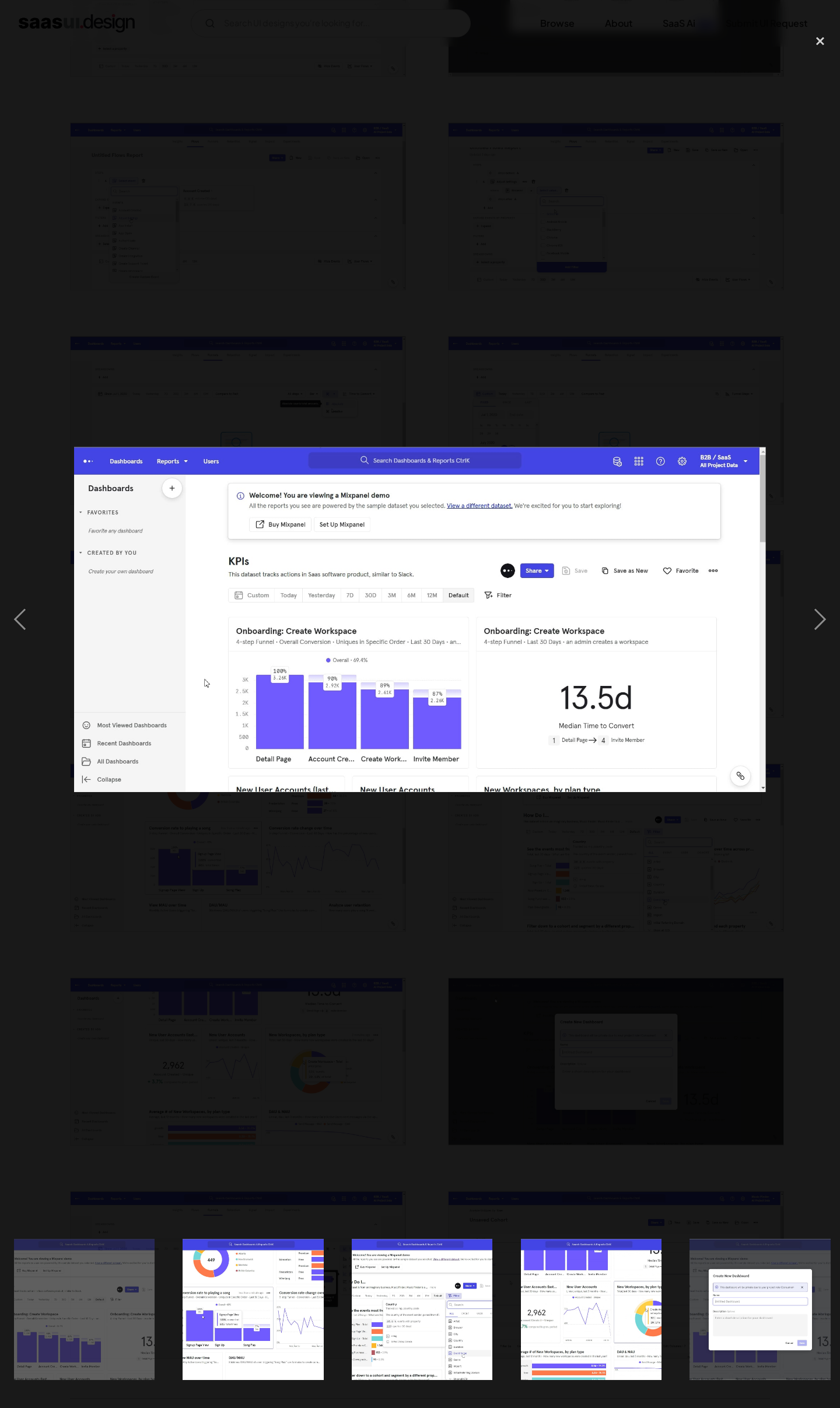
click at [454, 822] on div at bounding box center [420, 620] width 840 height 1183
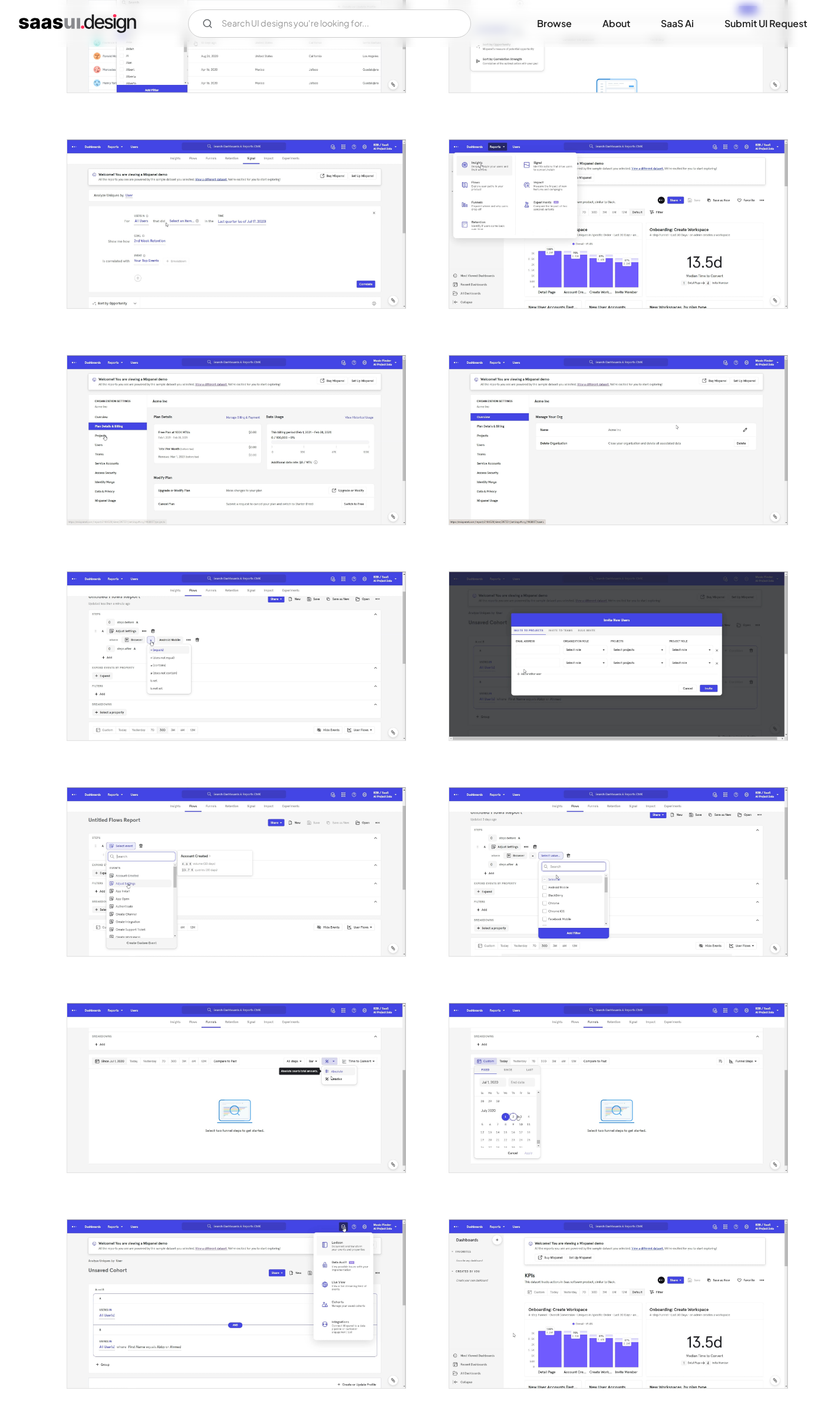
scroll to position [0, 0]
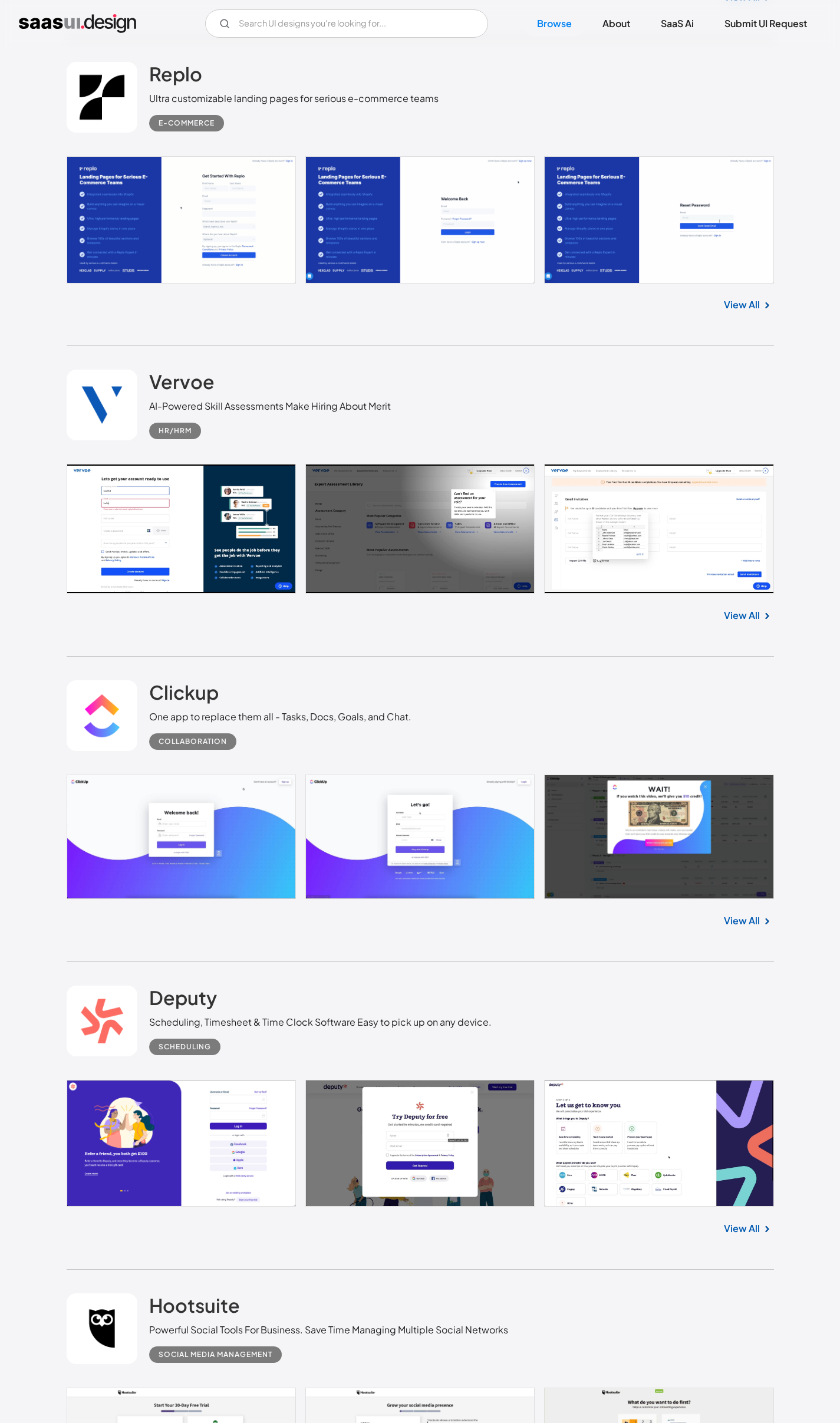
scroll to position [16905, 0]
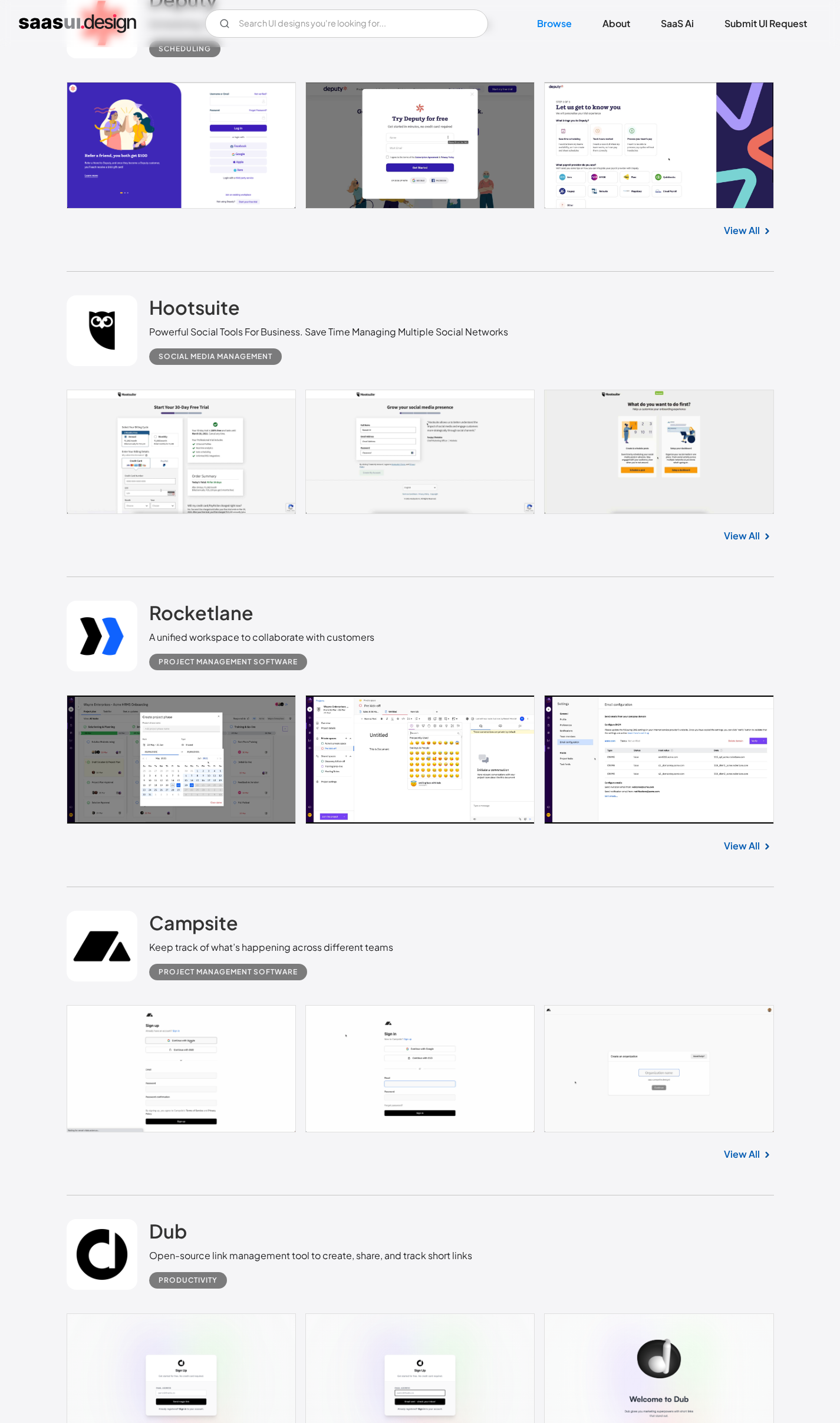
scroll to position [17566, 0]
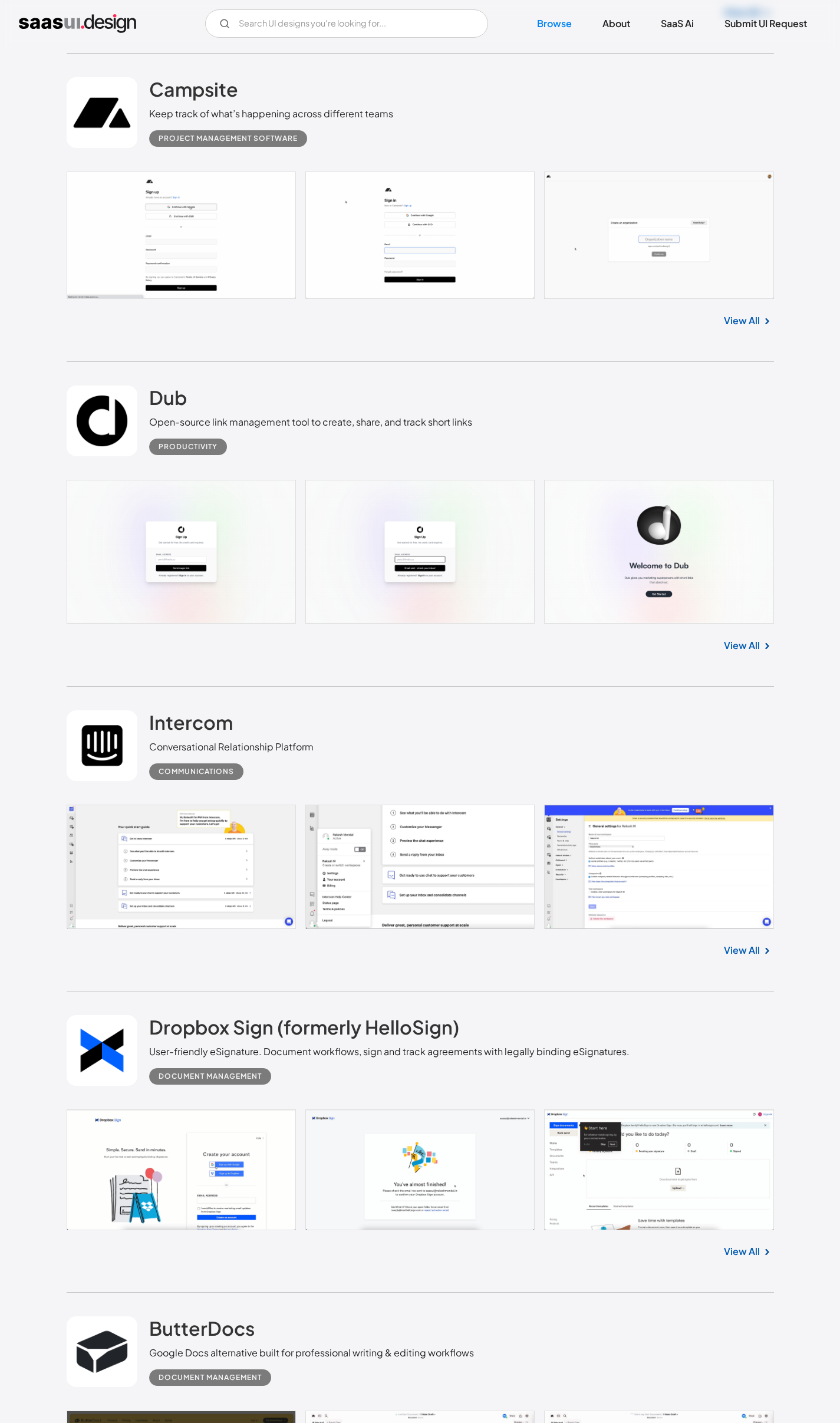
scroll to position [18400, 0]
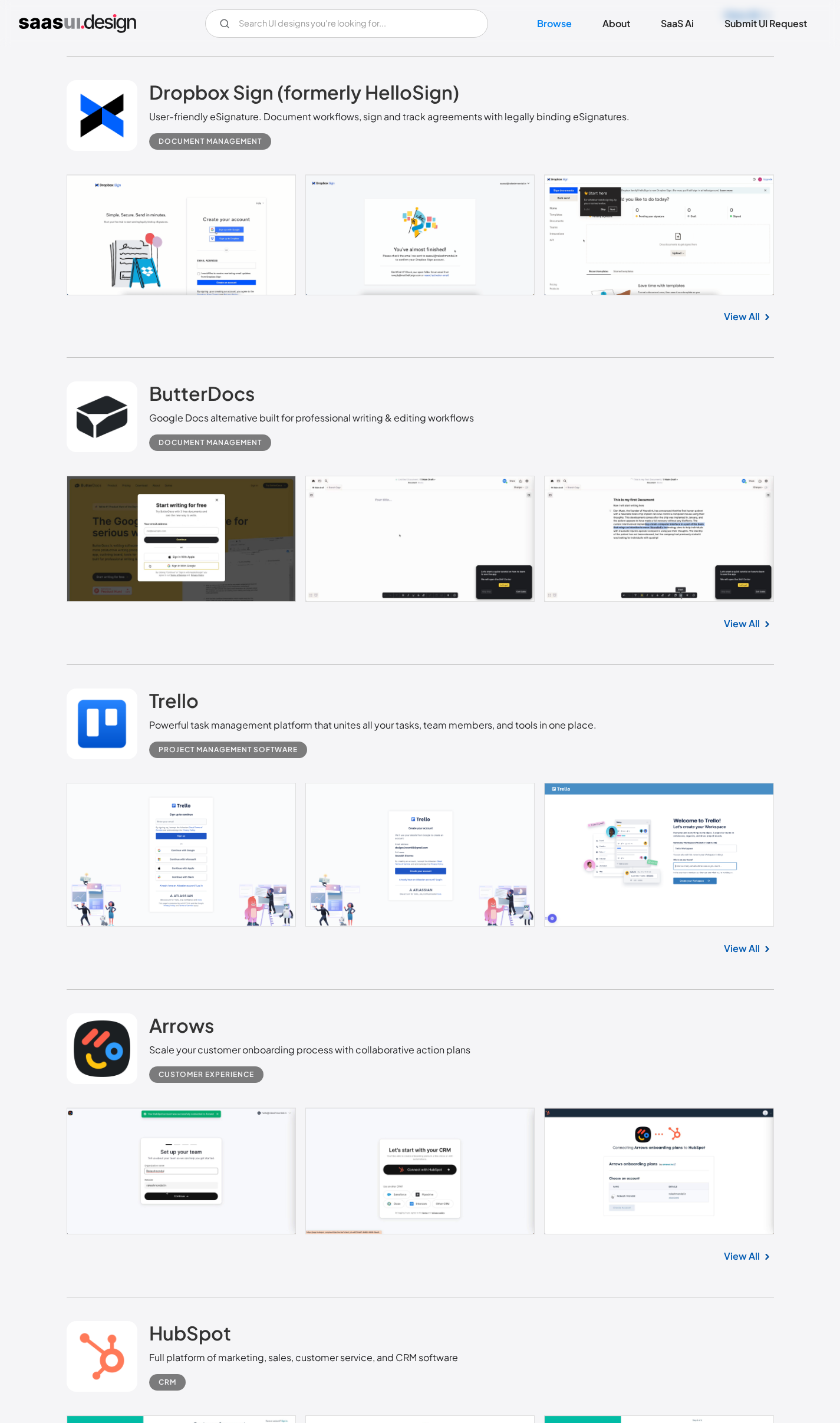
scroll to position [19546, 0]
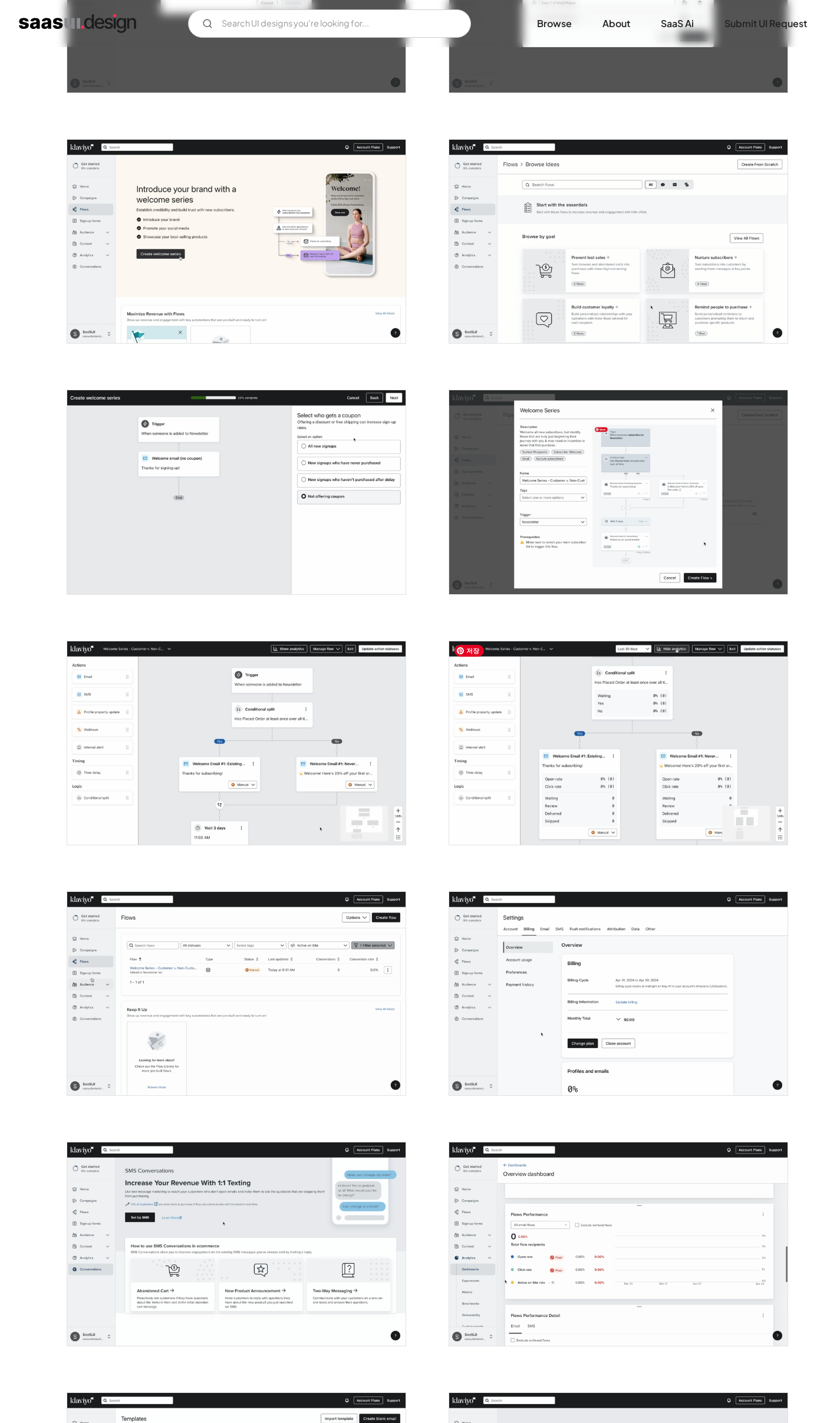
scroll to position [2139, 0]
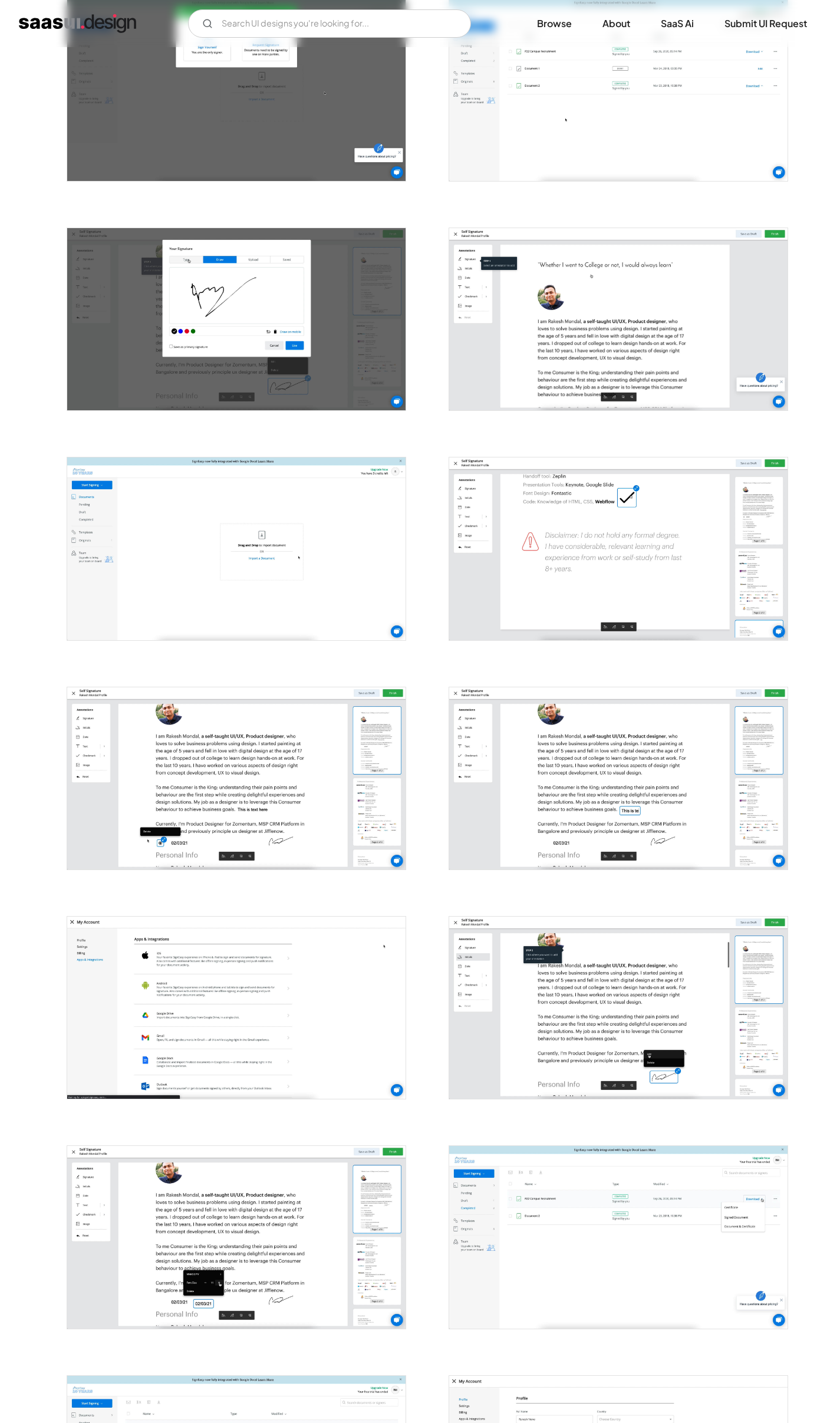
scroll to position [577, 0]
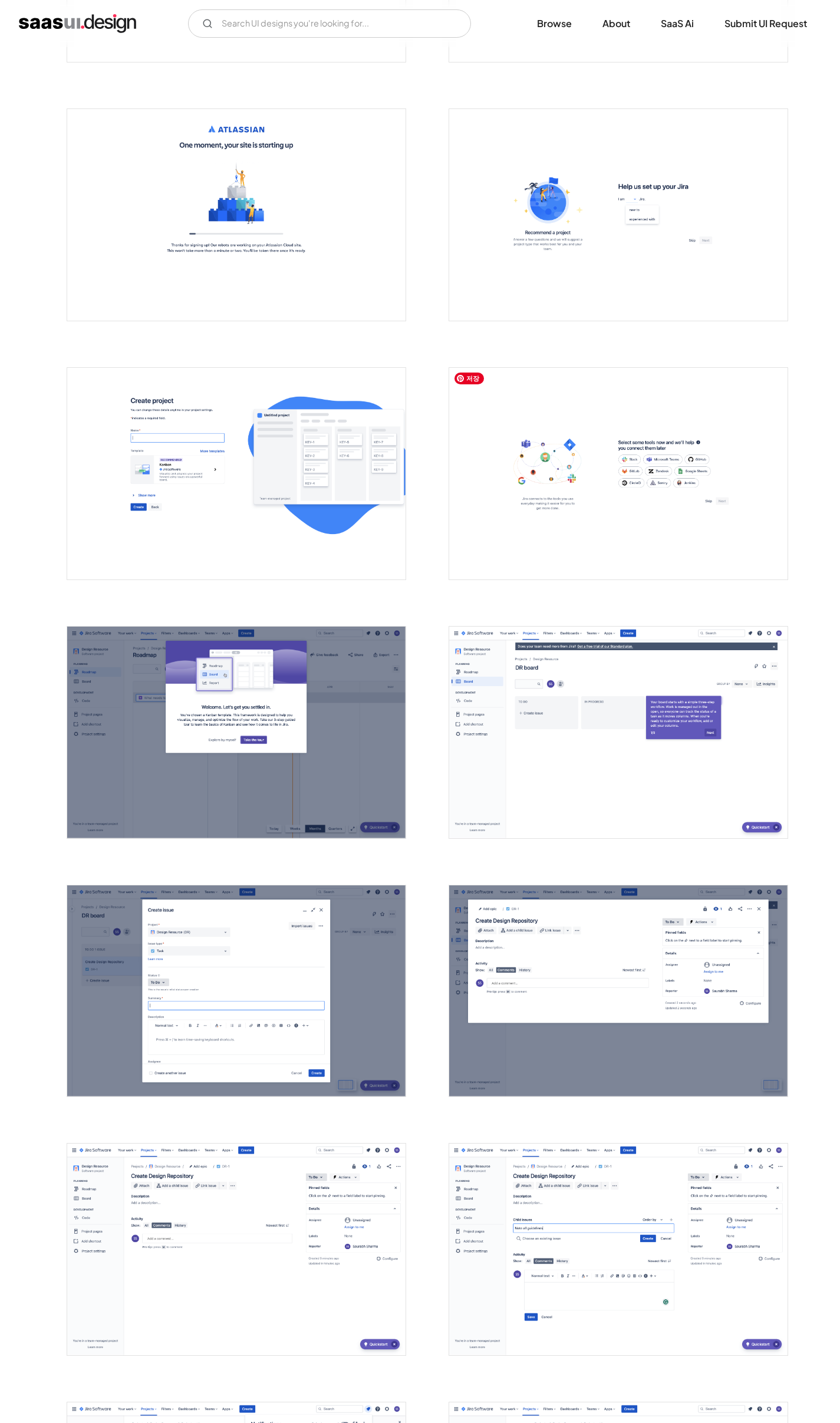
scroll to position [1154, 0]
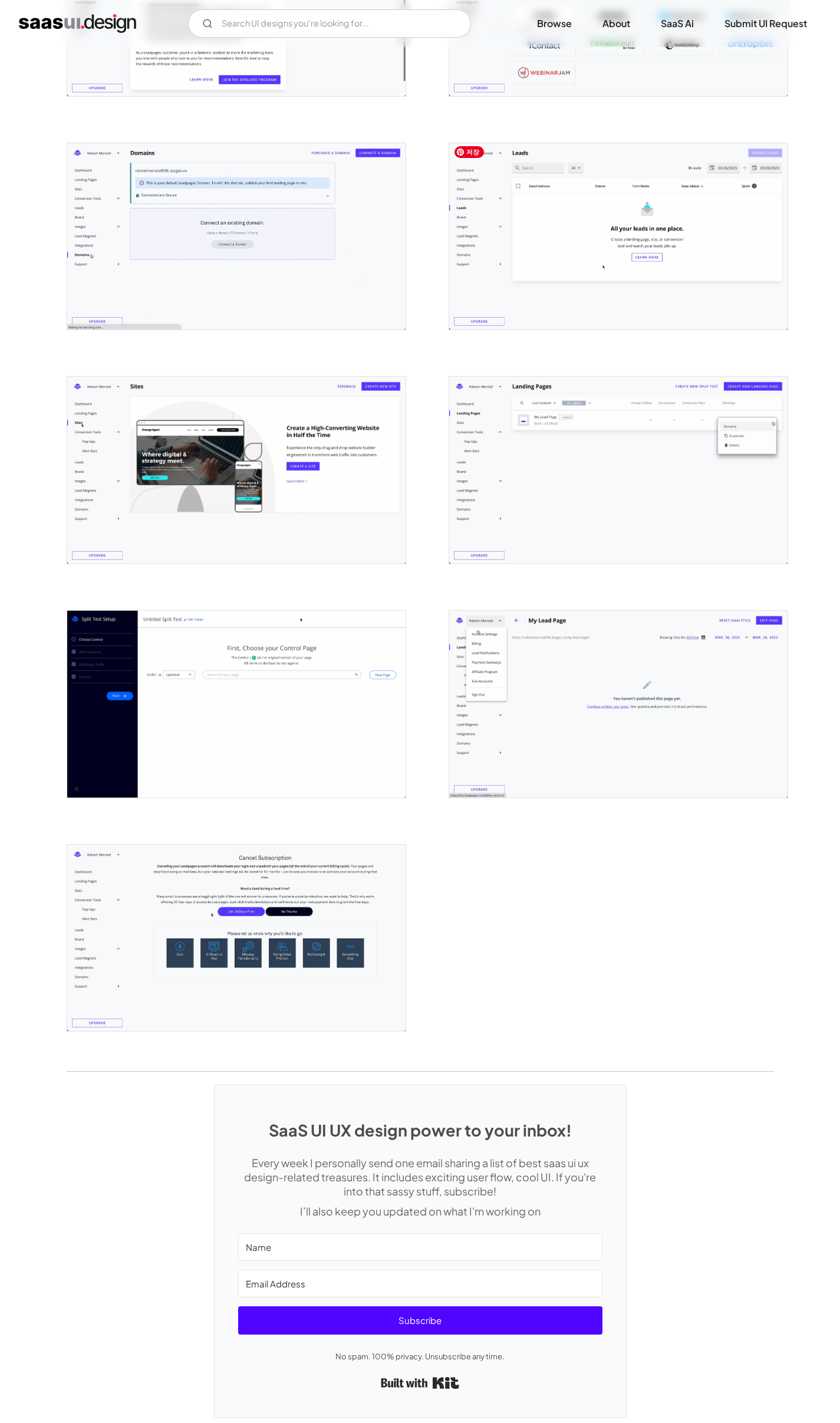
scroll to position [2270, 0]
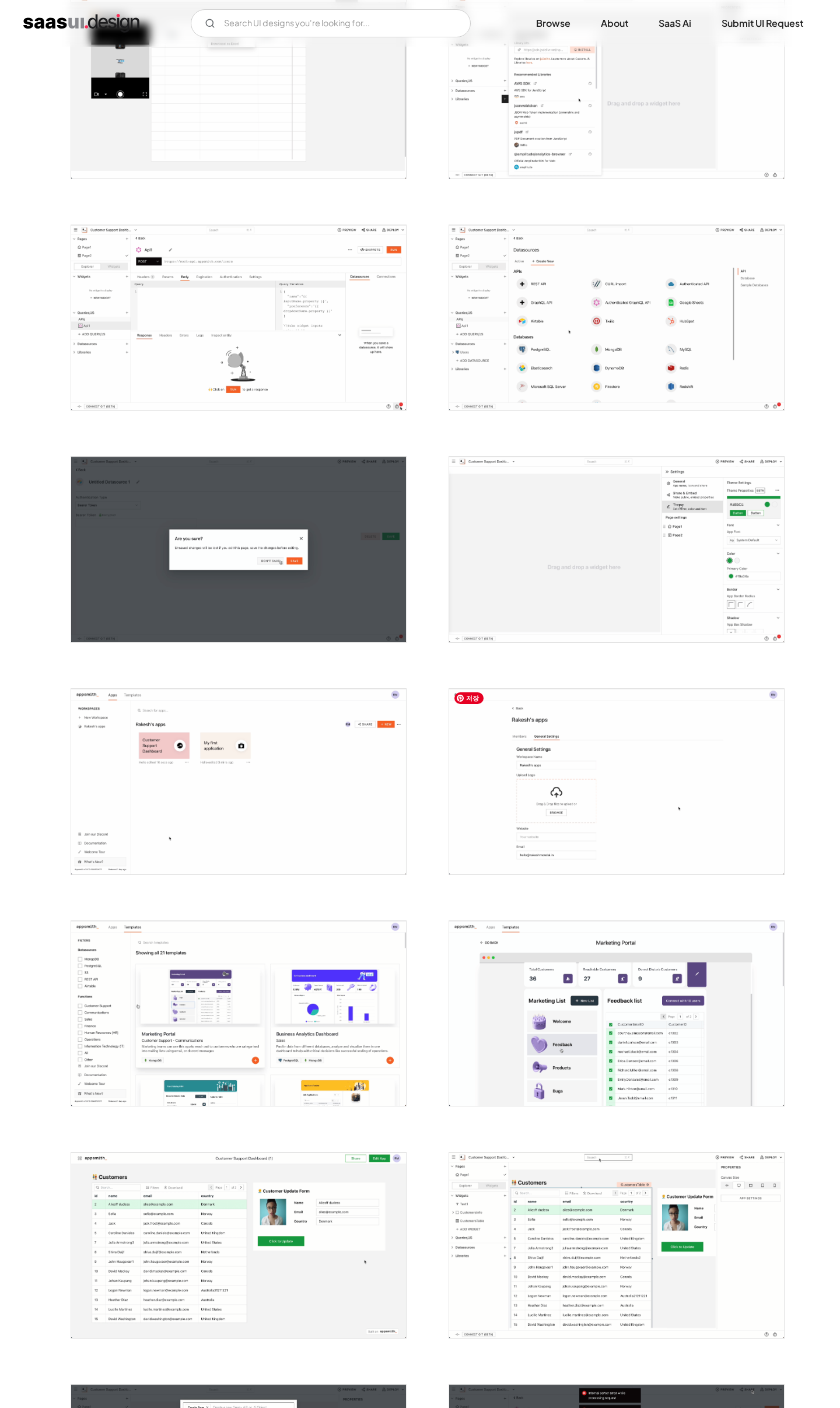
scroll to position [1304, 0]
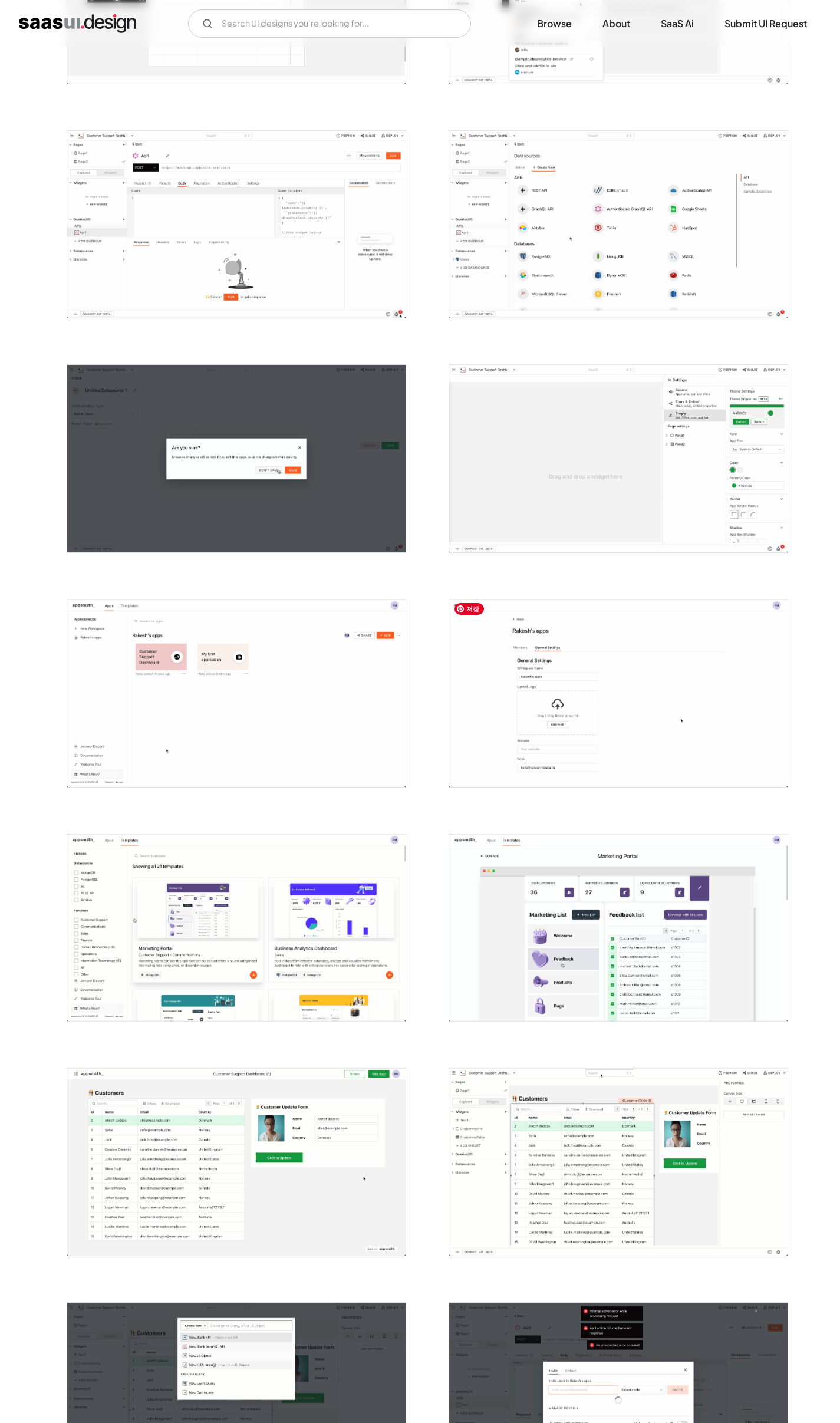
click at [557, 751] on img "open lightbox" at bounding box center [619, 693] width 338 height 187
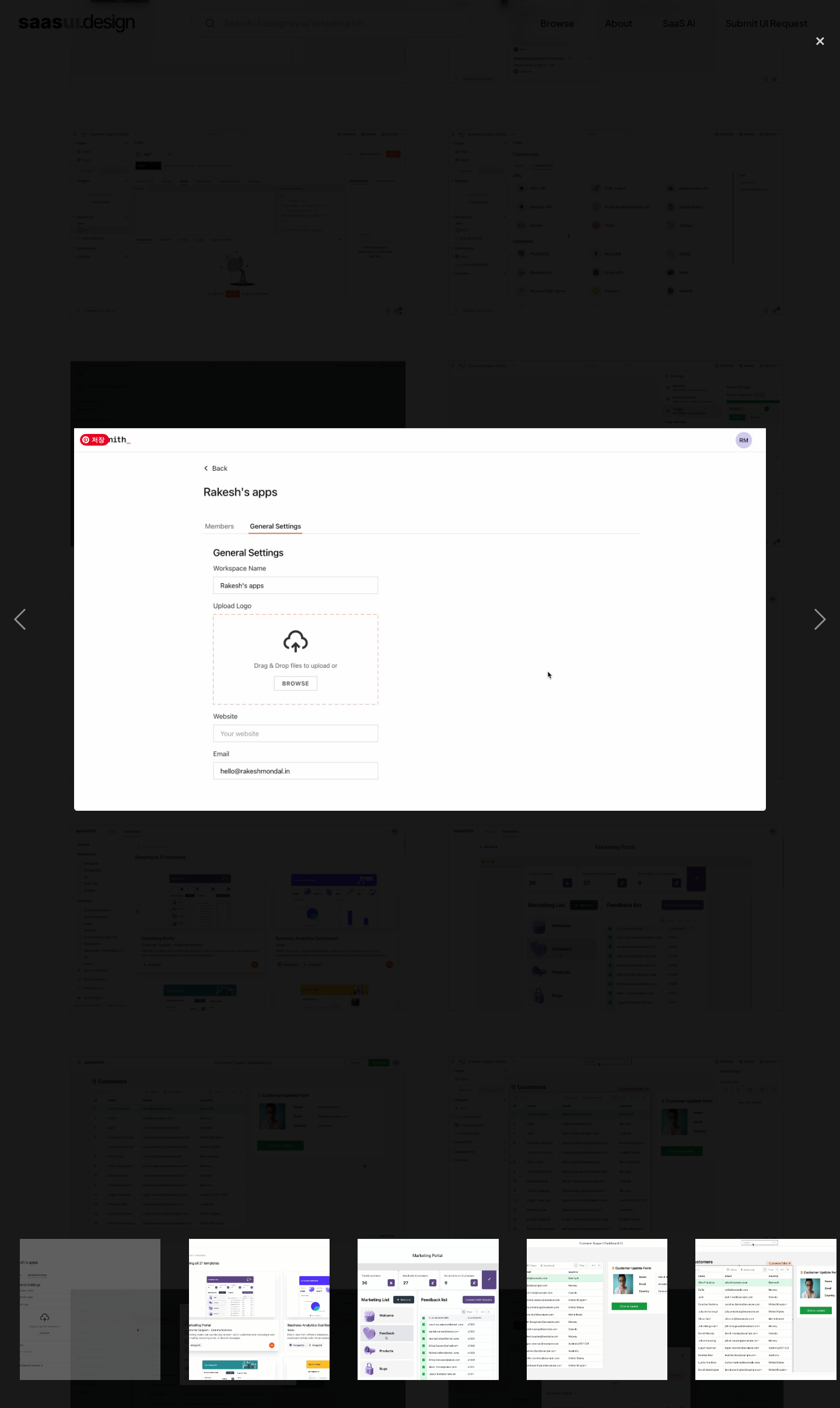
scroll to position [0, 2549]
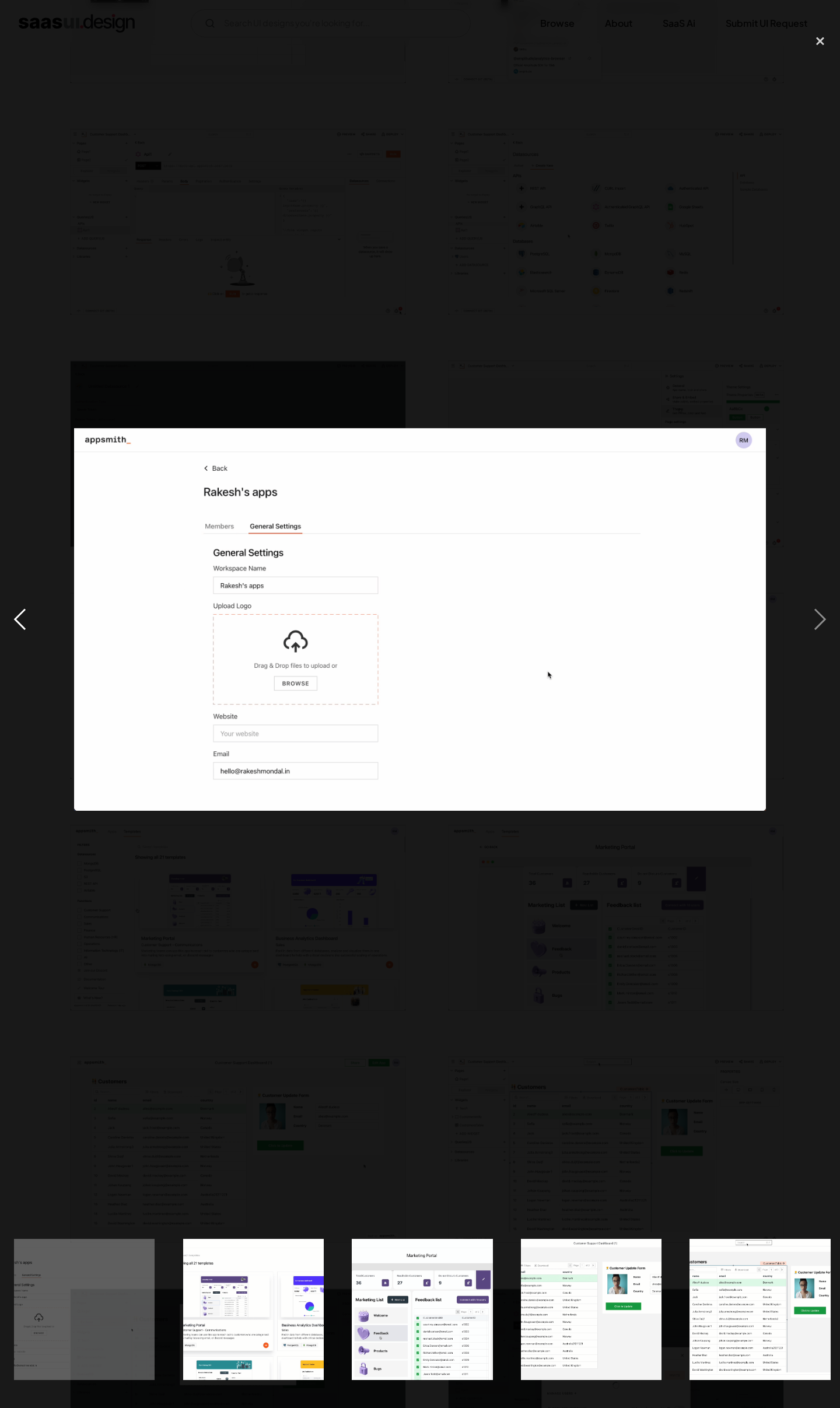
click at [24, 620] on div "previous image" at bounding box center [20, 620] width 40 height 1183
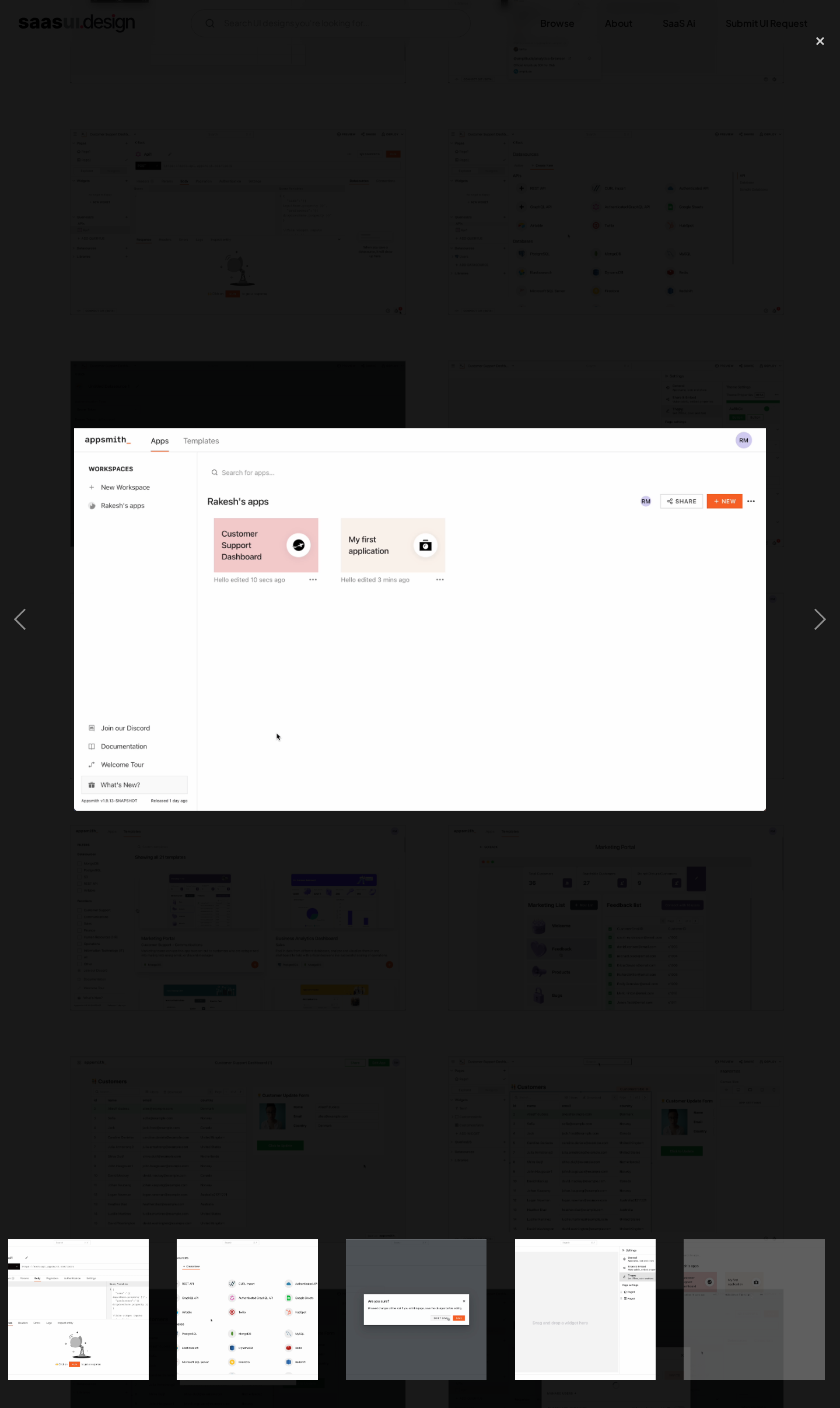
scroll to position [0, 1709]
click at [816, 631] on div "next image" at bounding box center [820, 620] width 40 height 1183
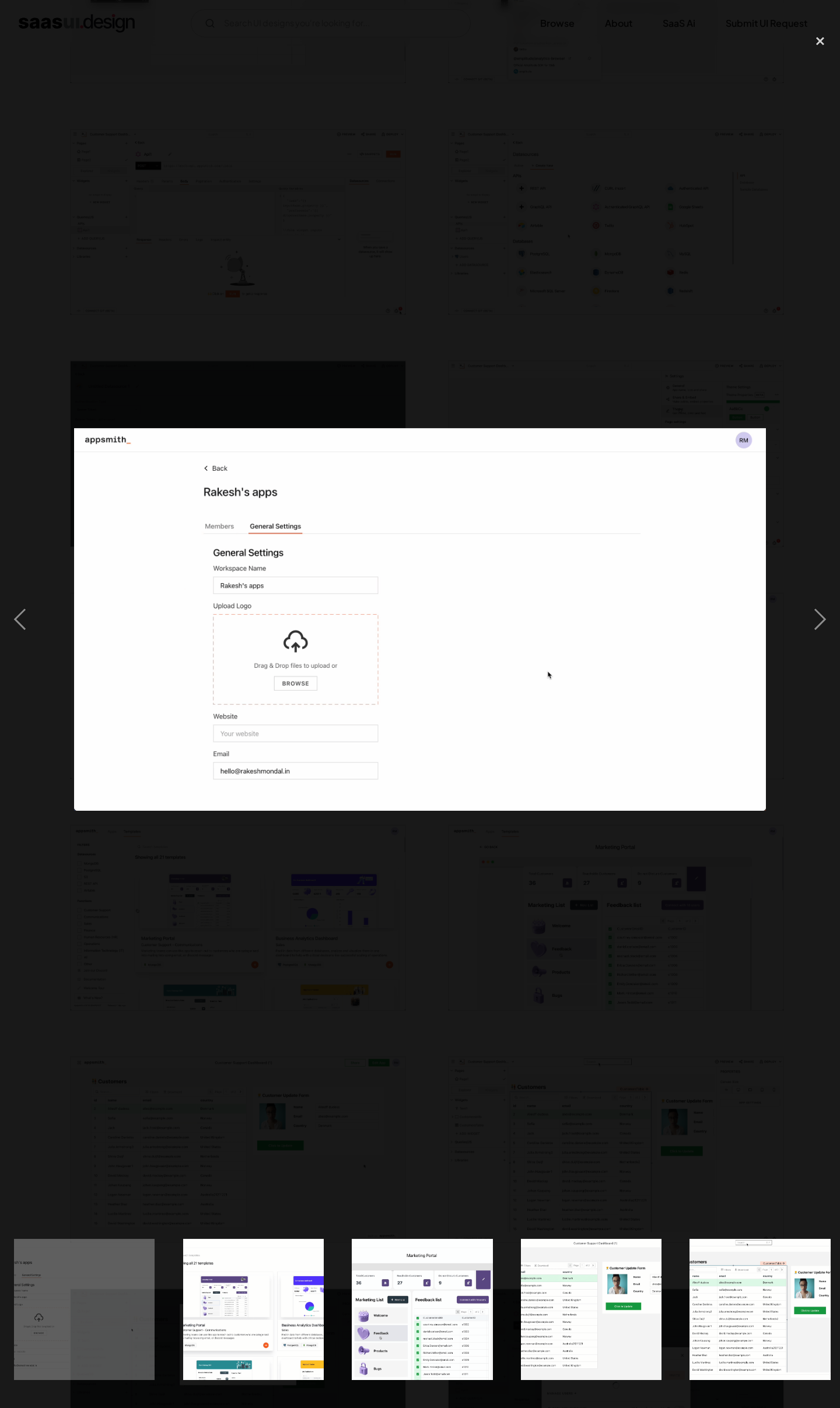
click at [732, 825] on div at bounding box center [420, 620] width 840 height 1183
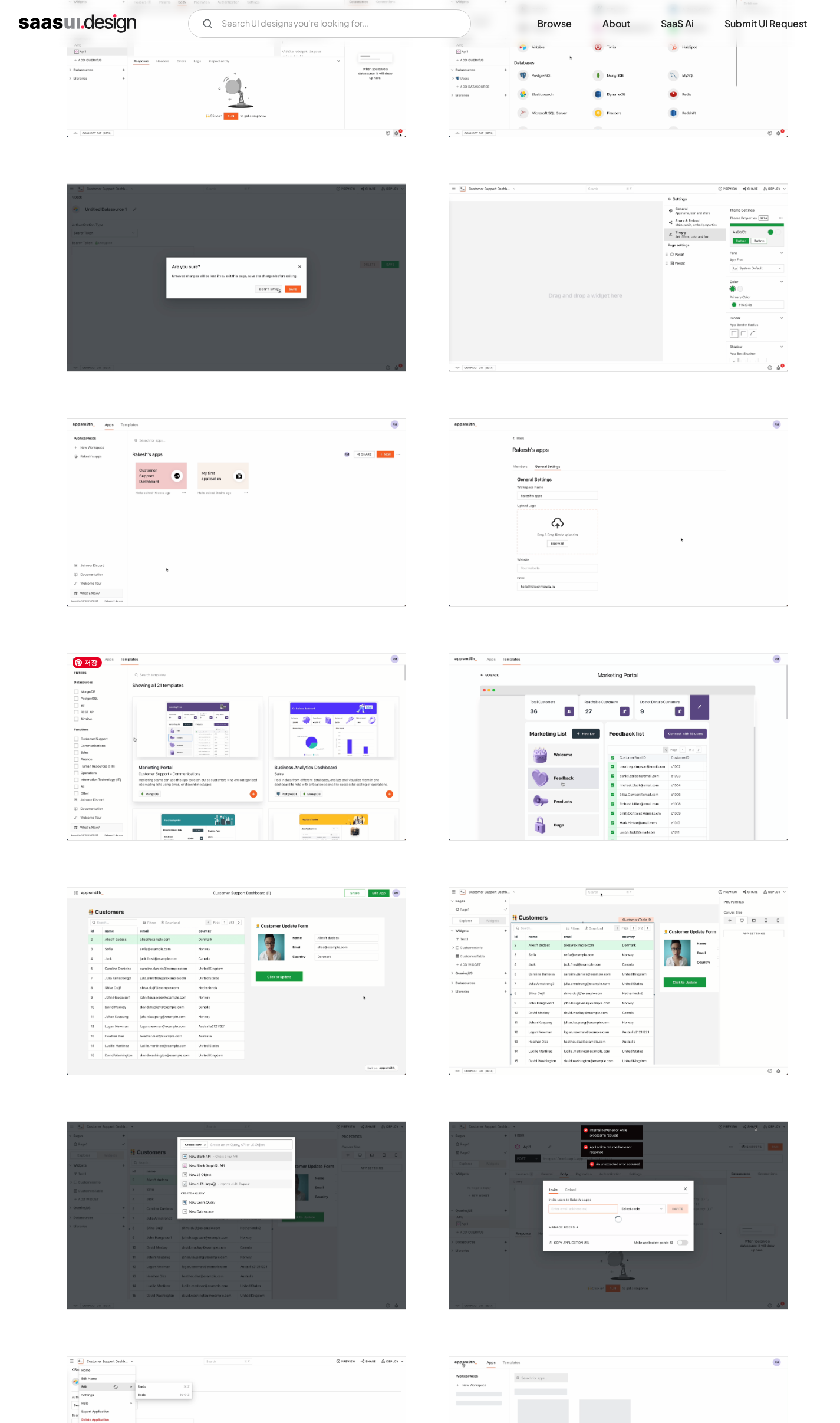
scroll to position [1589, 0]
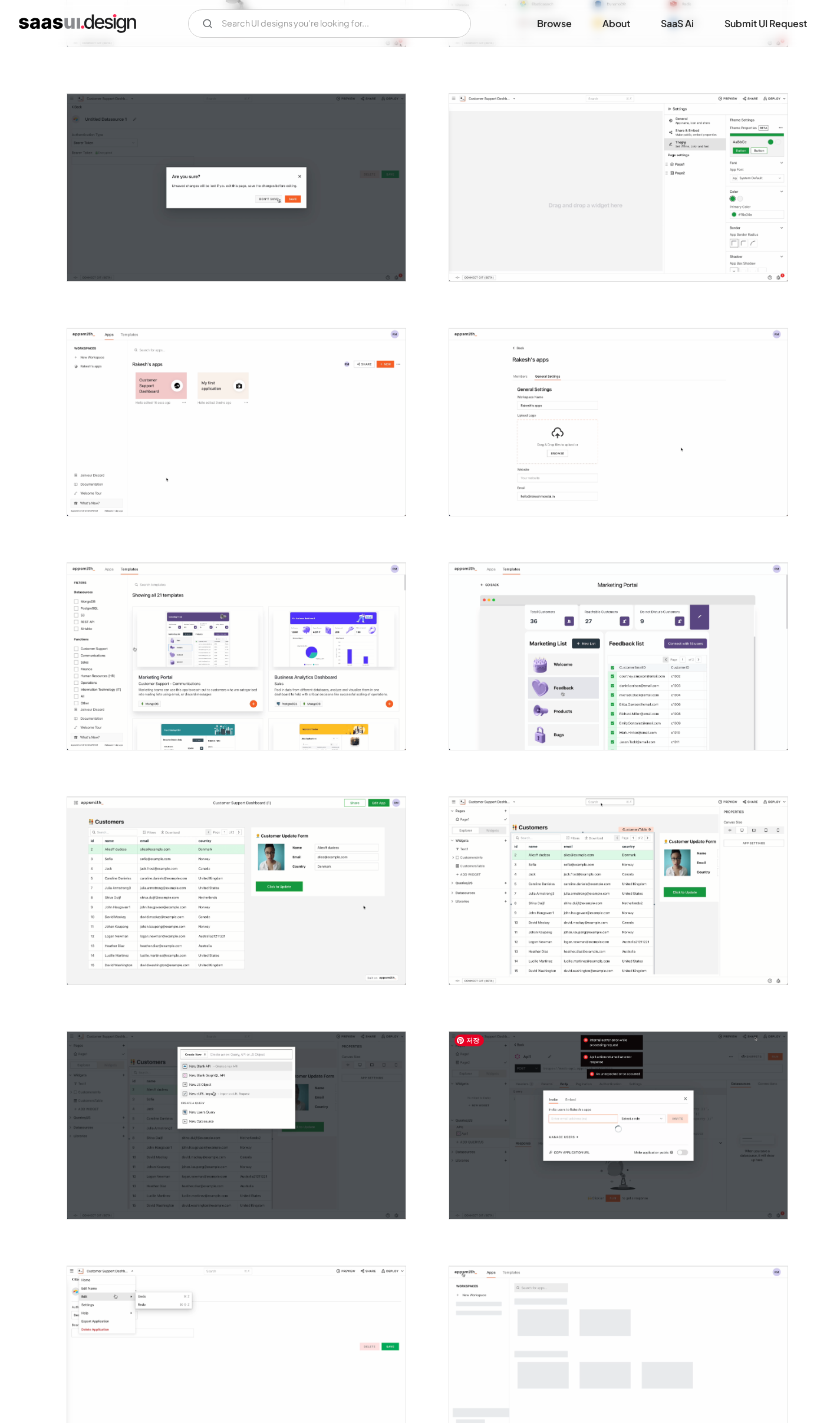
click at [547, 1117] on img "open lightbox" at bounding box center [619, 1125] width 338 height 187
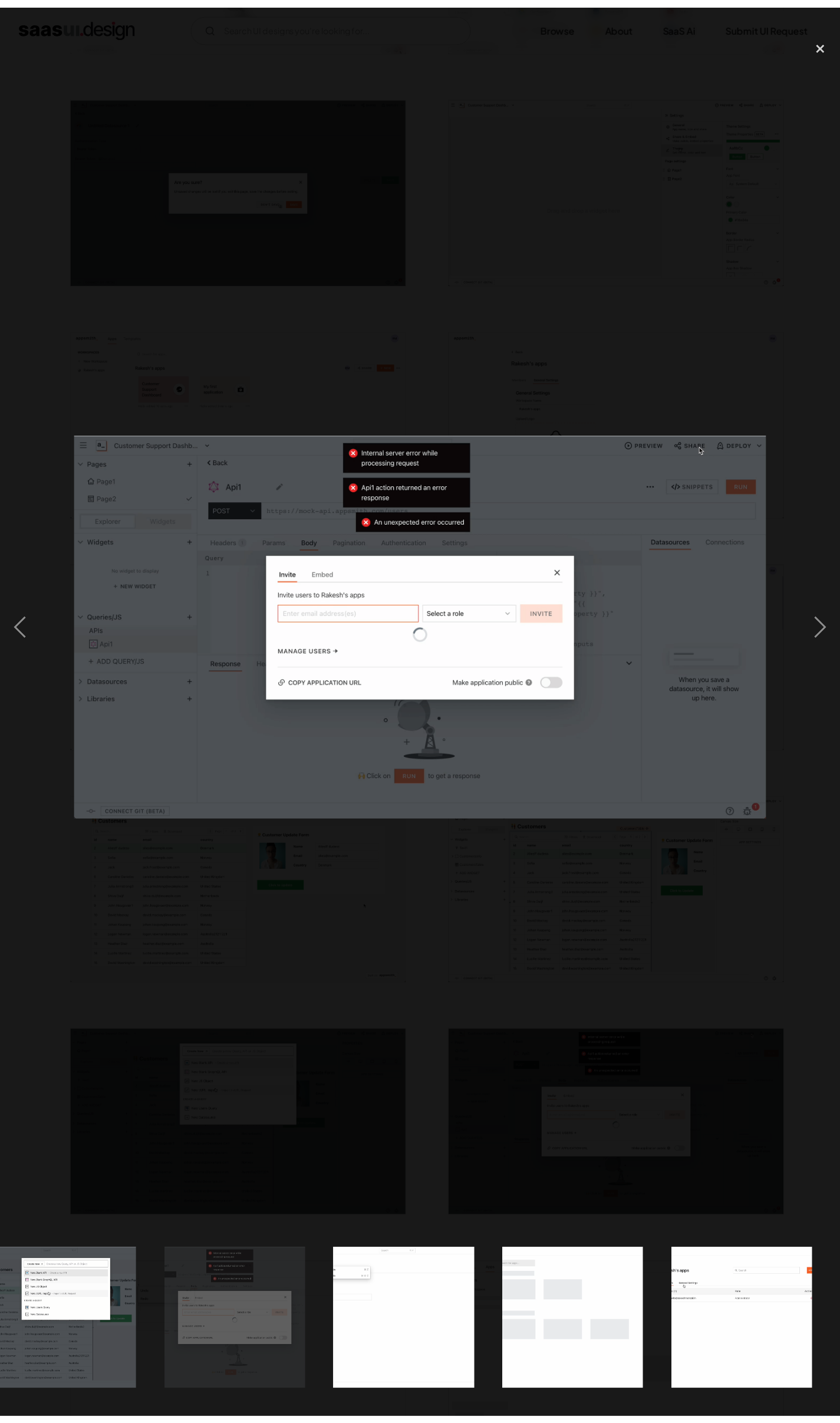
scroll to position [0, 3447]
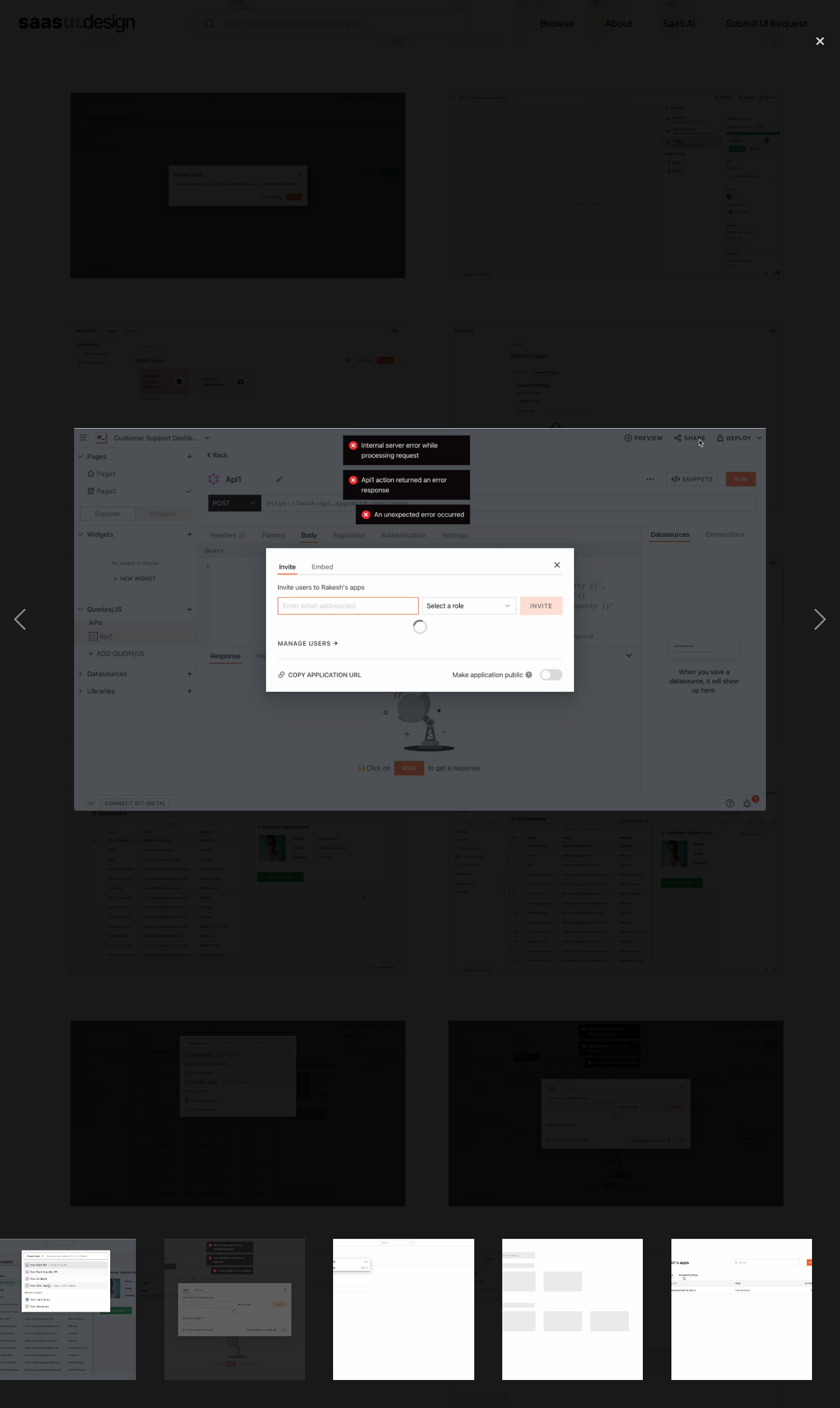
click at [680, 998] on div at bounding box center [420, 620] width 840 height 1183
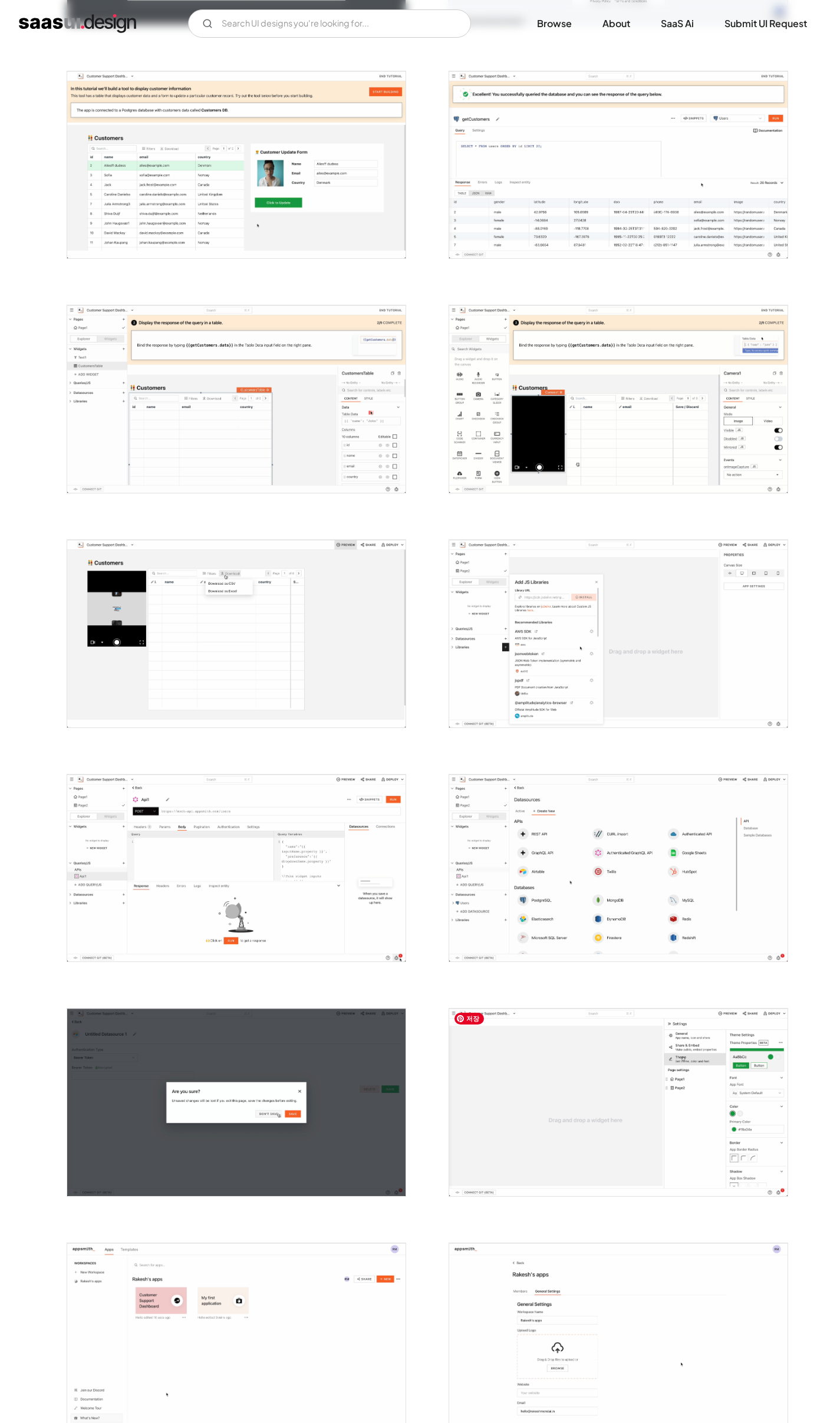
scroll to position [533, 0]
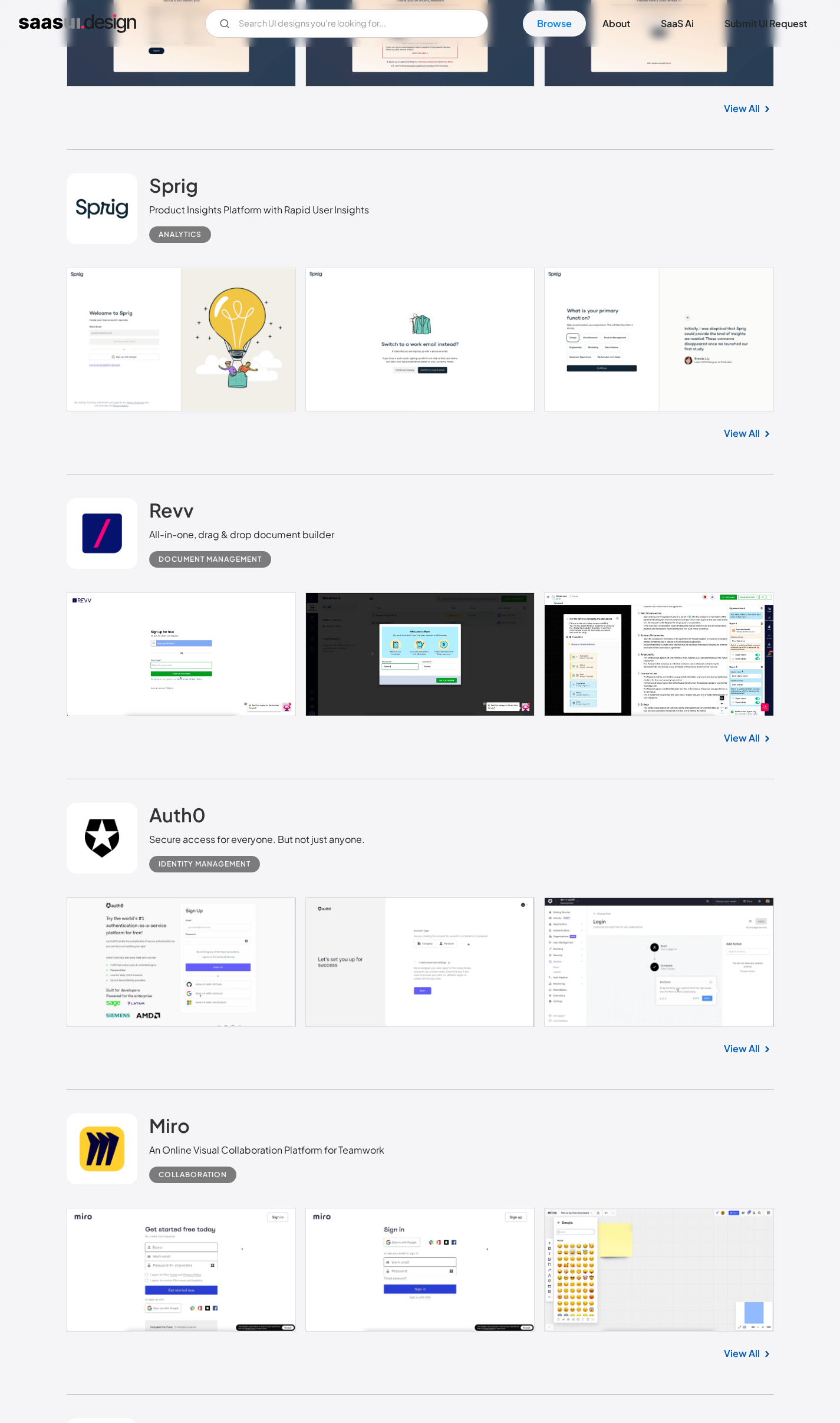
scroll to position [10228, 0]
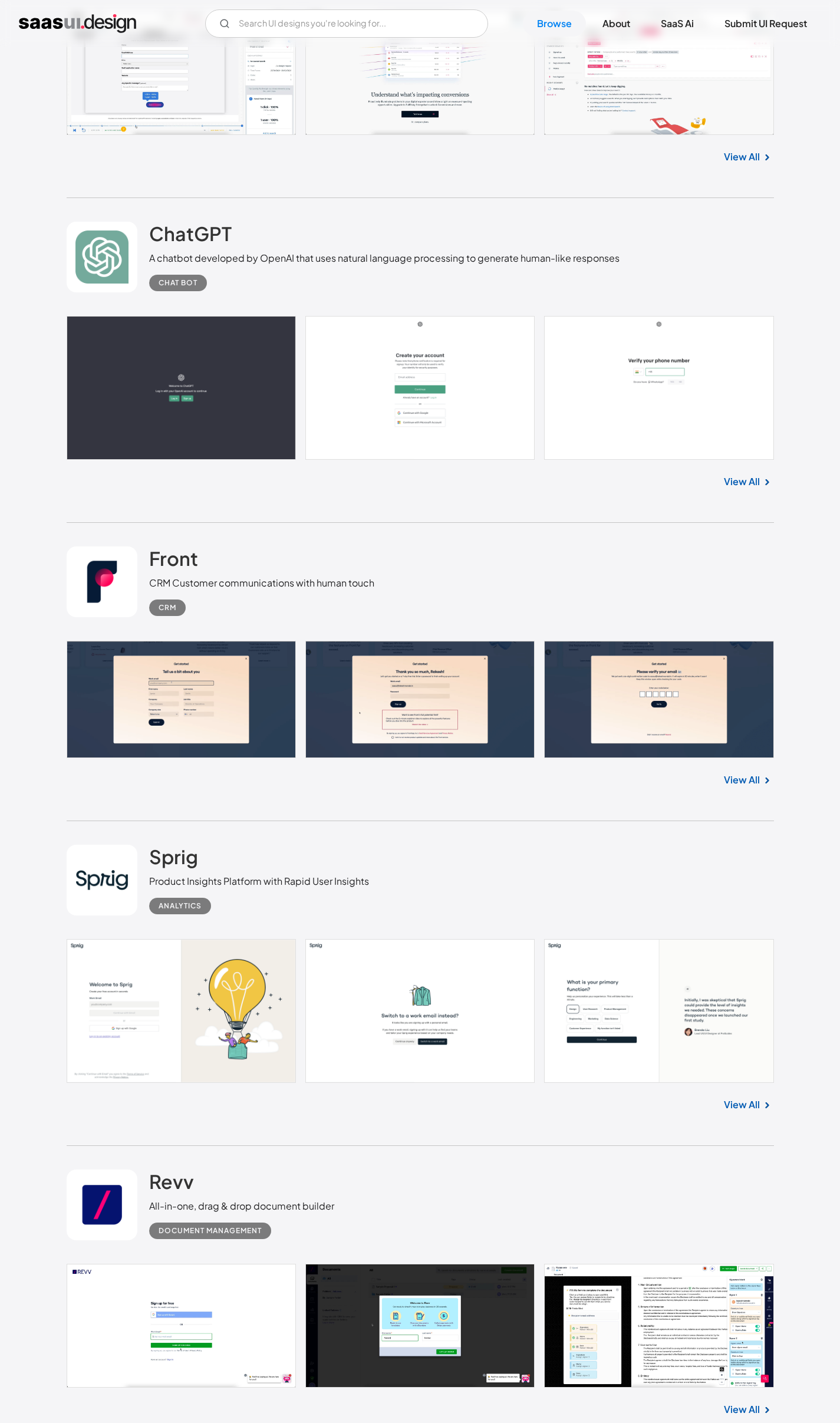
scroll to position [9733, 0]
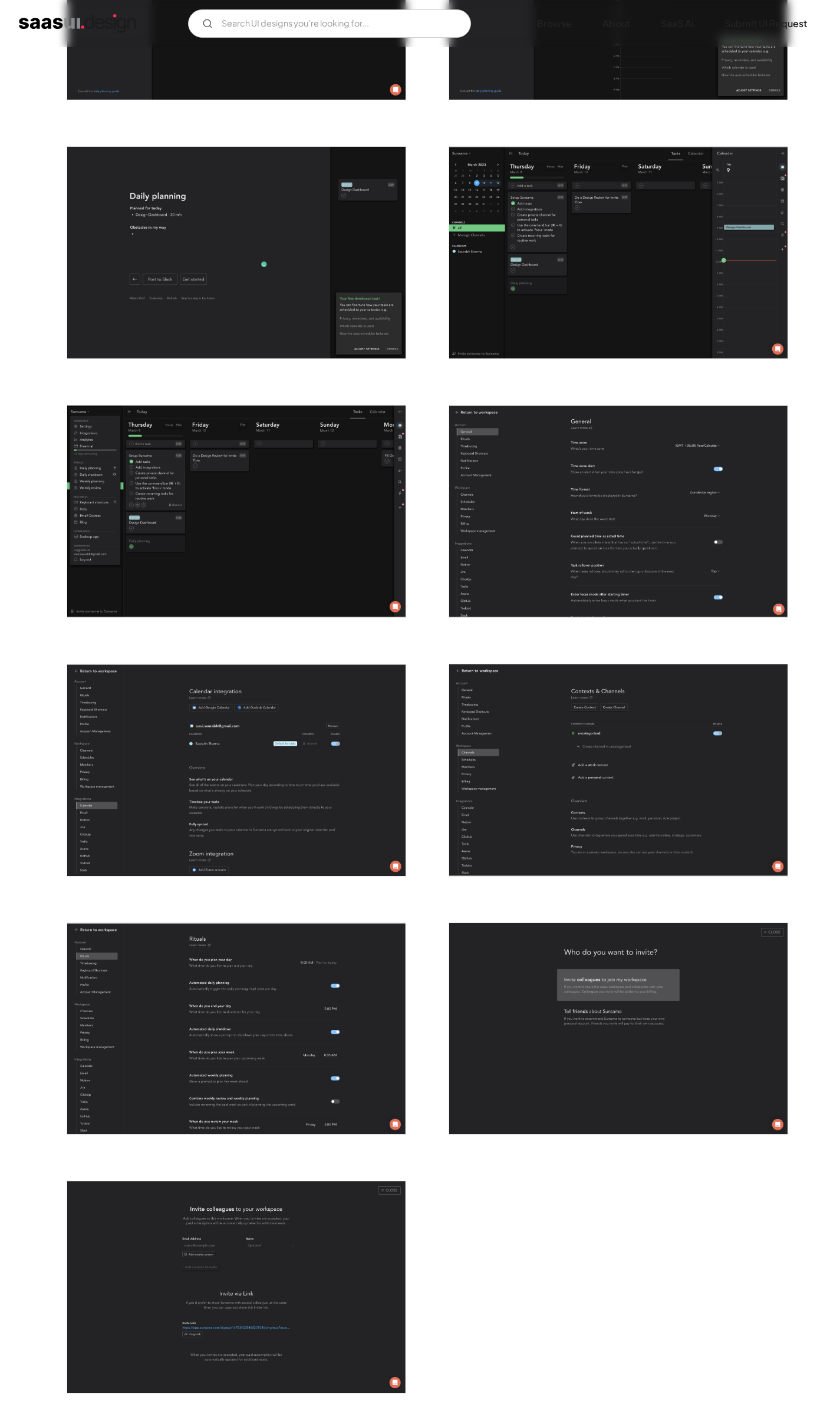
scroll to position [2593, 0]
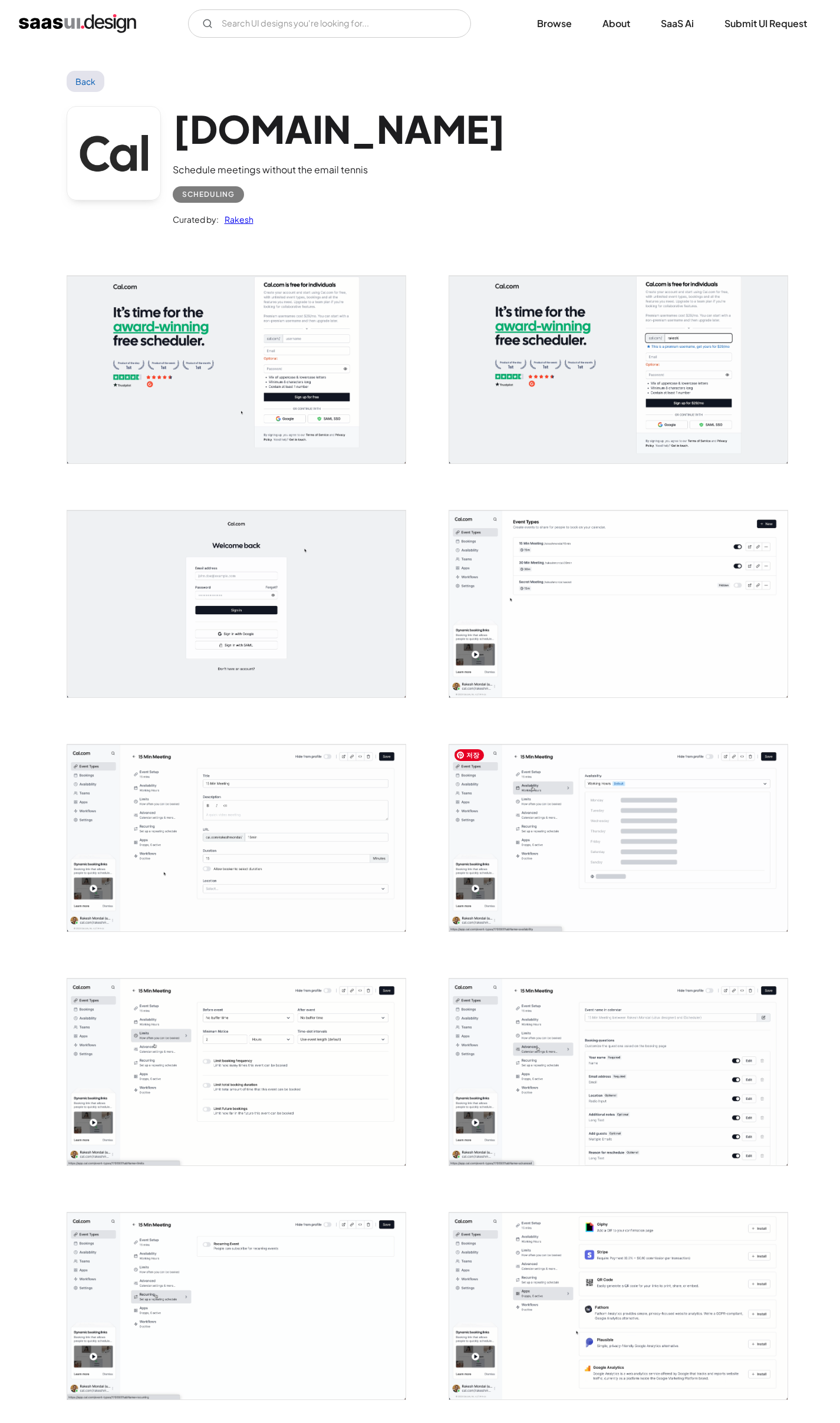
click at [515, 821] on img "open lightbox" at bounding box center [619, 837] width 338 height 187
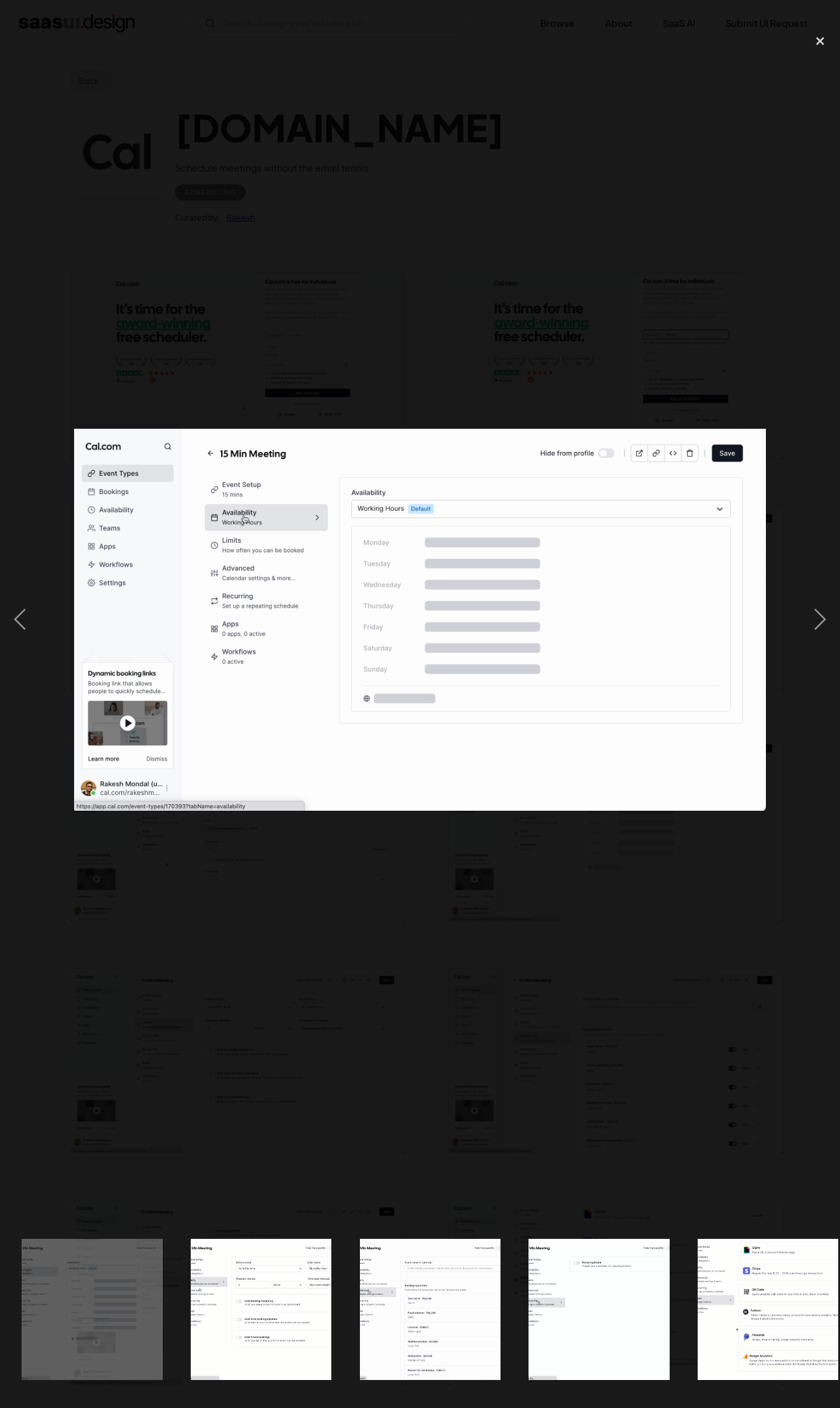
scroll to position [0, 859]
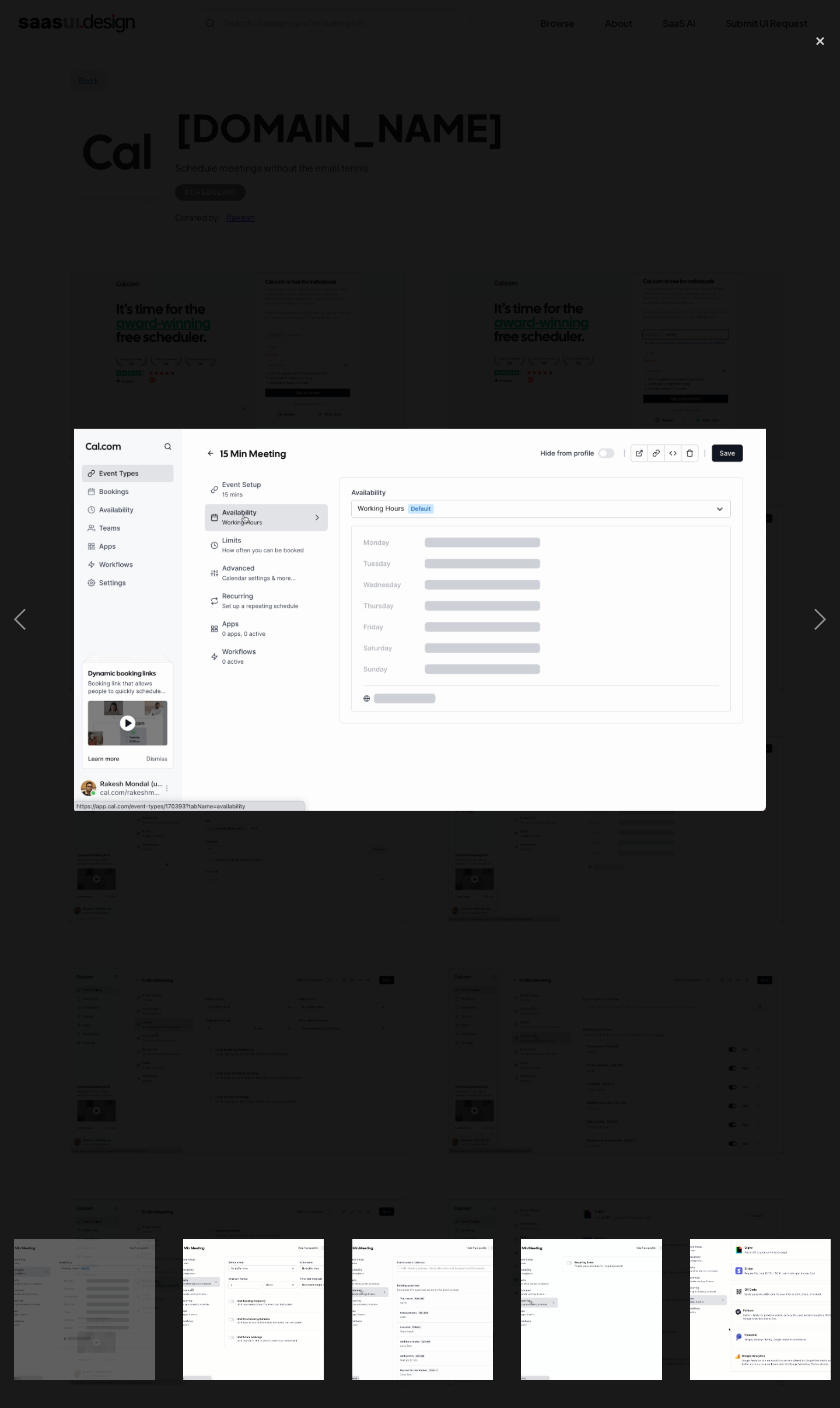
click at [511, 813] on div at bounding box center [420, 620] width 840 height 1183
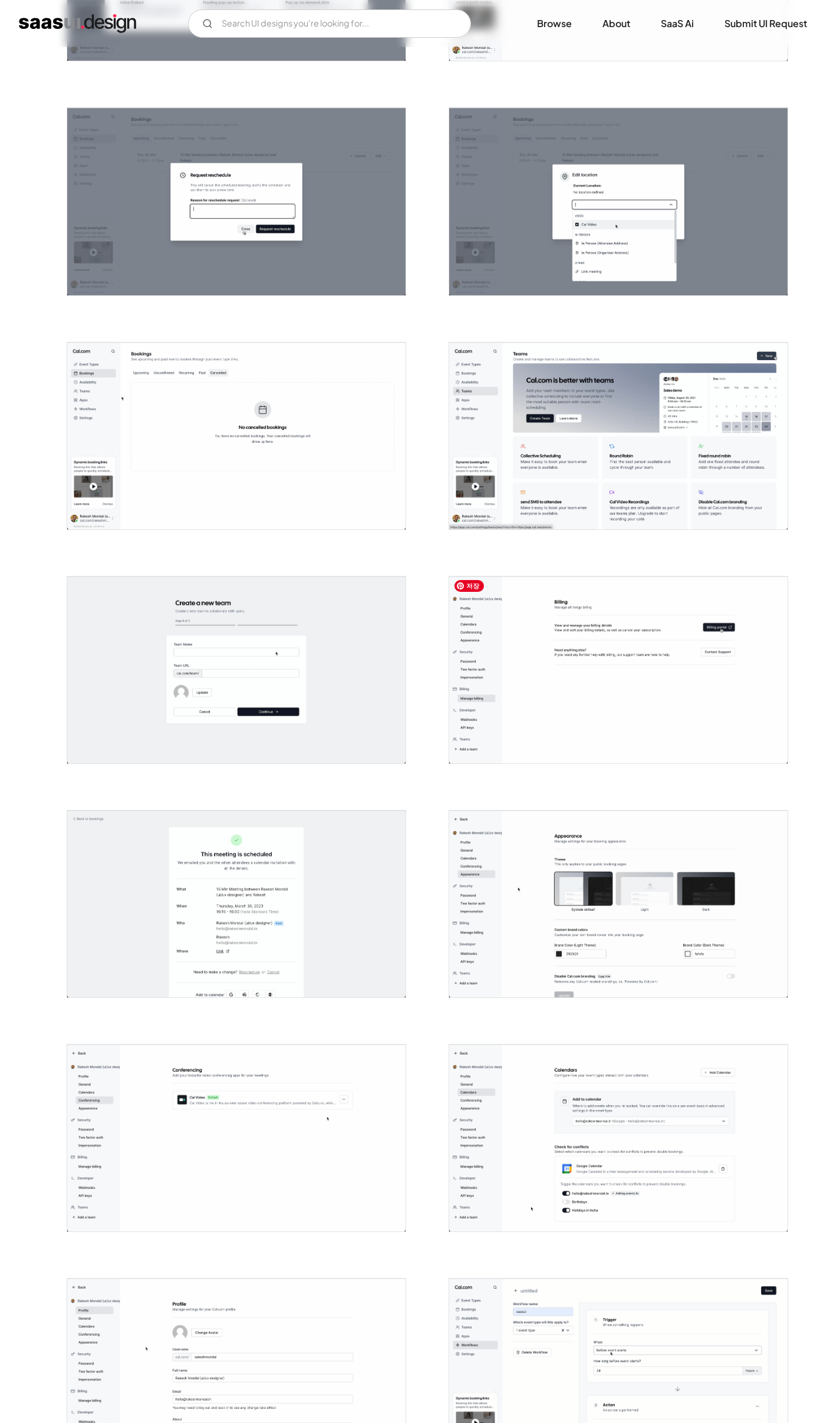
scroll to position [1735, 0]
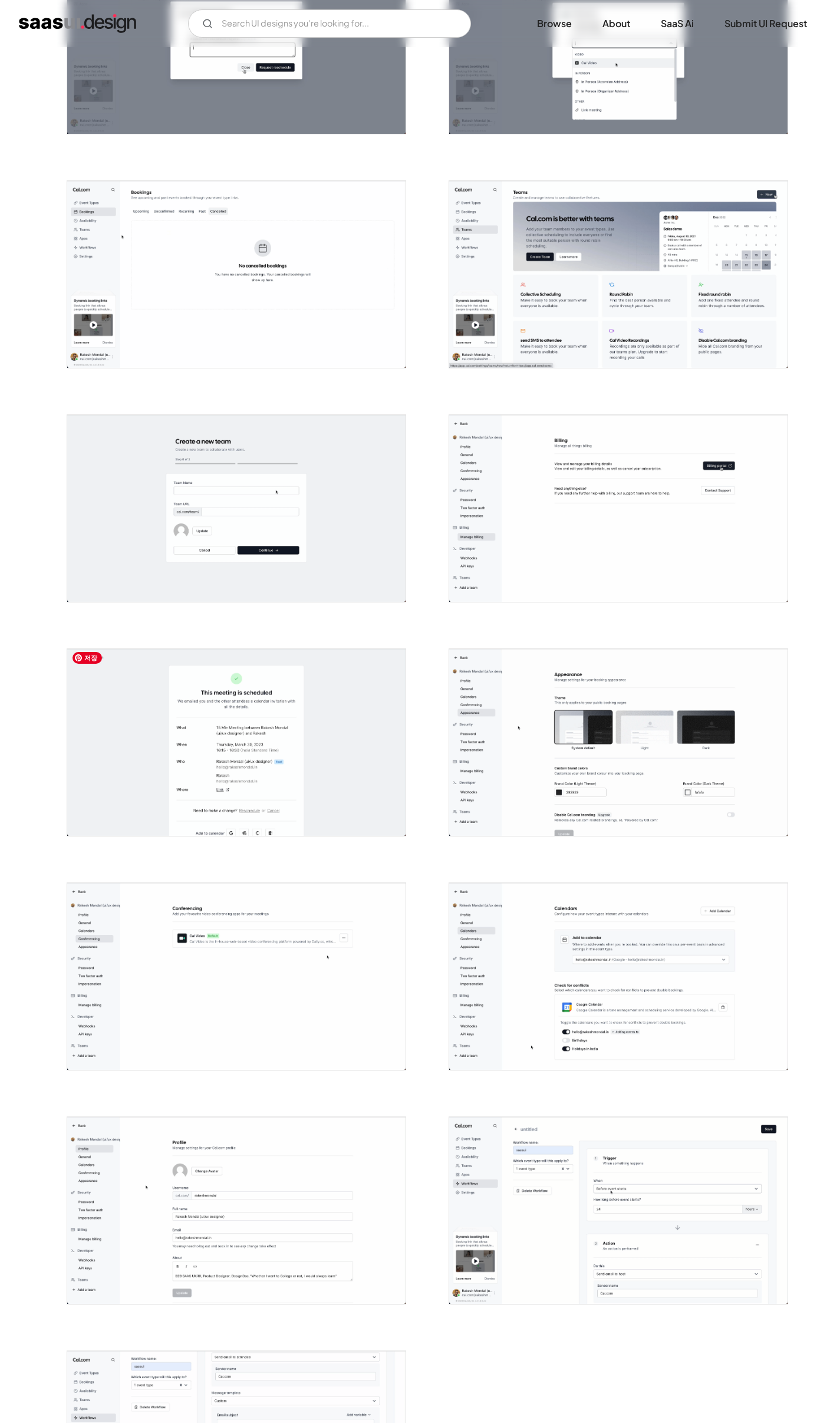
click at [167, 792] on img "open lightbox" at bounding box center [237, 742] width 338 height 187
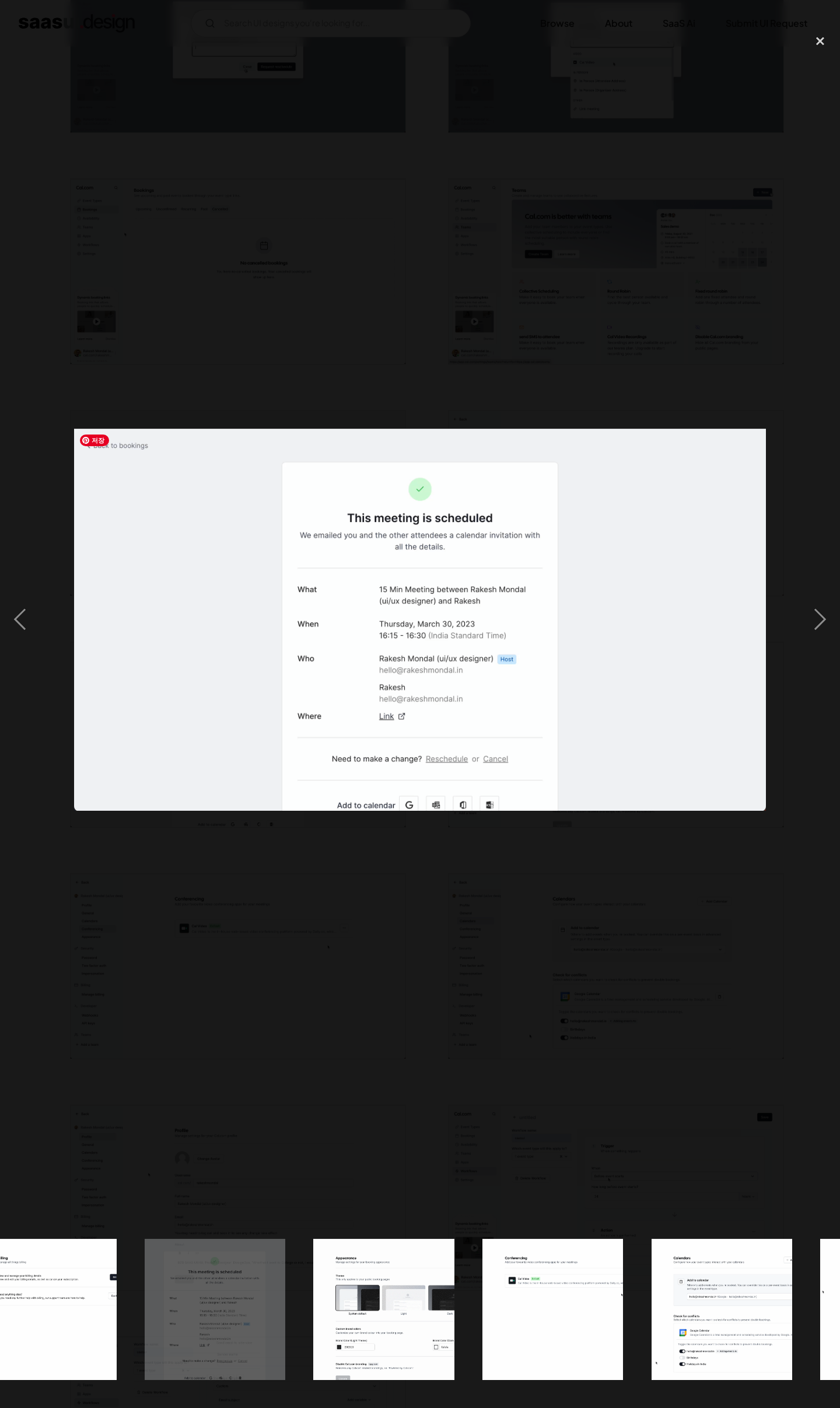
scroll to position [0, 3056]
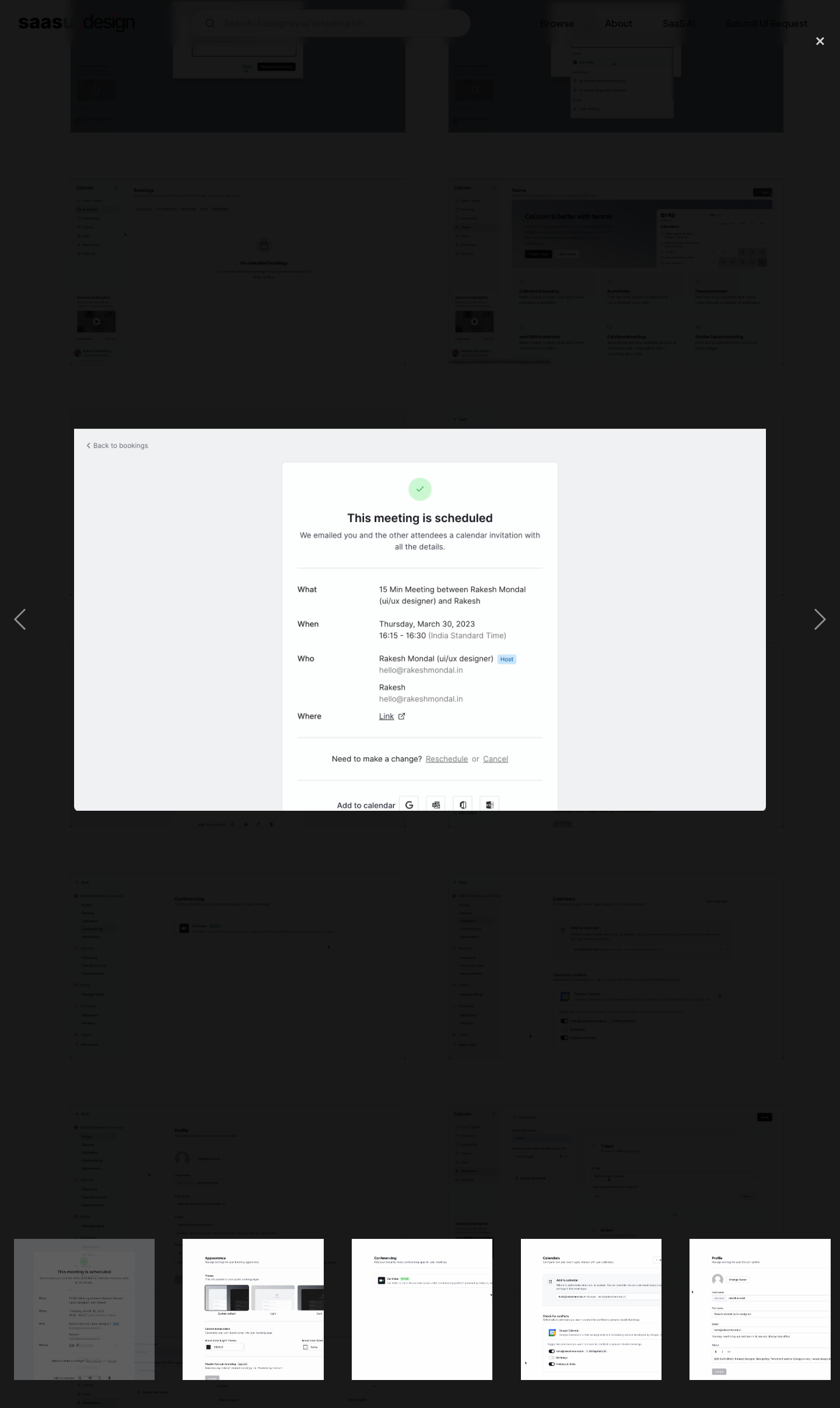
click at [158, 894] on div at bounding box center [420, 620] width 840 height 1183
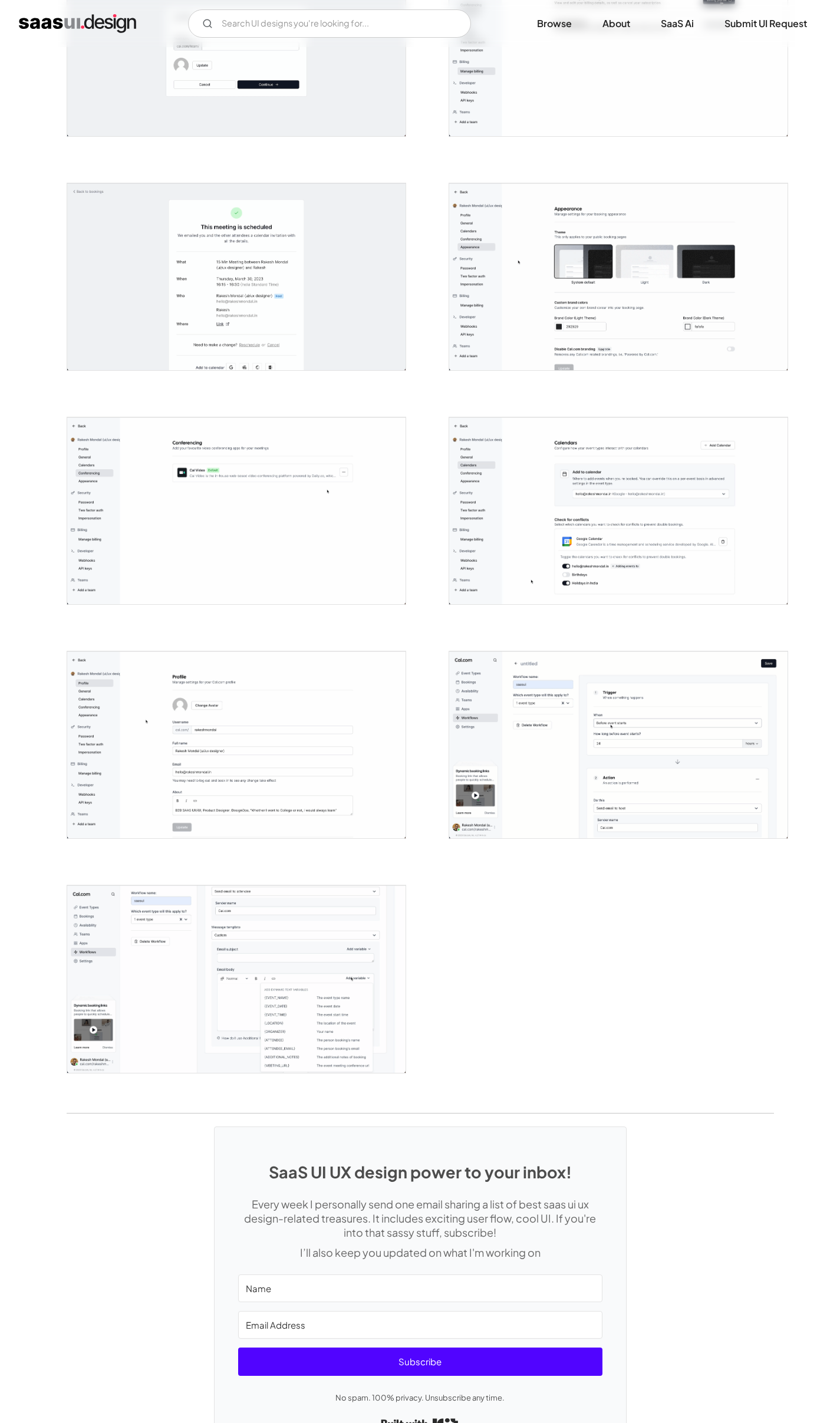
scroll to position [2257, 0]
